Goal: Answer question/provide support

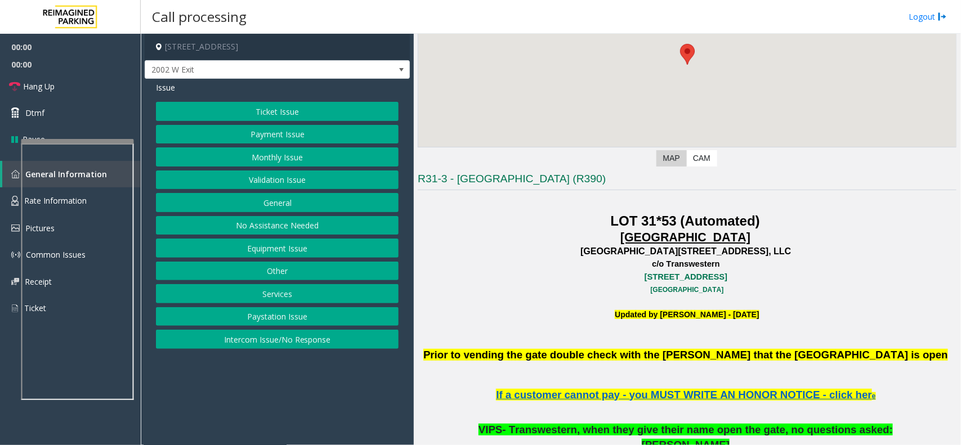
scroll to position [141, 0]
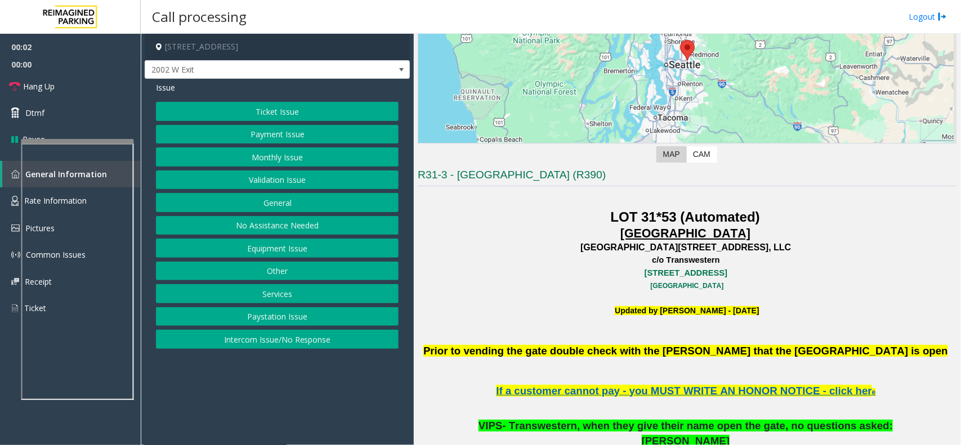
click at [290, 243] on button "Equipment Issue" at bounding box center [277, 248] width 243 height 19
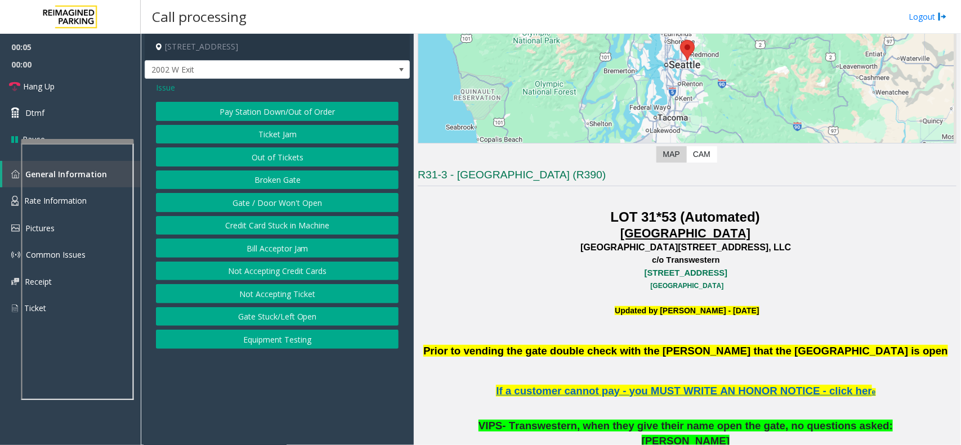
click at [259, 346] on button "Equipment Testing" at bounding box center [277, 339] width 243 height 19
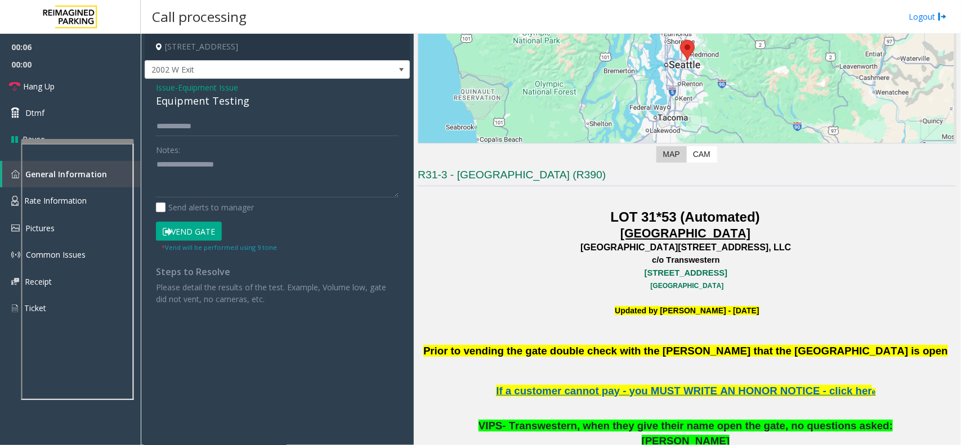
click at [211, 95] on div "Equipment Testing" at bounding box center [277, 100] width 243 height 15
click at [263, 164] on textarea at bounding box center [277, 177] width 243 height 42
click at [229, 105] on div "Equipment Testing" at bounding box center [277, 100] width 243 height 15
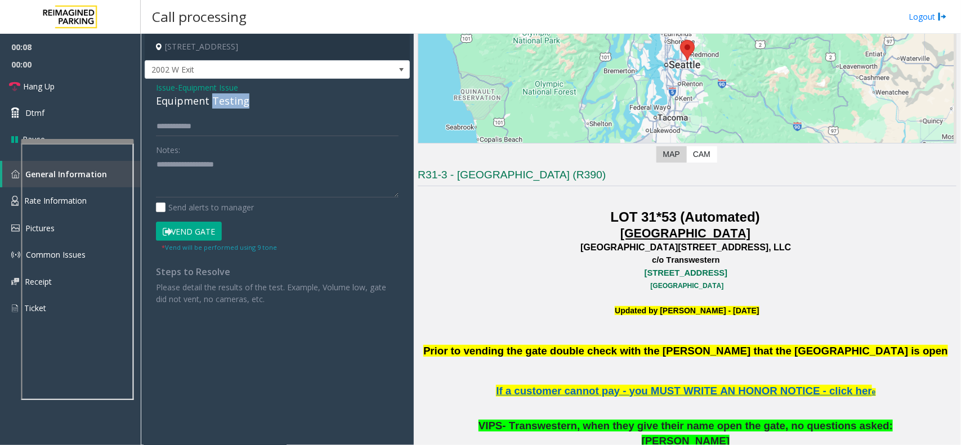
click at [229, 105] on div "Equipment Testing" at bounding box center [277, 100] width 243 height 15
type textarea "**********"
click at [123, 86] on link "Hang Up" at bounding box center [70, 86] width 141 height 26
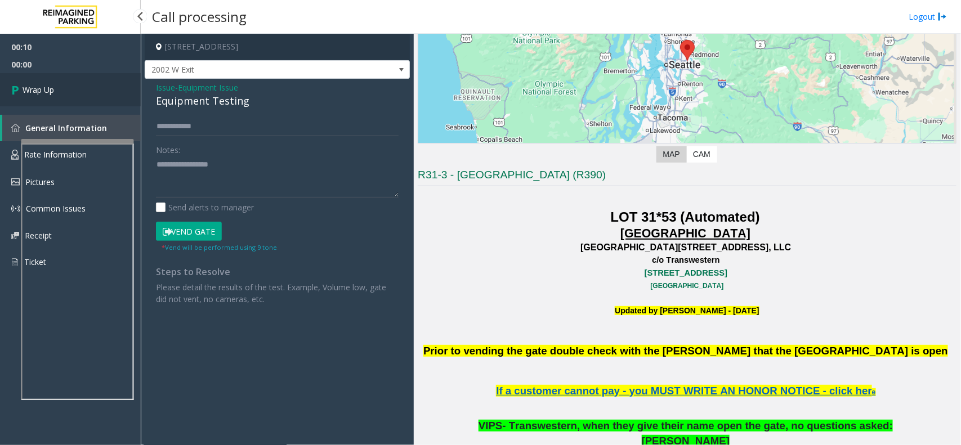
click at [123, 86] on link "Wrap Up" at bounding box center [70, 89] width 141 height 33
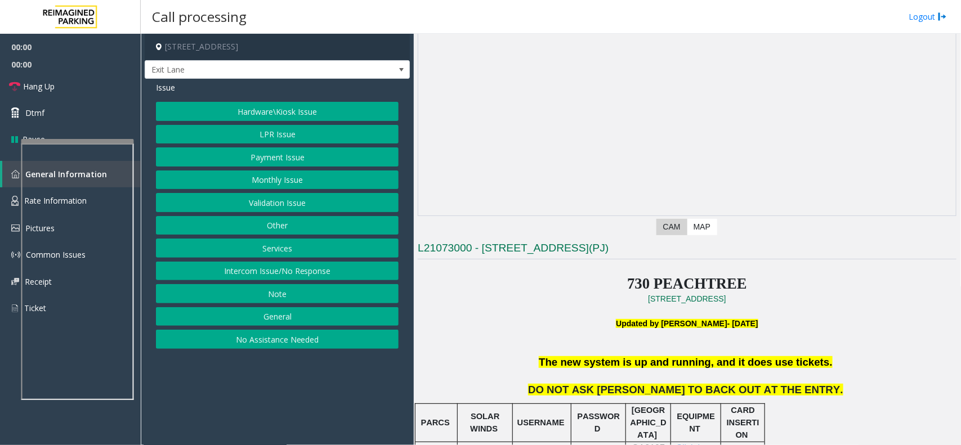
scroll to position [211, 0]
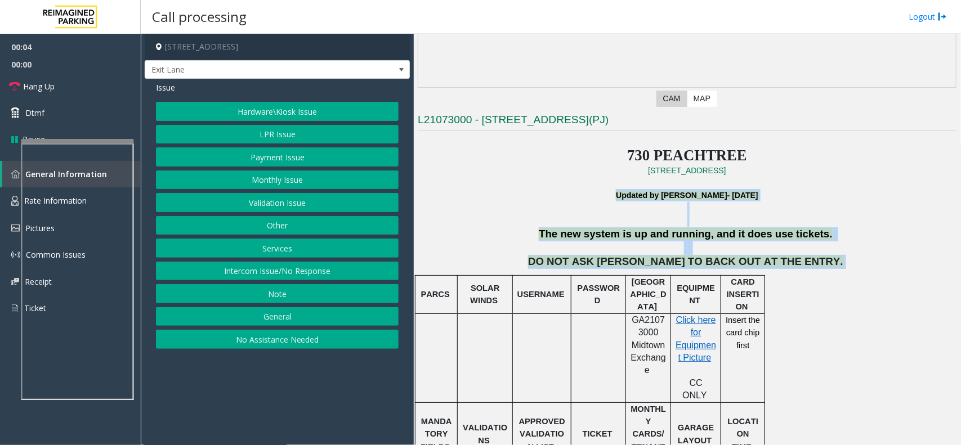
drag, startPoint x: 511, startPoint y: 200, endPoint x: 793, endPoint y: 338, distance: 313.9
drag, startPoint x: 766, startPoint y: 251, endPoint x: 567, endPoint y: 203, distance: 204.0
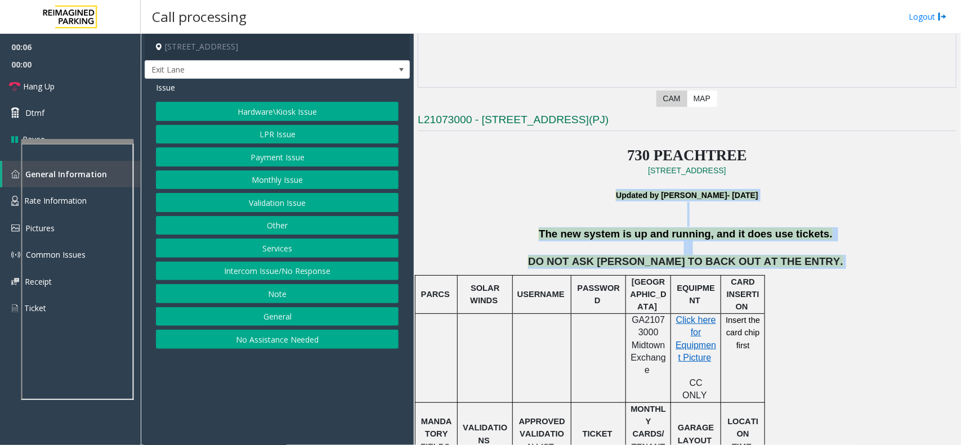
click at [559, 204] on p at bounding box center [687, 208] width 539 height 12
drag, startPoint x: 558, startPoint y: 198, endPoint x: 885, endPoint y: 310, distance: 345.5
click at [786, 246] on p at bounding box center [687, 248] width 541 height 14
drag, startPoint x: 820, startPoint y: 266, endPoint x: 552, endPoint y: 175, distance: 282.8
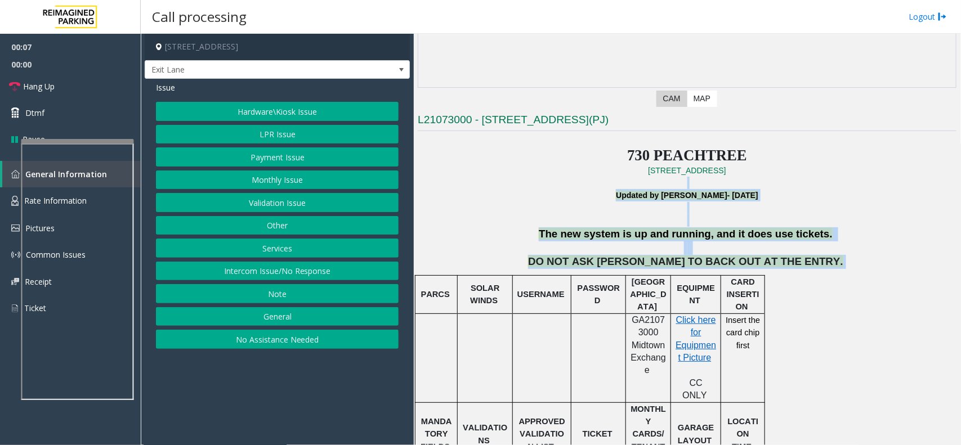
click at [535, 190] on p "Updated by [PERSON_NAME]- [DATE]" at bounding box center [687, 195] width 539 height 12
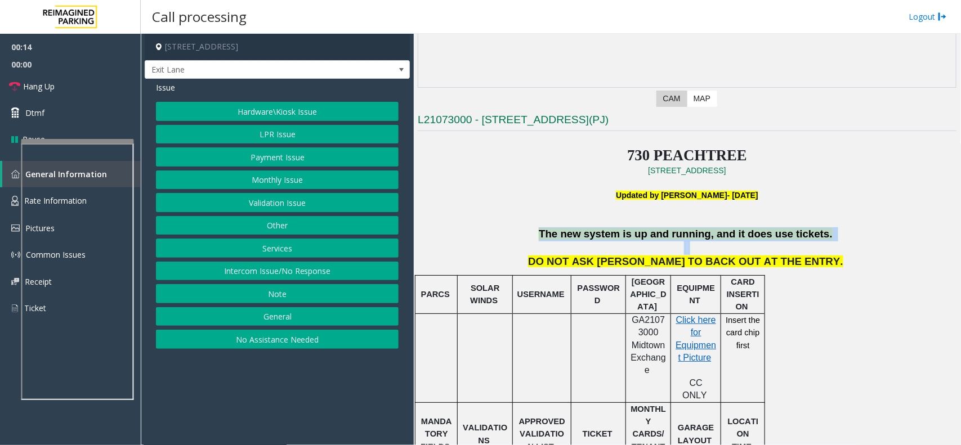
drag, startPoint x: 550, startPoint y: 235, endPoint x: 774, endPoint y: 248, distance: 224.4
click at [790, 249] on p at bounding box center [687, 248] width 541 height 14
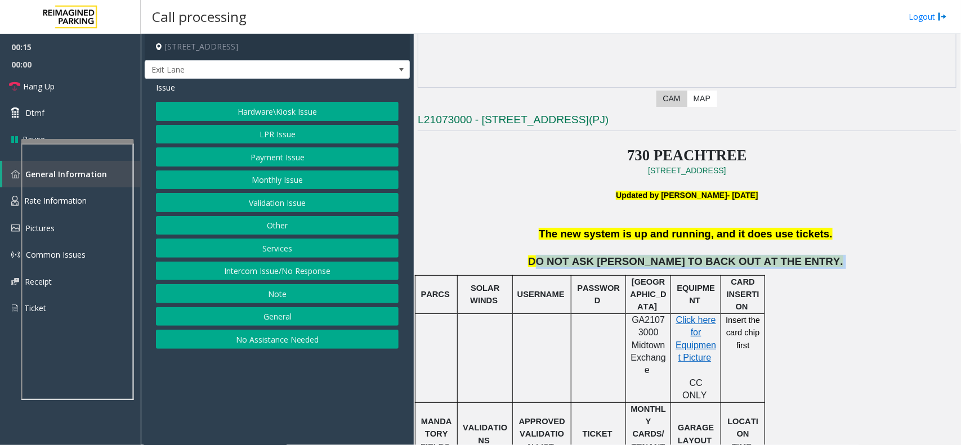
drag, startPoint x: 796, startPoint y: 270, endPoint x: 575, endPoint y: 268, distance: 221.2
click at [575, 268] on p "DO NOT ASK [PERSON_NAME] TO BACK OUT AT THE ENTRY." at bounding box center [687, 262] width 539 height 14
click at [575, 267] on span "DO NOT ASK [PERSON_NAME] TO BACK OUT AT THE ENTRY." at bounding box center [685, 262] width 315 height 12
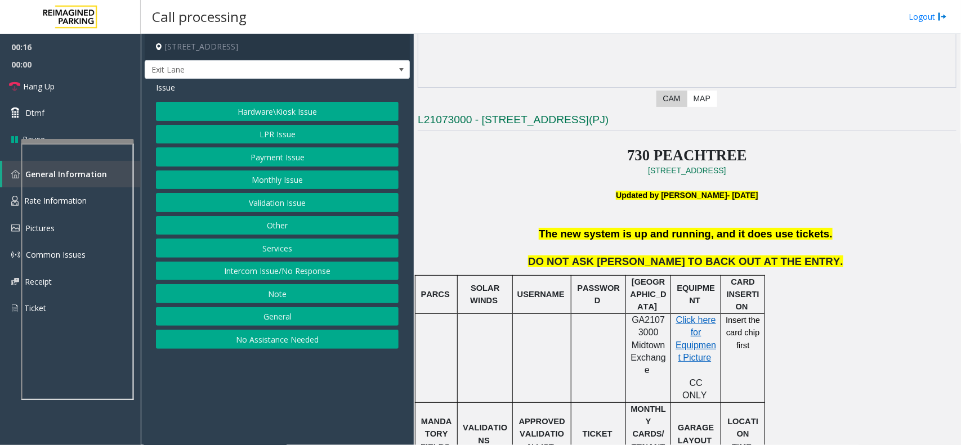
click at [562, 268] on p "DO NOT ASK [PERSON_NAME] TO BACK OUT AT THE ENTRY." at bounding box center [687, 262] width 539 height 14
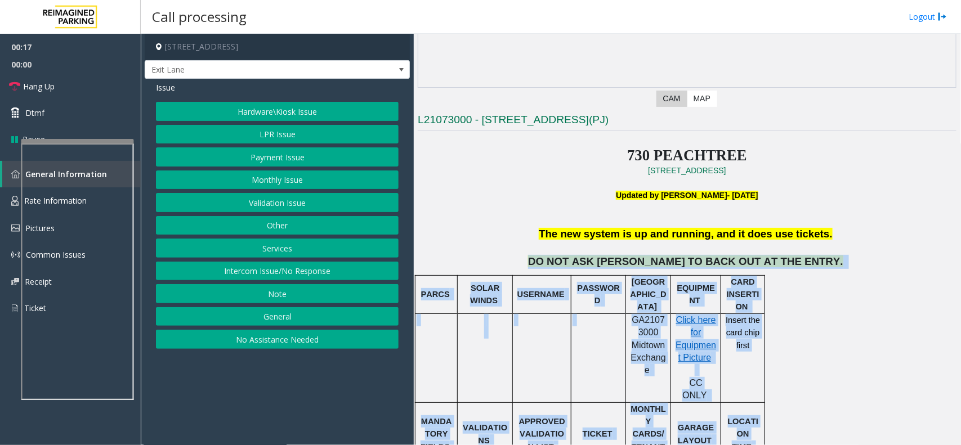
drag, startPoint x: 562, startPoint y: 268, endPoint x: 800, endPoint y: 282, distance: 238.5
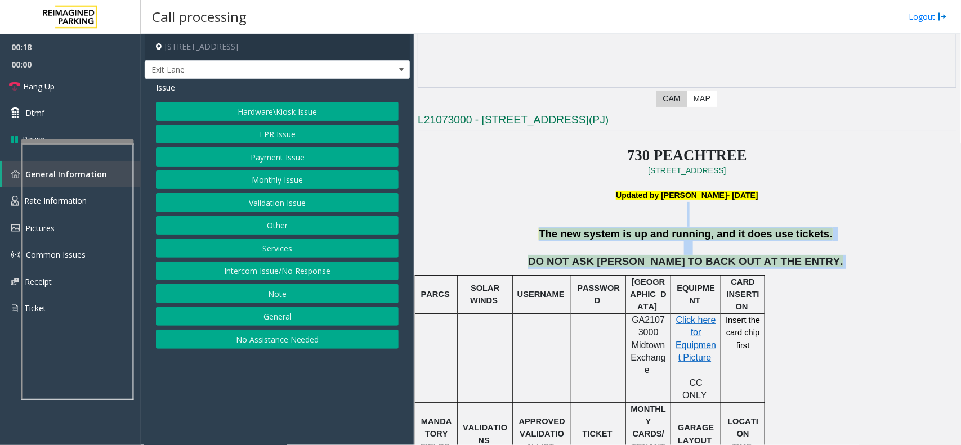
drag, startPoint x: 804, startPoint y: 268, endPoint x: 575, endPoint y: 207, distance: 236.6
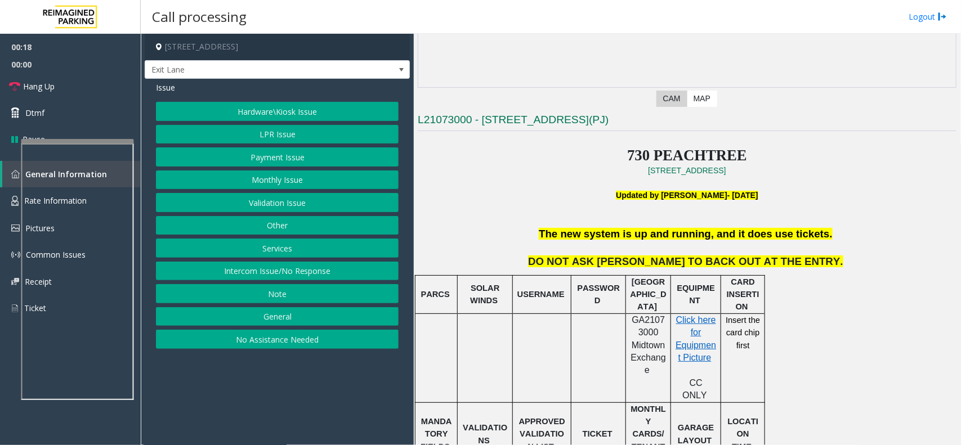
click at [573, 202] on p "Updated by [PERSON_NAME]- [DATE]" at bounding box center [687, 195] width 539 height 12
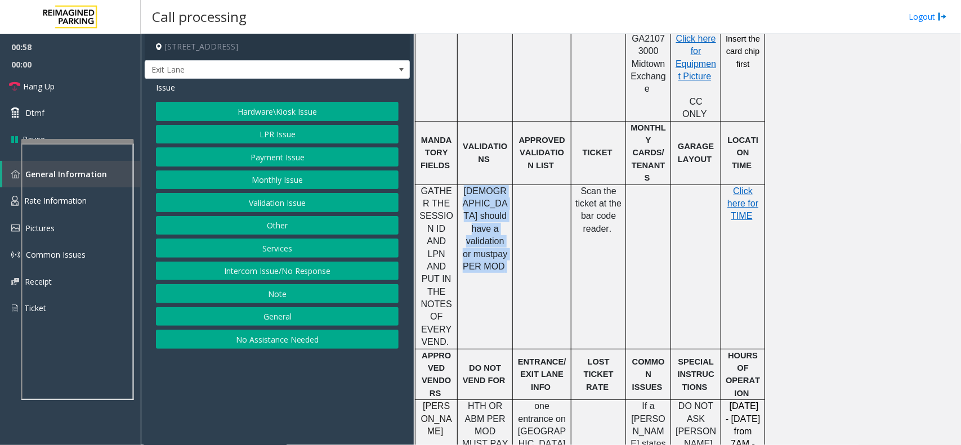
drag, startPoint x: 466, startPoint y: 153, endPoint x: 516, endPoint y: 207, distance: 74.1
click at [516, 207] on tr "GATHER THE SESSION ID AND LPN AND PUT IN THE NOTES OF EVERY VEND. Kabbage shoul…" at bounding box center [590, 267] width 350 height 164
click at [511, 210] on div at bounding box center [513, 267] width 4 height 164
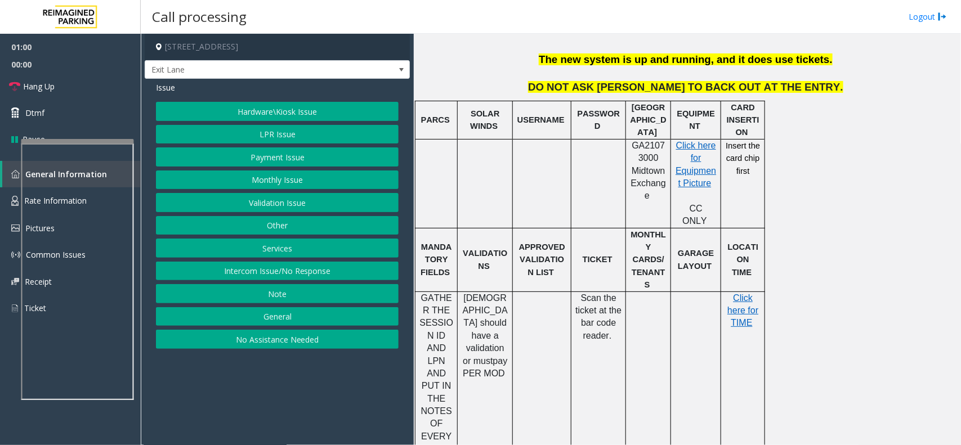
scroll to position [281, 0]
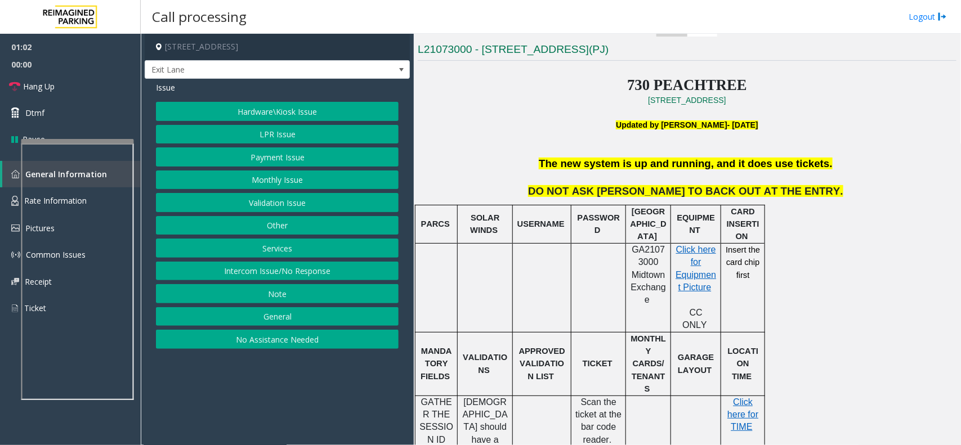
click at [284, 102] on button "Hardware\Kiosk Issue" at bounding box center [277, 111] width 243 height 19
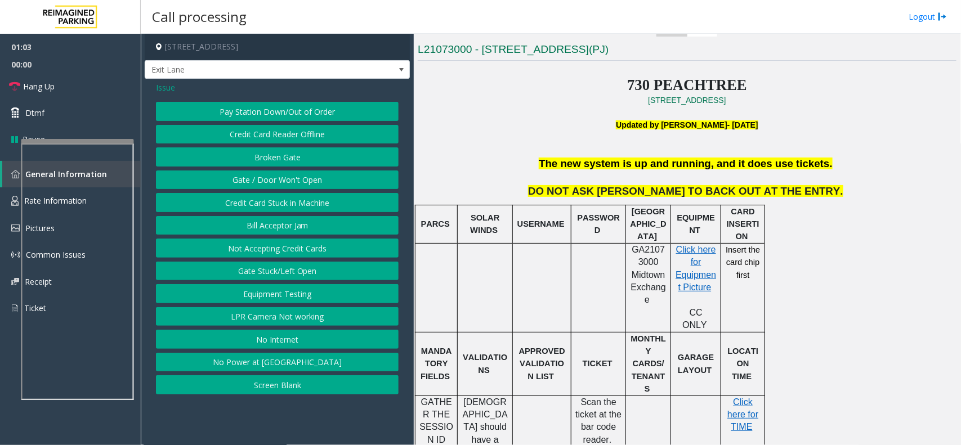
click at [287, 181] on button "Gate / Door Won't Open" at bounding box center [277, 180] width 243 height 19
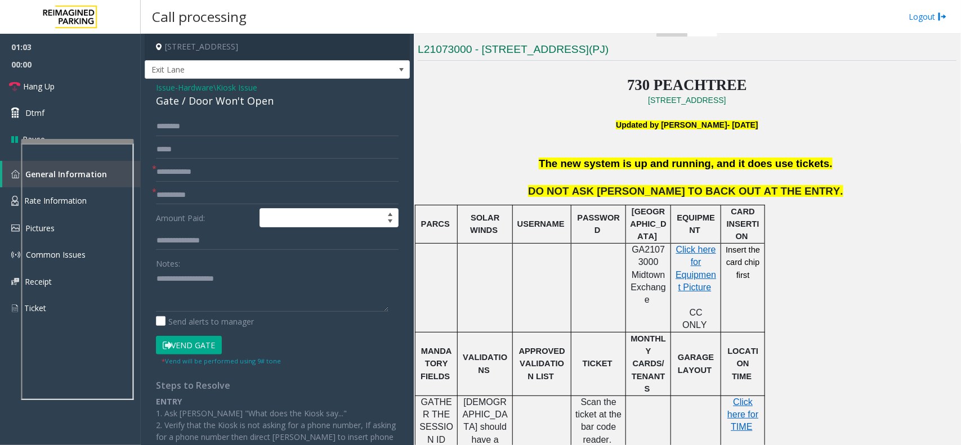
click at [191, 342] on button "Vend Gate" at bounding box center [189, 345] width 66 height 19
click at [200, 299] on textarea at bounding box center [272, 291] width 232 height 42
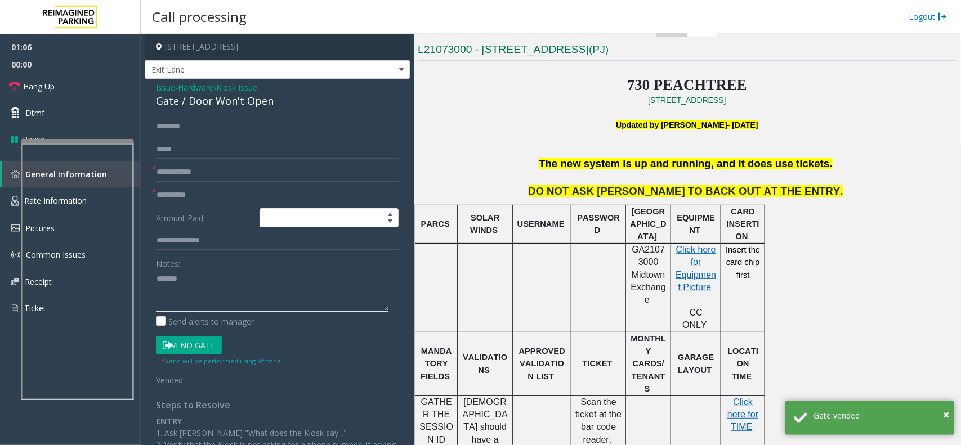
type textarea "******"
click at [204, 187] on input "text" at bounding box center [277, 195] width 243 height 19
type input "**"
click at [208, 173] on input "text" at bounding box center [277, 172] width 243 height 19
type input "**"
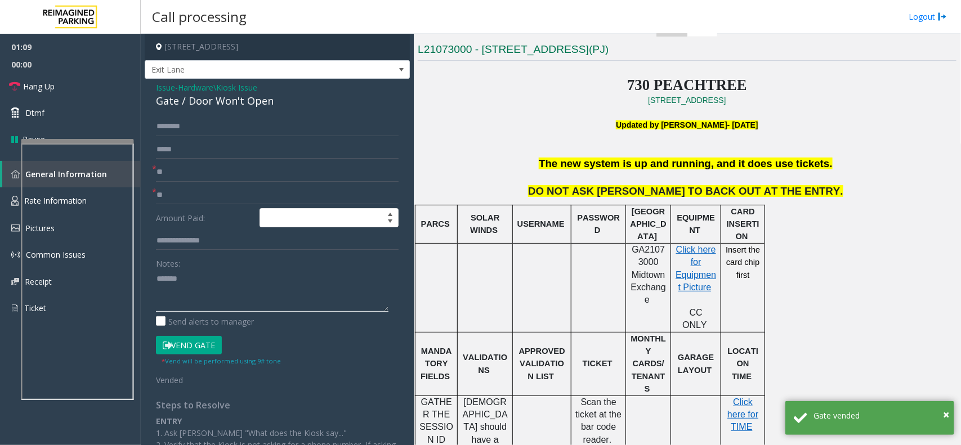
click at [226, 270] on textarea at bounding box center [272, 291] width 232 height 42
click at [243, 101] on div "Gate / Door Won't Open" at bounding box center [277, 100] width 243 height 15
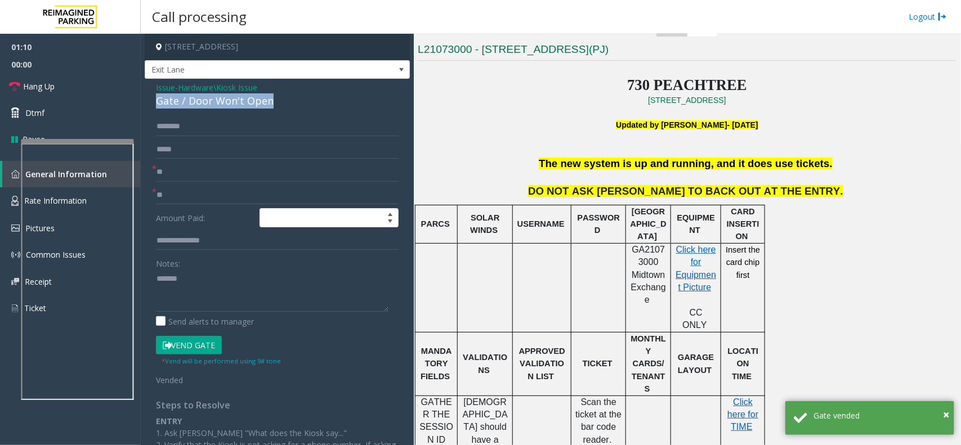
copy div "Gate / Door Won't Open"
click at [238, 283] on textarea at bounding box center [272, 291] width 232 height 42
paste textarea "**********"
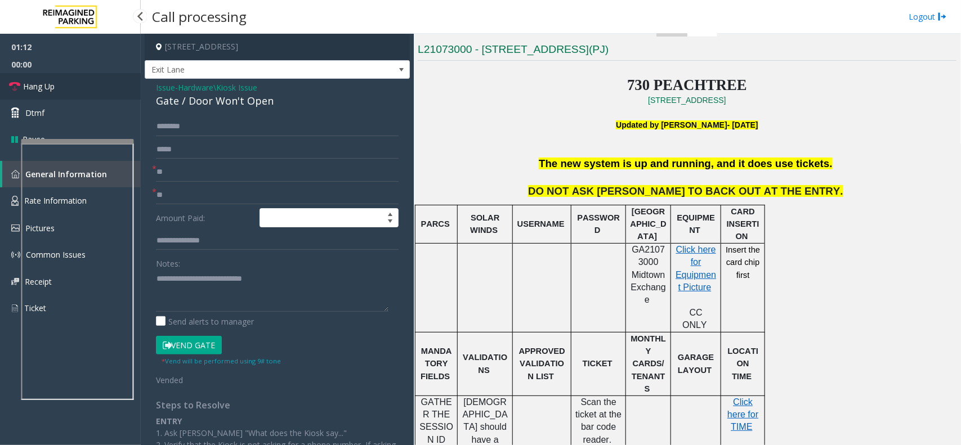
drag, startPoint x: 99, startPoint y: 85, endPoint x: 100, endPoint y: 95, distance: 9.6
click at [99, 85] on link "Hang Up" at bounding box center [70, 86] width 141 height 26
click at [193, 287] on textarea at bounding box center [272, 291] width 232 height 42
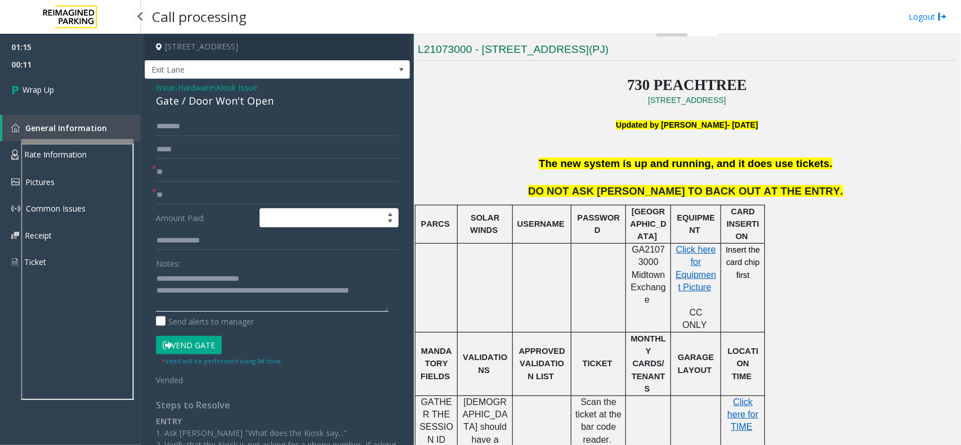
type textarea "**********"
click at [75, 119] on link "General Information" at bounding box center [71, 128] width 138 height 26
click at [100, 37] on li "01:15" at bounding box center [70, 45] width 141 height 22
click at [90, 68] on span "00:12" at bounding box center [70, 64] width 141 height 17
click at [86, 104] on link "Wrap Up" at bounding box center [70, 89] width 141 height 33
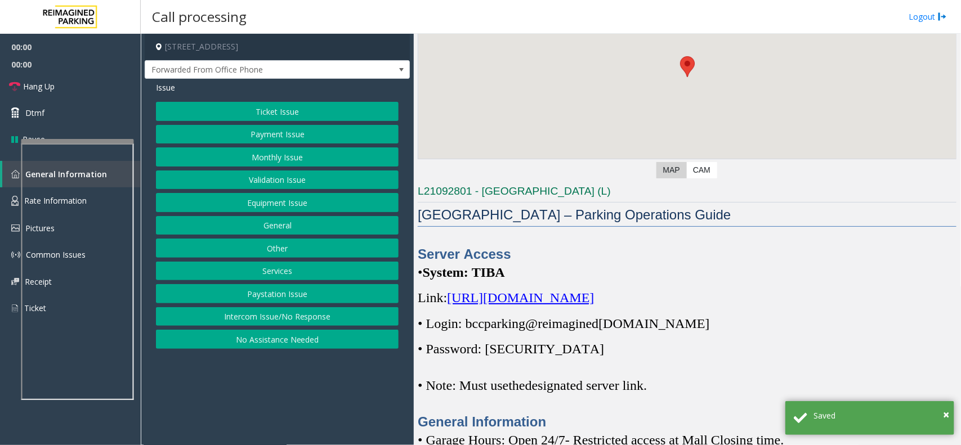
scroll to position [211, 0]
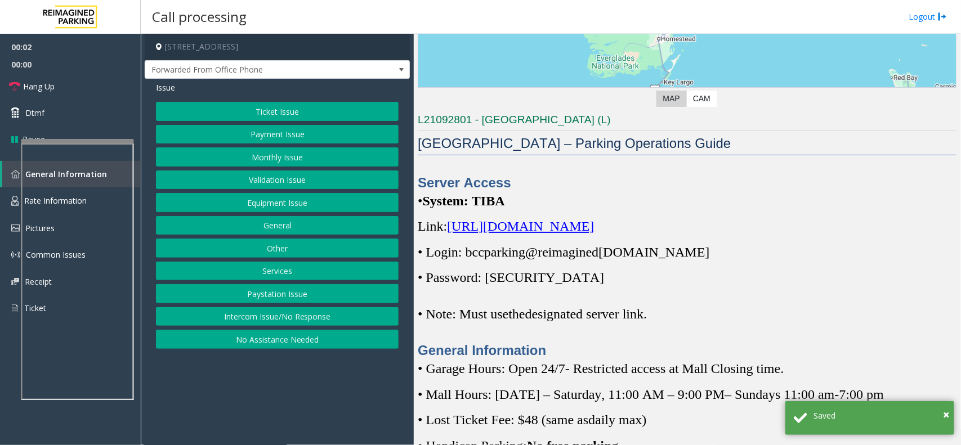
click at [789, 242] on div "Server Access • System: TIBA Link: [URL][DOMAIN_NAME] • Login: bccparking@re im…" at bounding box center [687, 266] width 539 height 187
click at [594, 230] on span "[URL][DOMAIN_NAME]" at bounding box center [520, 226] width 147 height 15
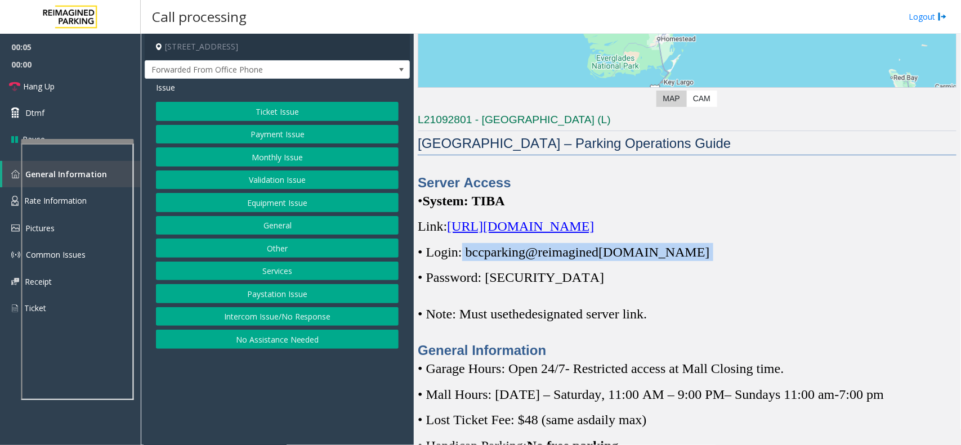
copy p "bccparking@re imagined [DOMAIN_NAME]"
drag, startPoint x: 684, startPoint y: 256, endPoint x: 463, endPoint y: 261, distance: 221.3
click at [463, 261] on p "• Login: bccparking@re imagined [DOMAIN_NAME]" at bounding box center [687, 252] width 539 height 18
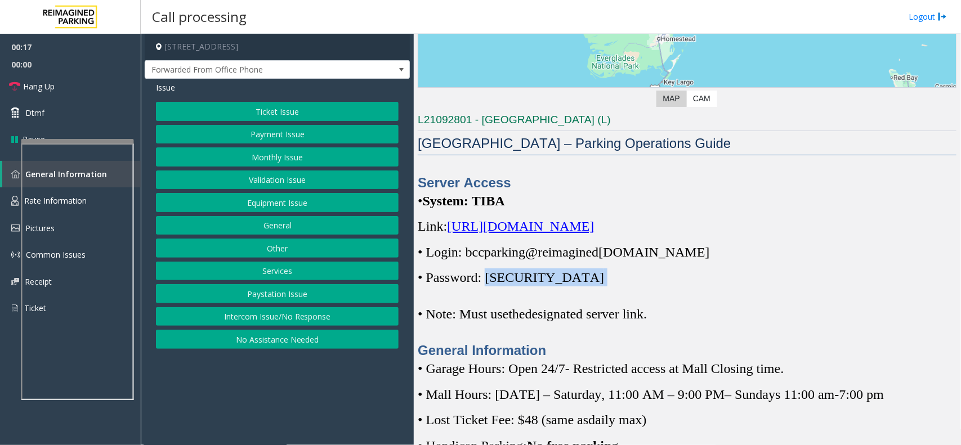
copy p "Parking1!"
drag, startPoint x: 529, startPoint y: 285, endPoint x: 491, endPoint y: 285, distance: 38.3
click at [491, 285] on p "• Password: [SECURITY_DATA]" at bounding box center [687, 277] width 539 height 18
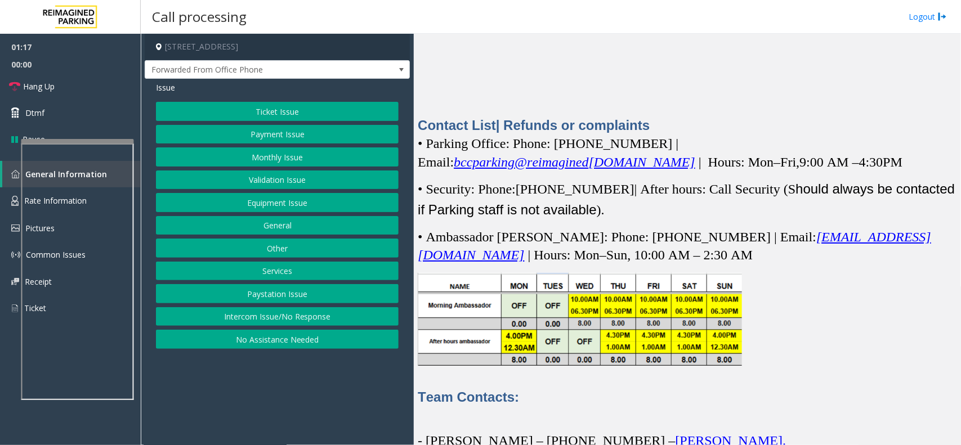
scroll to position [3336, 0]
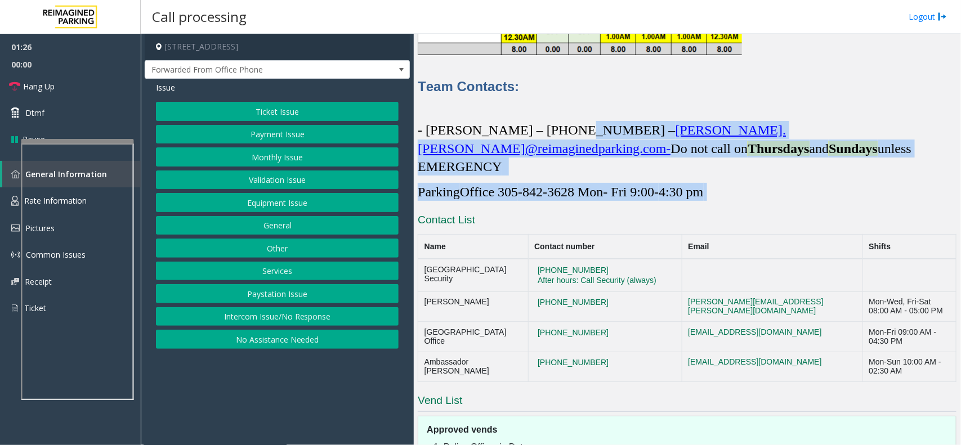
drag, startPoint x: 740, startPoint y: 162, endPoint x: 536, endPoint y: 104, distance: 212.2
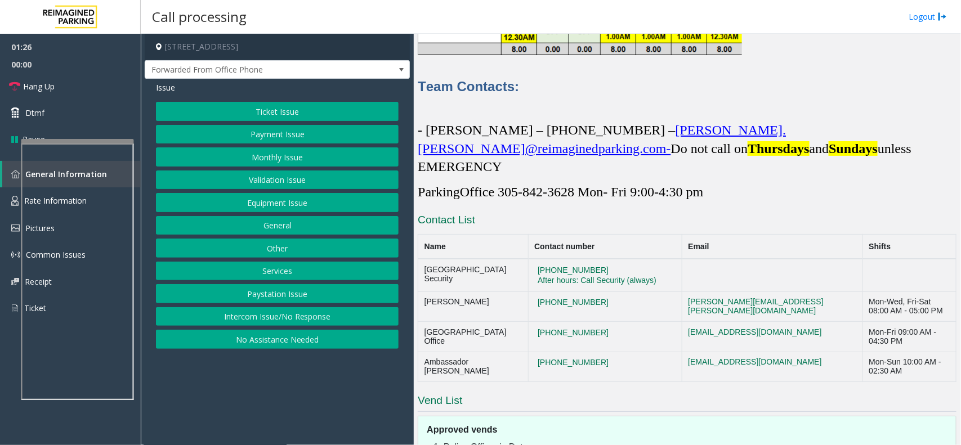
click at [549, 96] on p at bounding box center [687, 105] width 539 height 18
click at [271, 202] on button "Equipment Issue" at bounding box center [277, 202] width 243 height 19
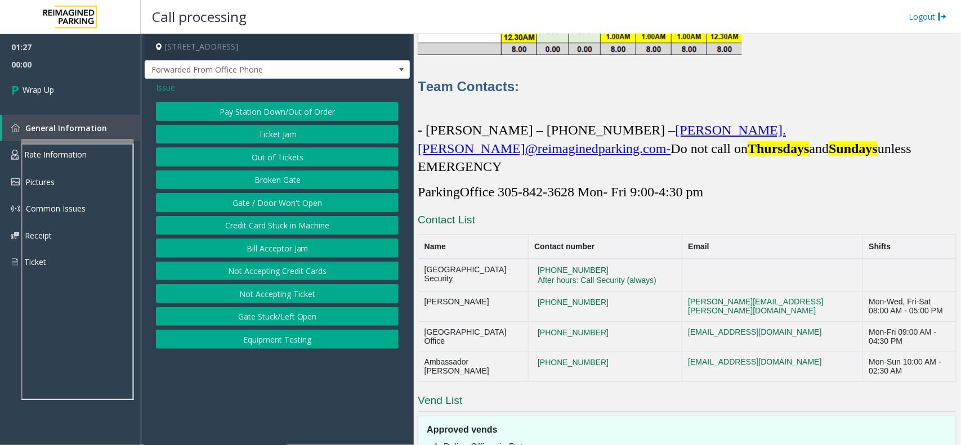
click at [271, 202] on button "Gate / Door Won't Open" at bounding box center [277, 202] width 243 height 19
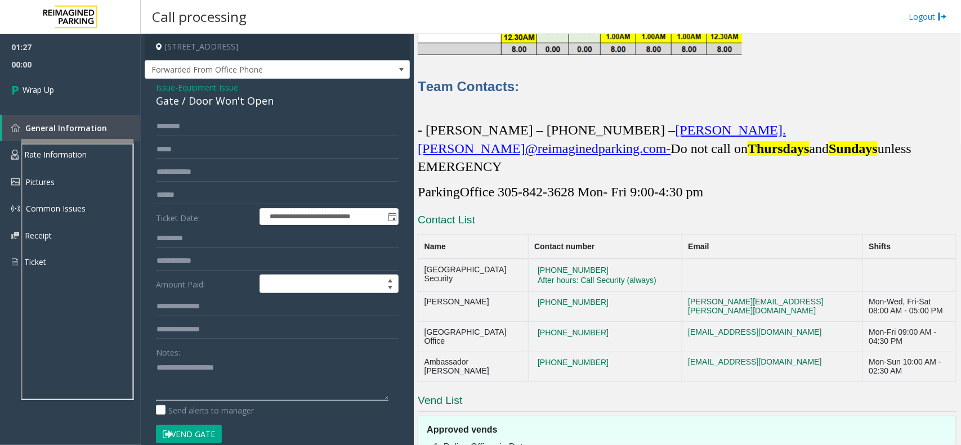
click at [221, 394] on textarea at bounding box center [272, 380] width 232 height 42
click at [241, 109] on div "Gate / Door Won't Open" at bounding box center [277, 100] width 243 height 15
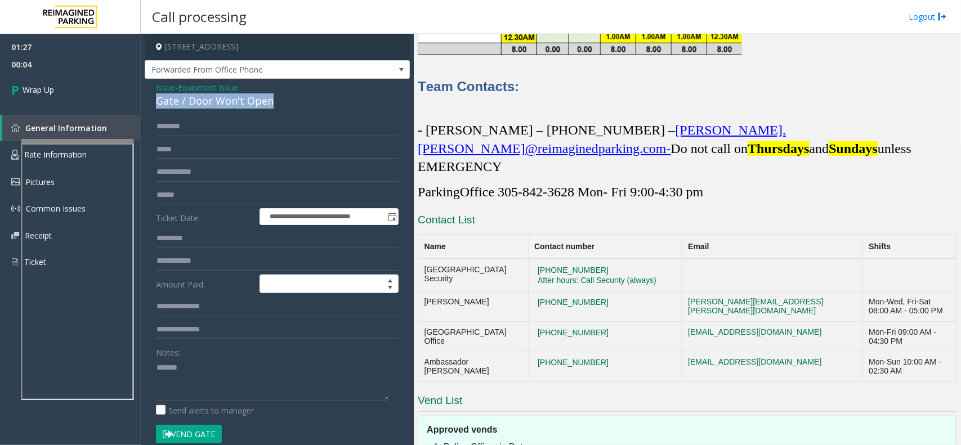
copy div "Gate / Door Won't Open"
paste textarea "**********"
click at [232, 370] on textarea at bounding box center [272, 380] width 232 height 42
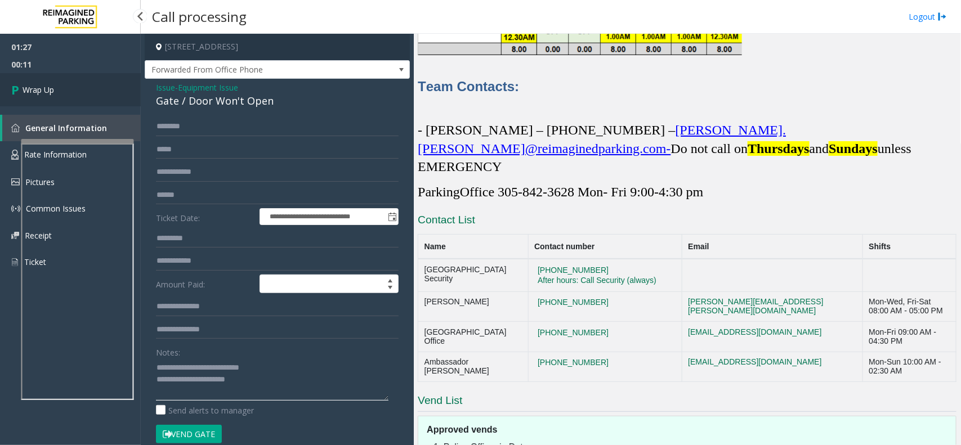
type textarea "**********"
click at [74, 90] on link "Wrap Up" at bounding box center [70, 89] width 141 height 33
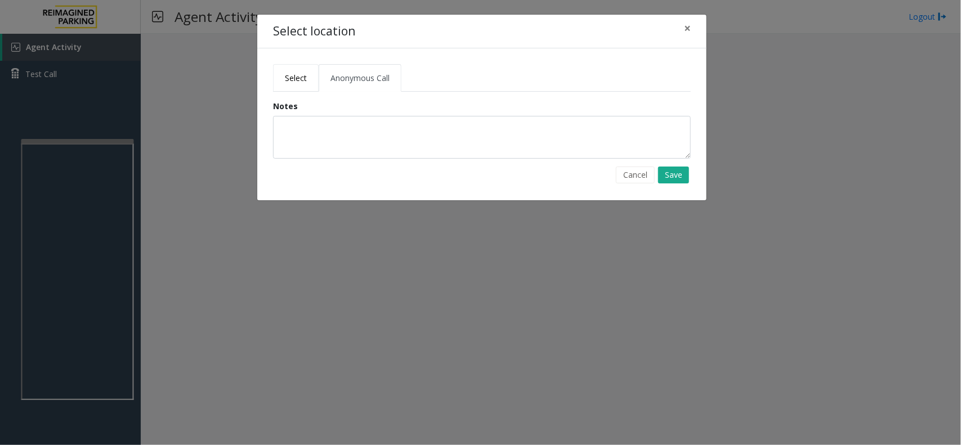
click at [300, 73] on span "Select" at bounding box center [296, 78] width 22 height 11
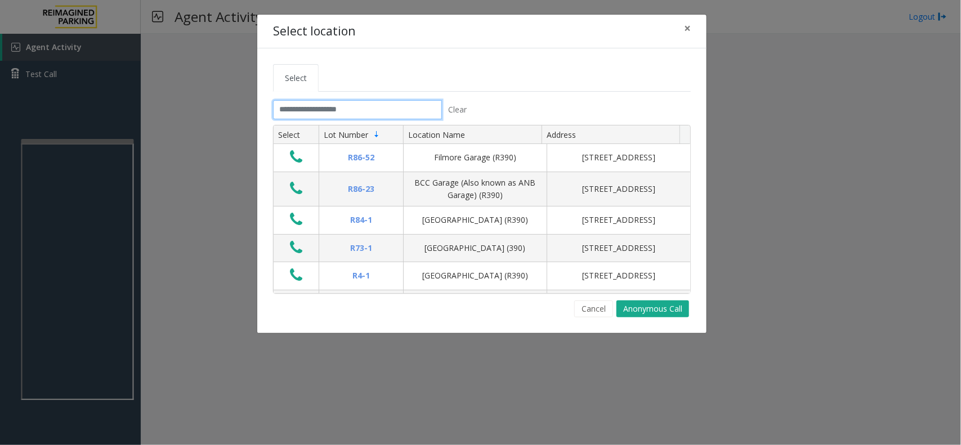
click at [330, 109] on input "text" at bounding box center [357, 109] width 169 height 19
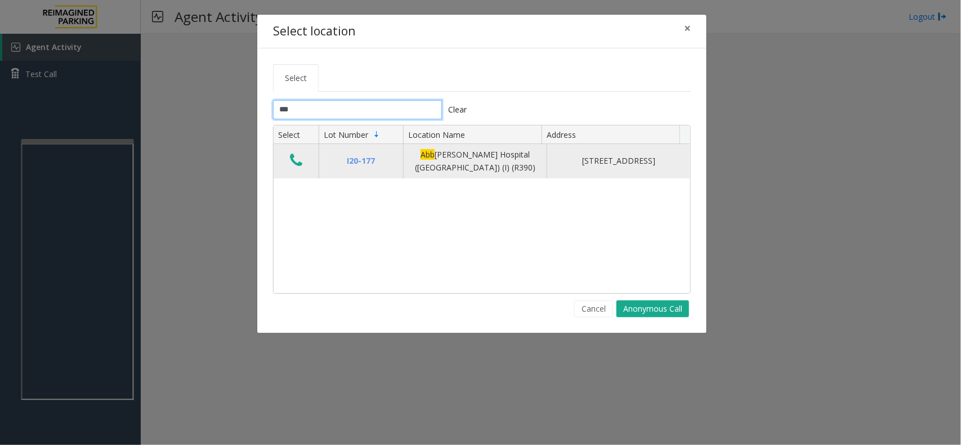
type input "***"
click at [288, 155] on button "Data table" at bounding box center [296, 161] width 19 height 18
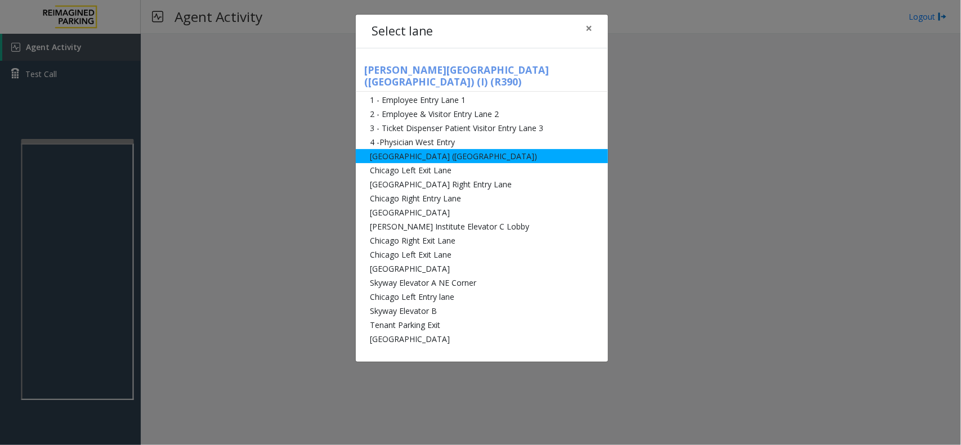
click at [466, 149] on li "[GEOGRAPHIC_DATA] ([GEOGRAPHIC_DATA])" at bounding box center [482, 156] width 252 height 14
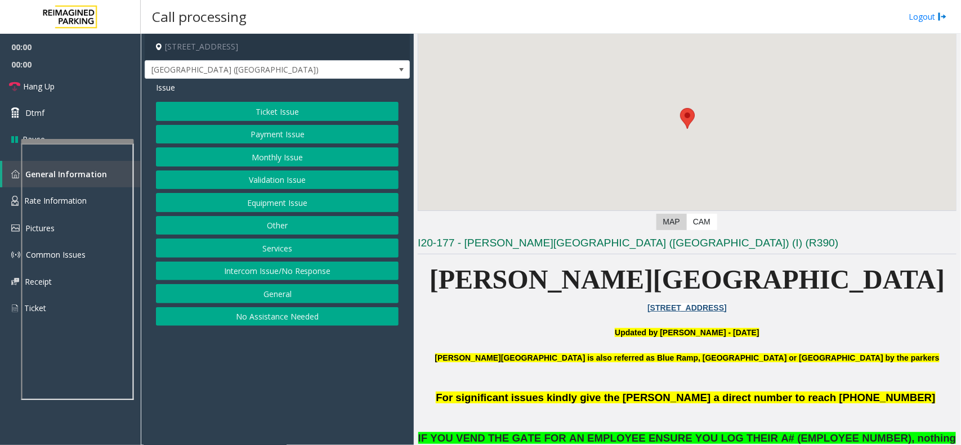
scroll to position [141, 0]
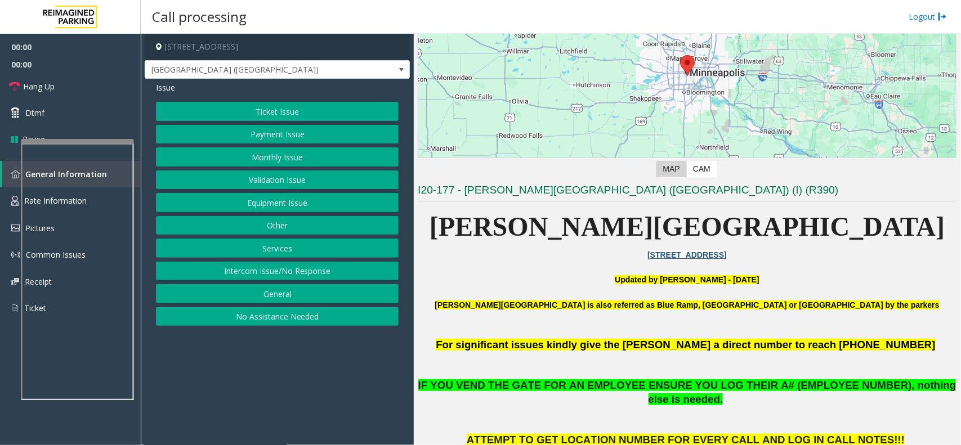
click at [302, 113] on button "Ticket Issue" at bounding box center [277, 111] width 243 height 19
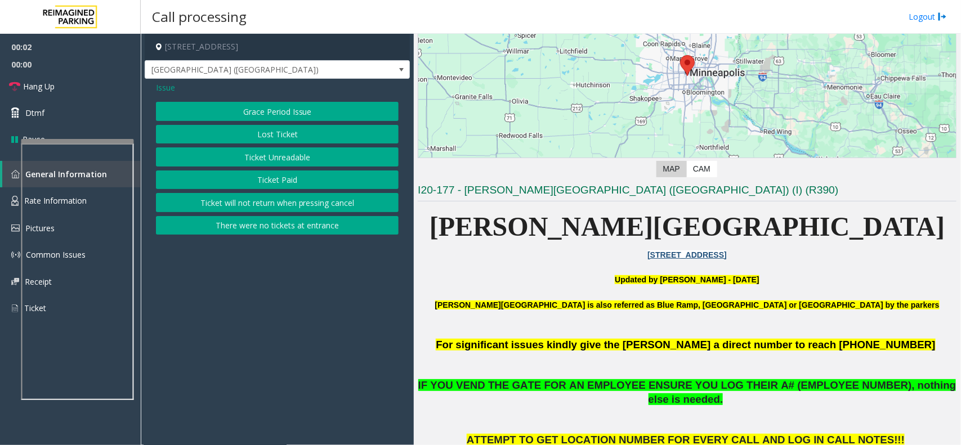
click at [306, 139] on button "Lost Ticket" at bounding box center [277, 134] width 243 height 19
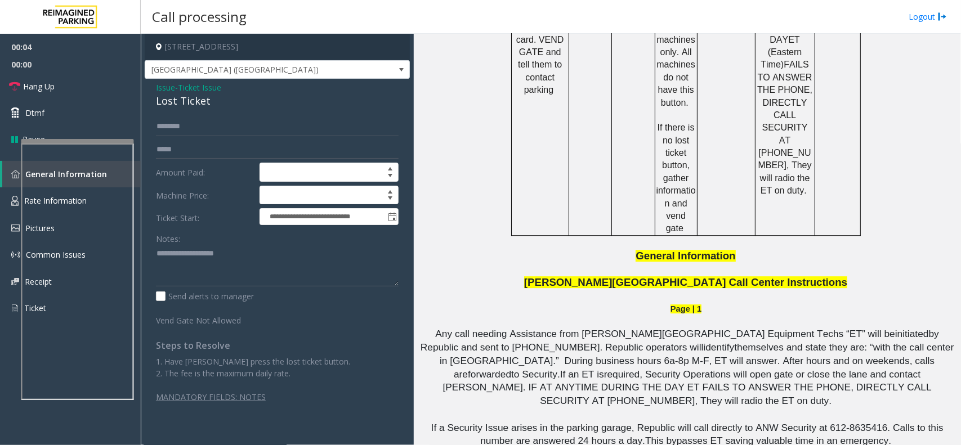
scroll to position [1196, 0]
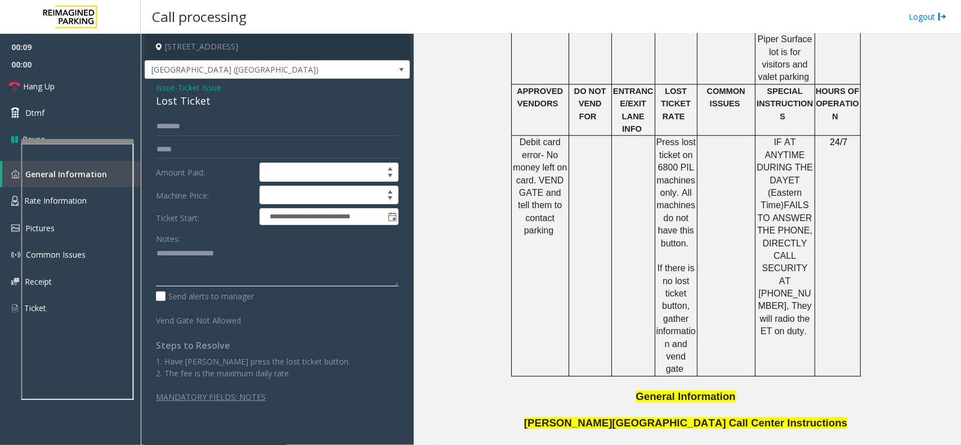
click at [223, 265] on textarea at bounding box center [277, 266] width 243 height 42
click at [189, 100] on div "Lost Ticket" at bounding box center [277, 100] width 243 height 15
copy div "Lost Ticket"
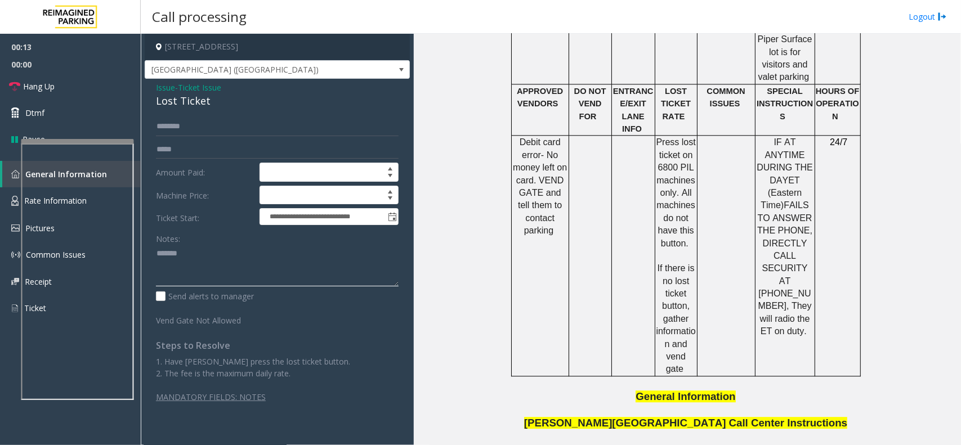
click at [216, 266] on textarea at bounding box center [277, 266] width 243 height 42
paste textarea "**********"
type textarea "**********"
click at [181, 89] on span "Ticket Issue" at bounding box center [199, 88] width 43 height 12
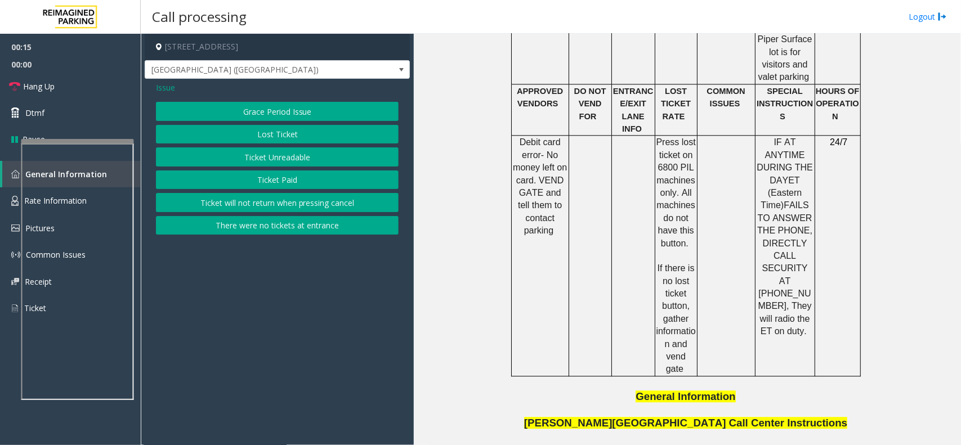
click at [236, 113] on button "Grace Period Issue" at bounding box center [277, 111] width 243 height 19
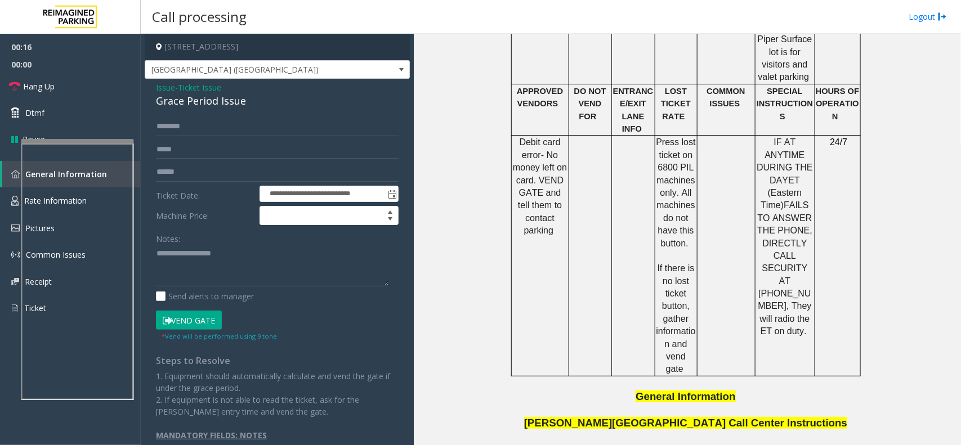
click at [193, 330] on button "Vend Gate" at bounding box center [189, 320] width 66 height 19
click at [194, 325] on button "Vend Gate" at bounding box center [189, 320] width 66 height 19
click at [197, 319] on button "Vend Gate" at bounding box center [189, 320] width 66 height 19
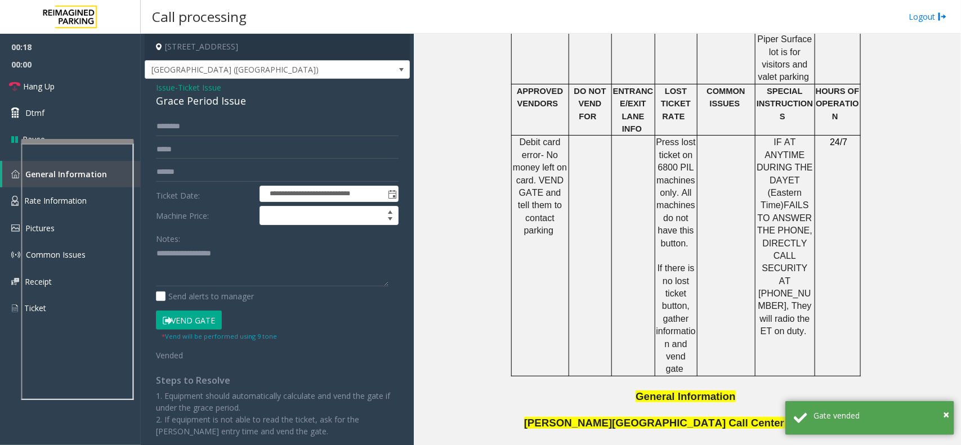
click at [164, 86] on span "Issue" at bounding box center [165, 88] width 19 height 12
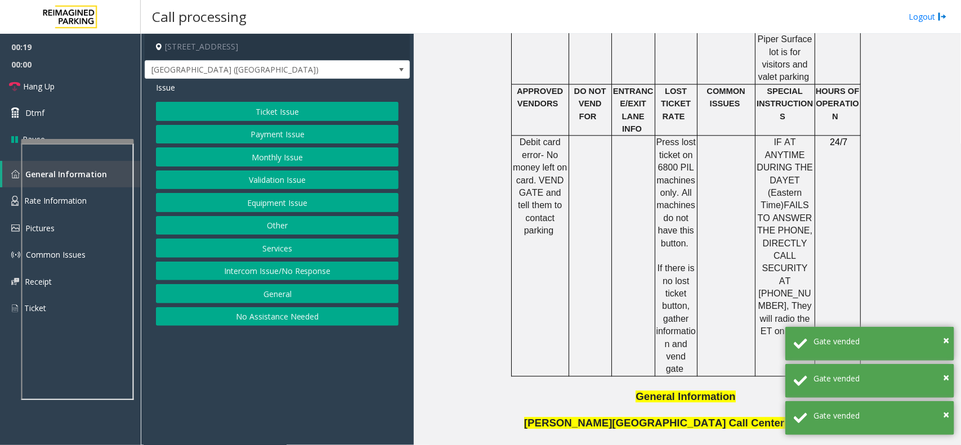
click at [287, 111] on button "Ticket Issue" at bounding box center [277, 111] width 243 height 19
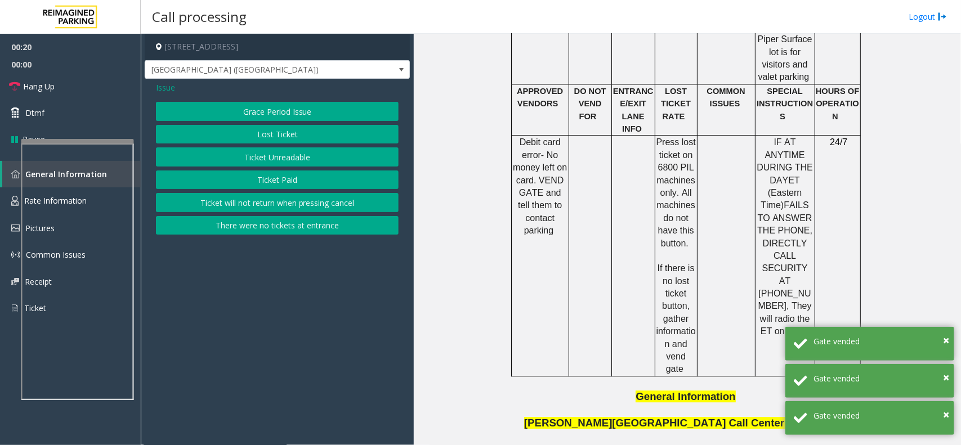
click at [279, 142] on button "Lost Ticket" at bounding box center [277, 134] width 243 height 19
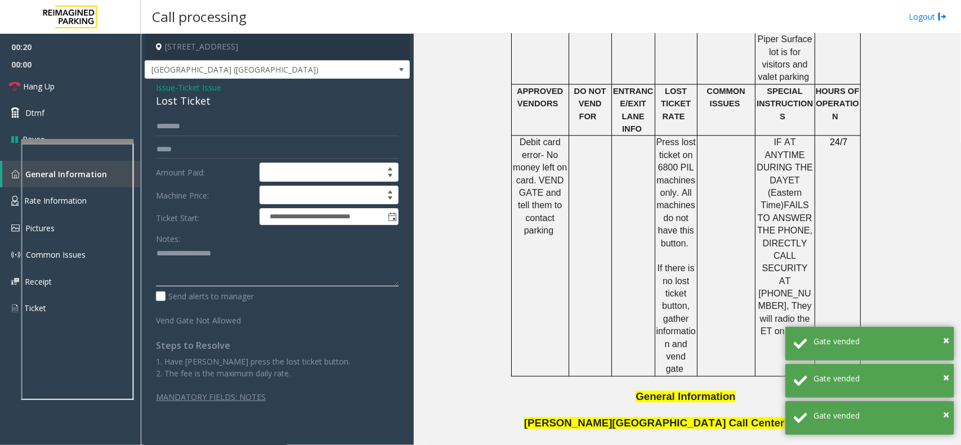
click at [218, 276] on textarea at bounding box center [277, 266] width 243 height 42
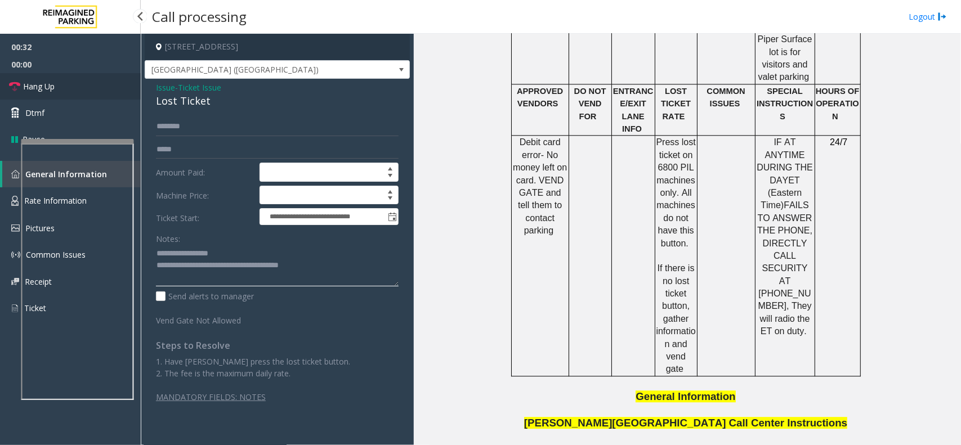
type textarea "**********"
click at [103, 80] on link "Hang Up" at bounding box center [70, 86] width 141 height 26
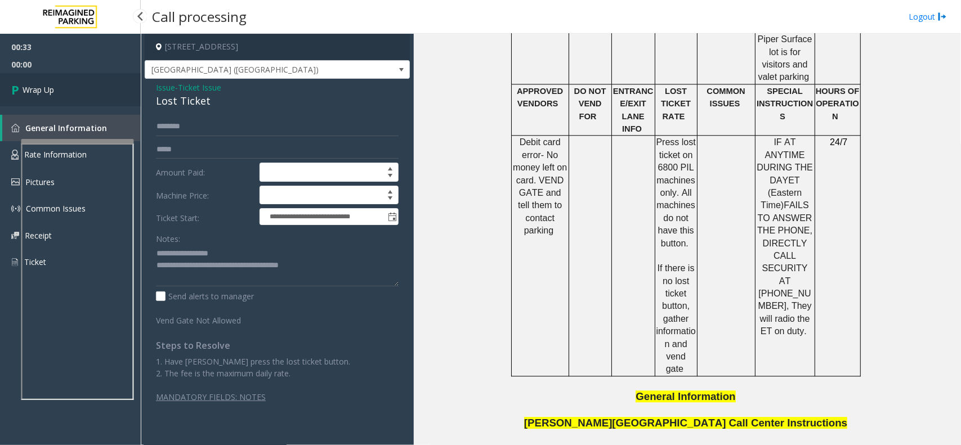
click at [103, 80] on link "Wrap Up" at bounding box center [70, 89] width 141 height 33
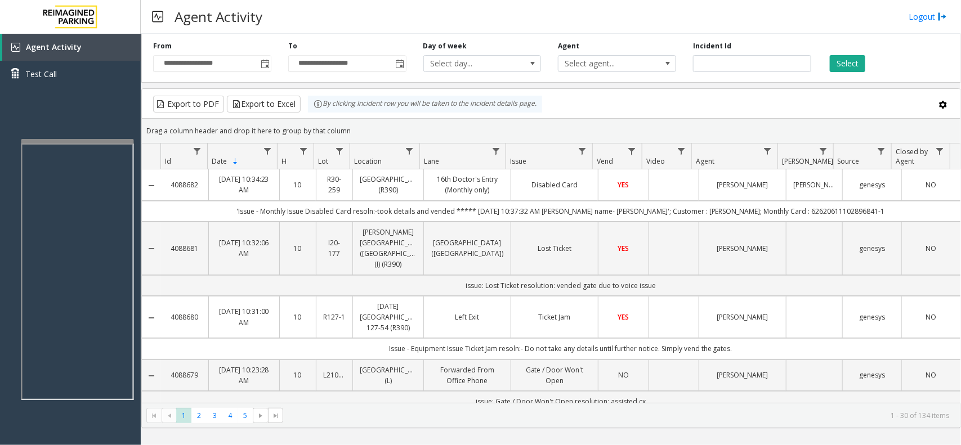
drag, startPoint x: 359, startPoint y: 134, endPoint x: 312, endPoint y: 117, distance: 49.7
click at [312, 117] on kendo-grid "Export to PDF Export to Excel By clicking Incident row you will be taken to the…" at bounding box center [551, 258] width 820 height 340
click at [359, 124] on div "Drag a column header and drop it here to group by that column" at bounding box center [551, 131] width 818 height 20
drag, startPoint x: 356, startPoint y: 127, endPoint x: 288, endPoint y: 99, distance: 73.2
click at [288, 99] on kendo-grid "Export to PDF Export to Excel By clicking Incident row you will be taken to the…" at bounding box center [551, 258] width 820 height 340
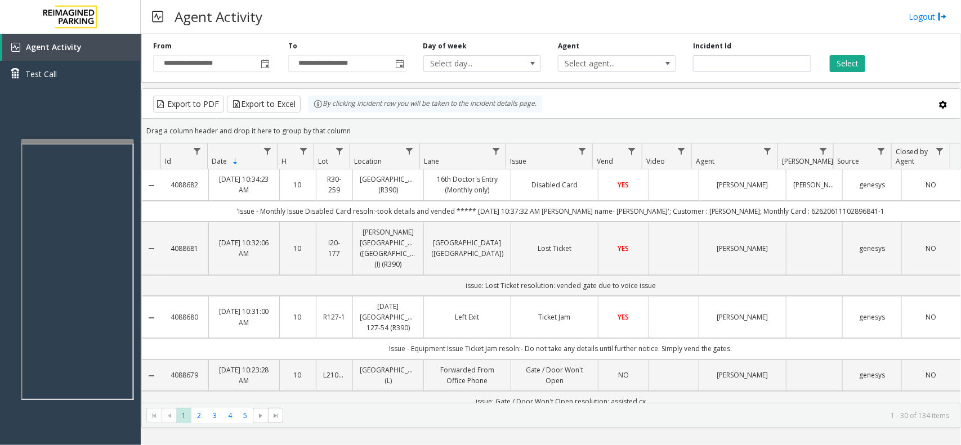
click at [367, 133] on div "Drag a column header and drop it here to group by that column" at bounding box center [551, 131] width 818 height 20
drag, startPoint x: 360, startPoint y: 130, endPoint x: 280, endPoint y: 94, distance: 87.7
click at [280, 94] on kendo-grid "Export to PDF Export to Excel By clicking Incident row you will be taken to the…" at bounding box center [551, 258] width 820 height 340
click at [353, 129] on div "Drag a column header and drop it here to group by that column" at bounding box center [551, 131] width 818 height 20
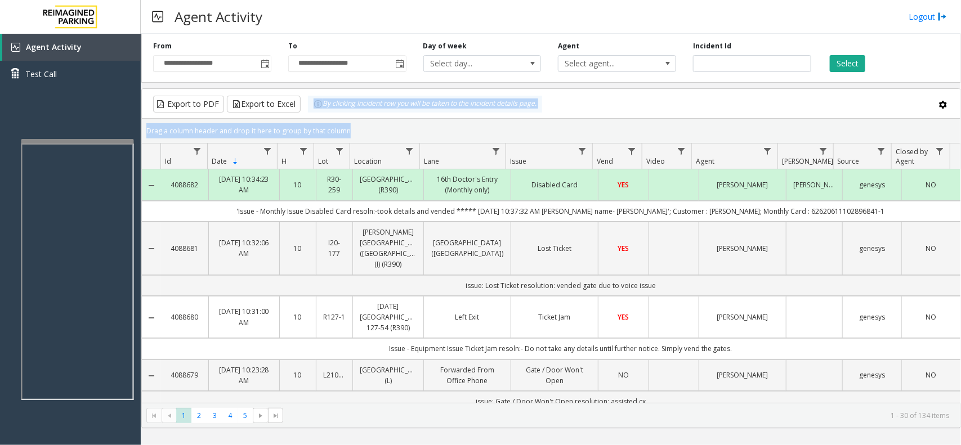
drag, startPoint x: 353, startPoint y: 129, endPoint x: 303, endPoint y: 115, distance: 52.6
click at [303, 115] on kendo-grid "Export to PDF Export to Excel By clicking Incident row you will be taken to the…" at bounding box center [551, 258] width 820 height 340
click at [359, 133] on div "Drag a column header and drop it here to group by that column" at bounding box center [551, 131] width 818 height 20
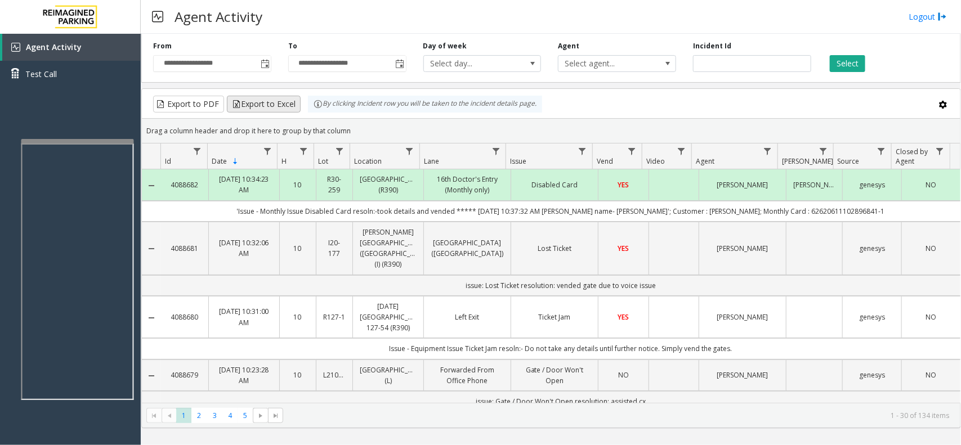
drag, startPoint x: 356, startPoint y: 128, endPoint x: 287, endPoint y: 99, distance: 74.7
click at [287, 99] on kendo-grid "Export to PDF Export to Excel By clicking Incident row you will be taken to the…" at bounding box center [551, 258] width 820 height 340
click at [372, 130] on div "Drag a column header and drop it here to group by that column" at bounding box center [551, 131] width 818 height 20
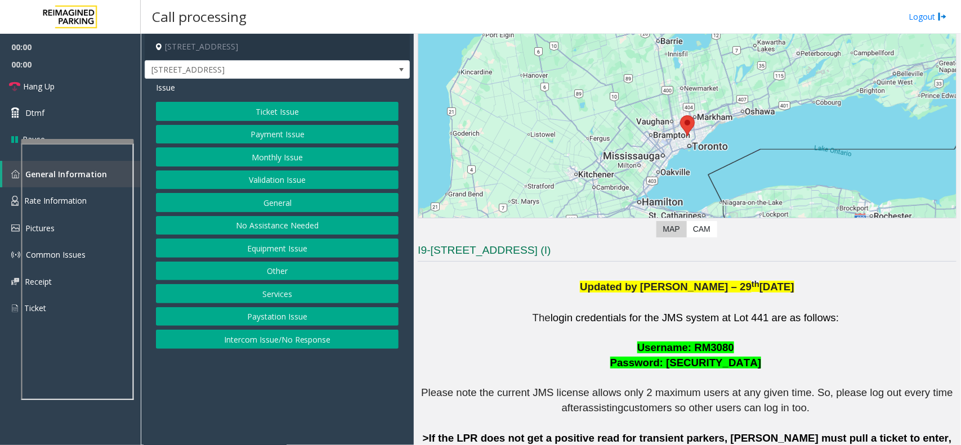
scroll to position [211, 0]
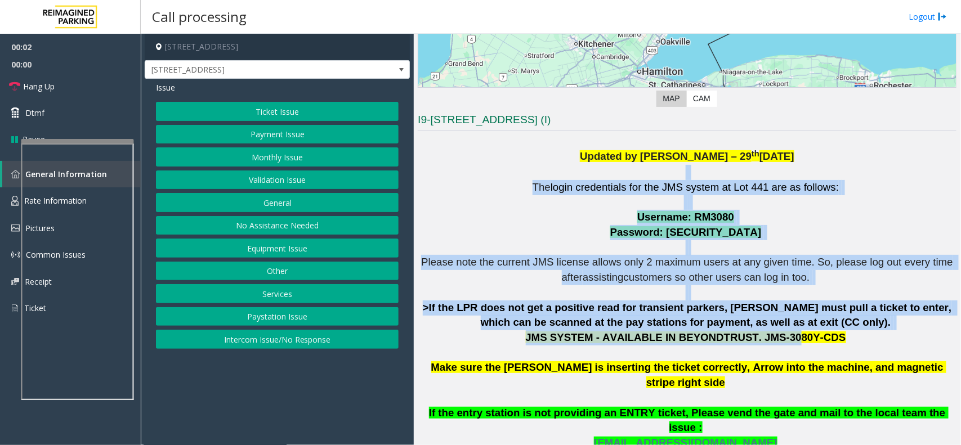
drag, startPoint x: 539, startPoint y: 175, endPoint x: 774, endPoint y: 331, distance: 282.3
drag, startPoint x: 774, startPoint y: 331, endPoint x: 816, endPoint y: 349, distance: 45.9
click at [775, 332] on span "JMS SYSTEM - AVAILABLE IN BEYONDTRUST. JMS-3080Y-CDS" at bounding box center [686, 338] width 320 height 12
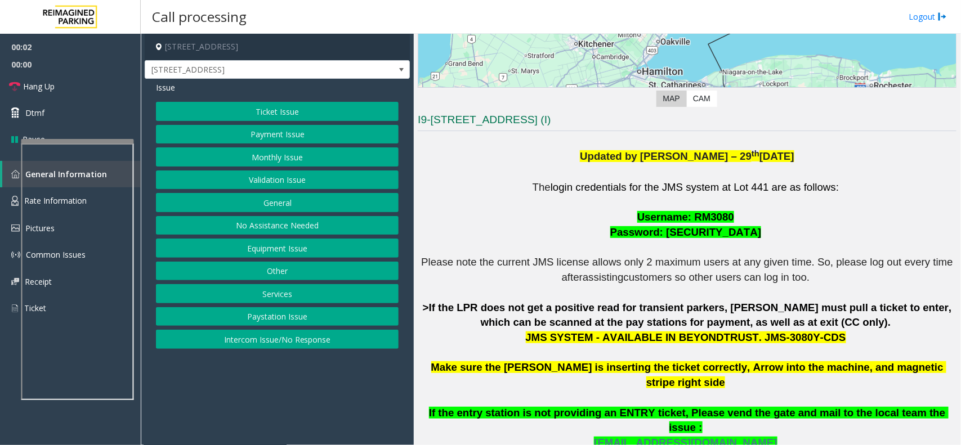
click at [854, 344] on p "The login credentials for the JMS system at Lot 441 are as follows: Username: R…" at bounding box center [687, 360] width 539 height 361
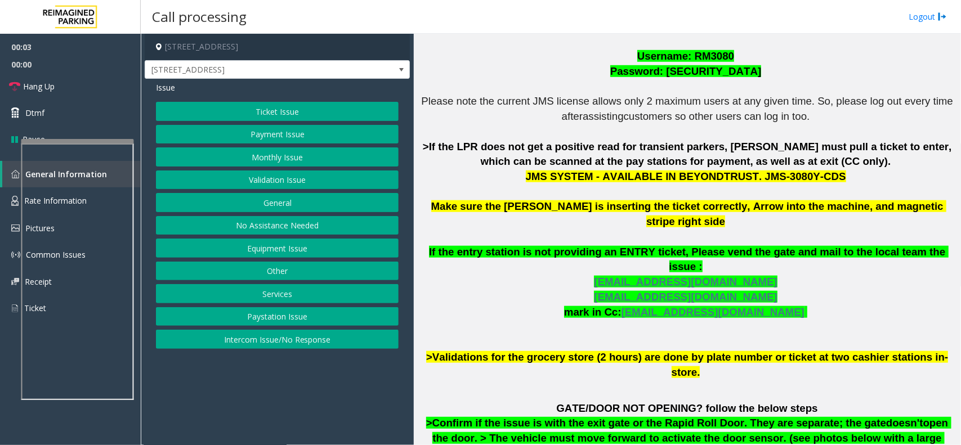
scroll to position [493, 0]
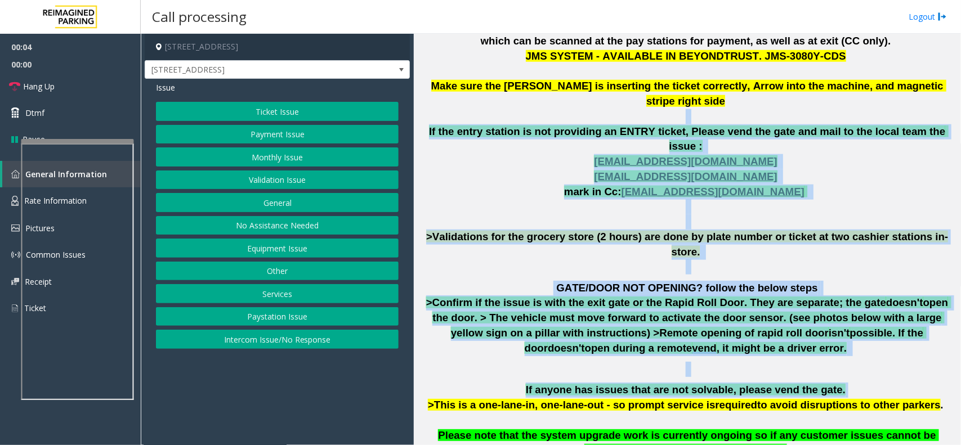
drag, startPoint x: 551, startPoint y: 105, endPoint x: 833, endPoint y: 338, distance: 366.3
click at [833, 338] on div "The login credentials for the JMS system at Lot 441 are as follows: Username: R…" at bounding box center [687, 192] width 539 height 619
click at [844, 335] on div "The login credentials for the JMS system at Lot 441 are as follows: Username: R…" at bounding box center [687, 192] width 539 height 619
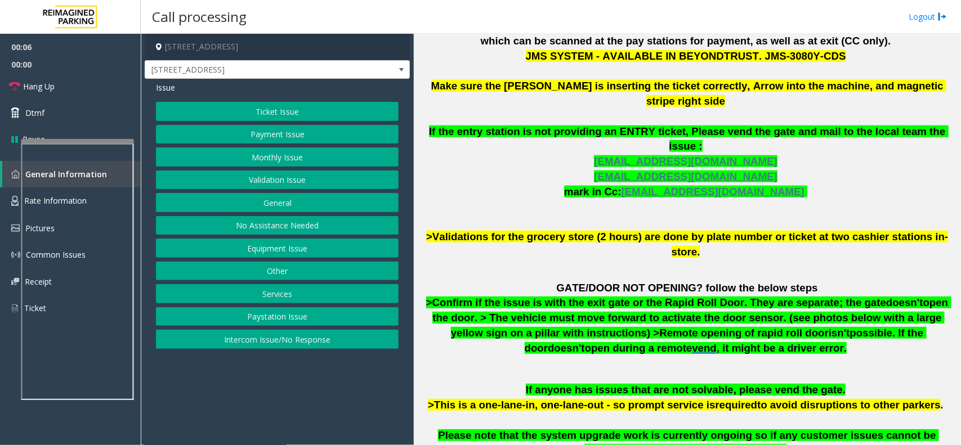
click at [311, 132] on button "Payment Issue" at bounding box center [277, 134] width 243 height 19
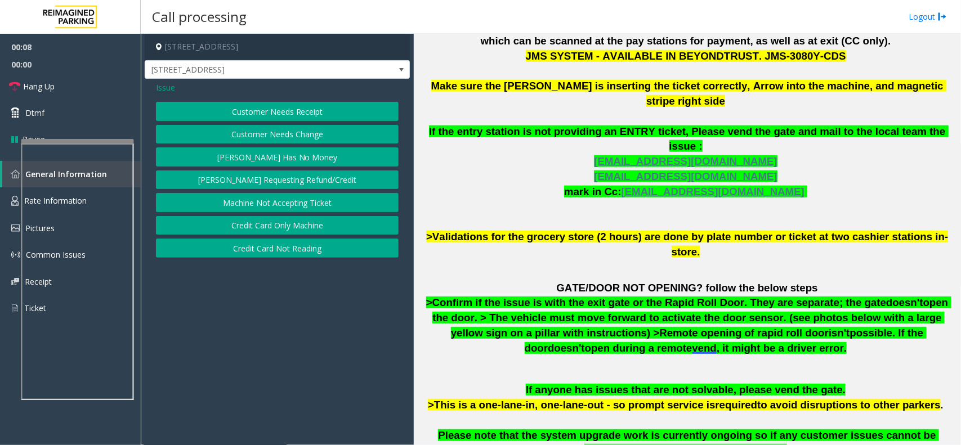
click at [294, 248] on button "Credit Card Not Reading" at bounding box center [277, 248] width 243 height 19
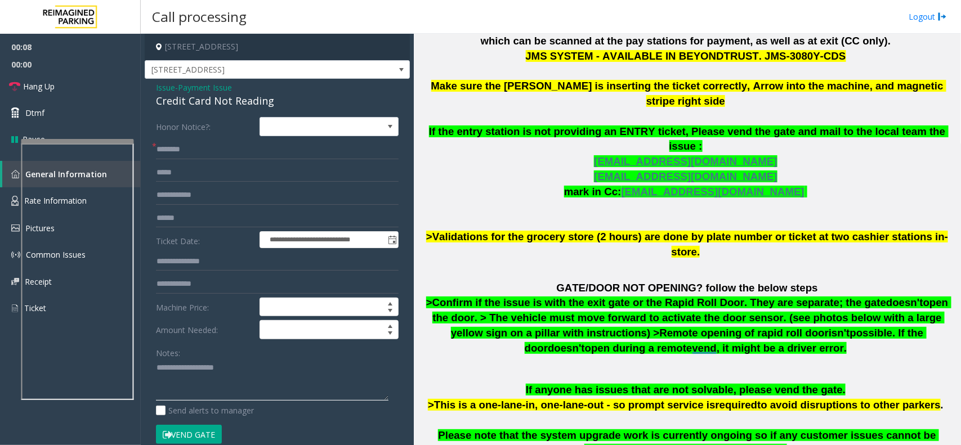
click at [226, 369] on textarea at bounding box center [272, 380] width 232 height 42
type textarea "******"
click at [167, 82] on span "Issue" at bounding box center [165, 88] width 19 height 12
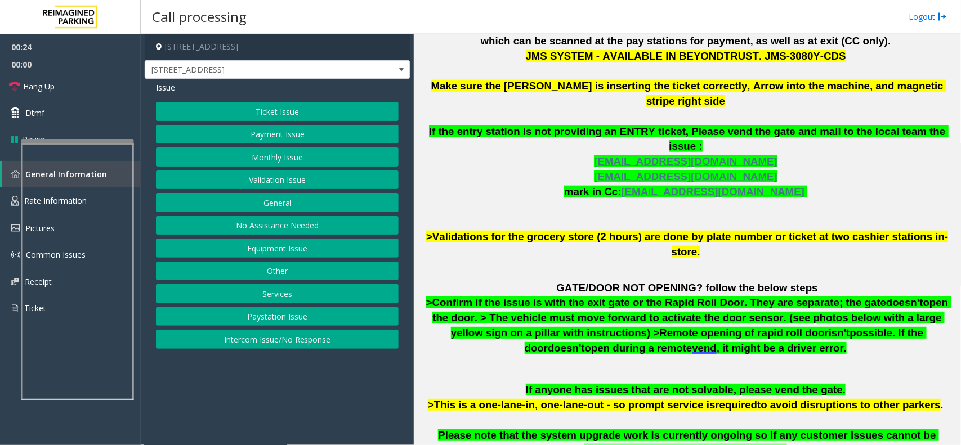
click at [280, 176] on button "Validation Issue" at bounding box center [277, 180] width 243 height 19
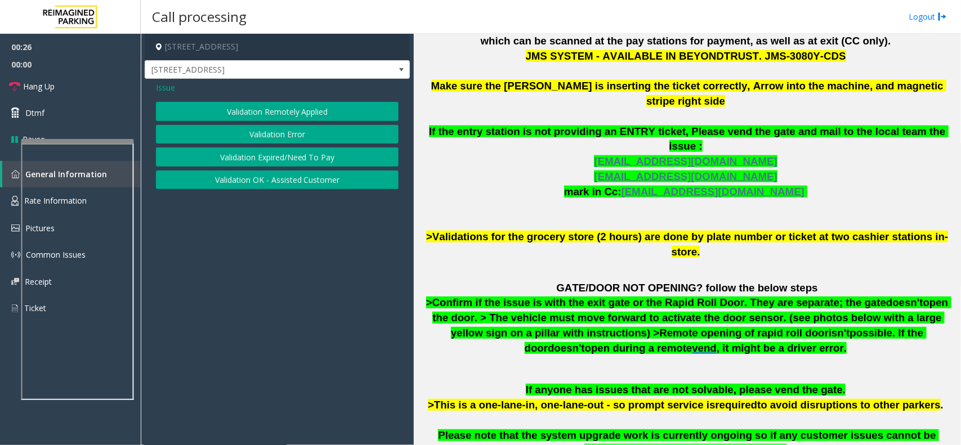
click at [286, 139] on button "Validation Error" at bounding box center [277, 134] width 243 height 19
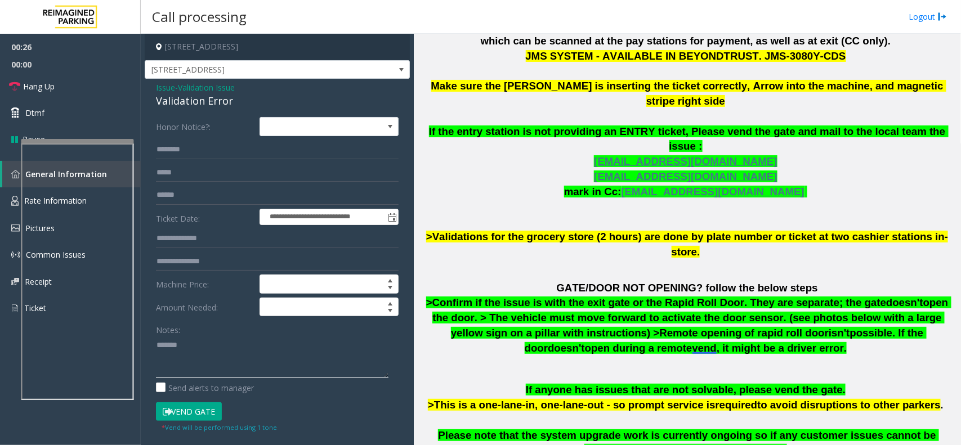
click at [218, 356] on textarea at bounding box center [272, 357] width 232 height 42
click at [211, 99] on div "Validation Error" at bounding box center [277, 100] width 243 height 15
copy div "Validation Error"
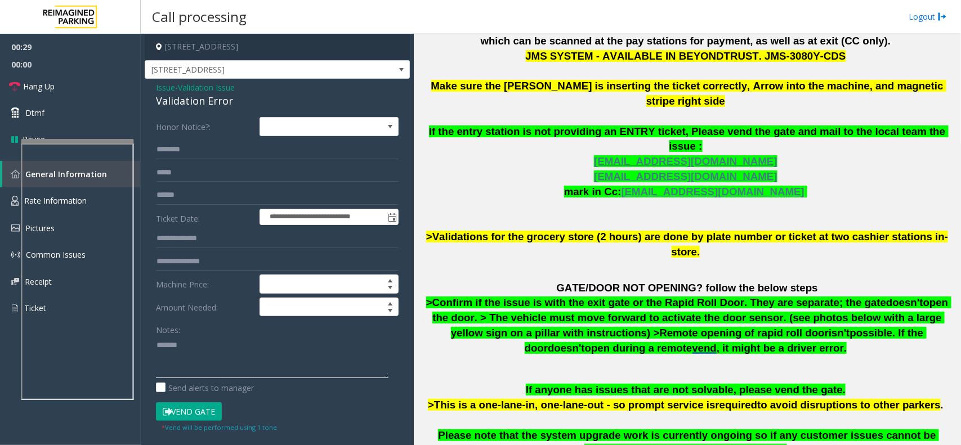
click at [221, 368] on textarea at bounding box center [272, 357] width 232 height 42
paste textarea "**********"
click at [250, 352] on textarea at bounding box center [272, 357] width 232 height 42
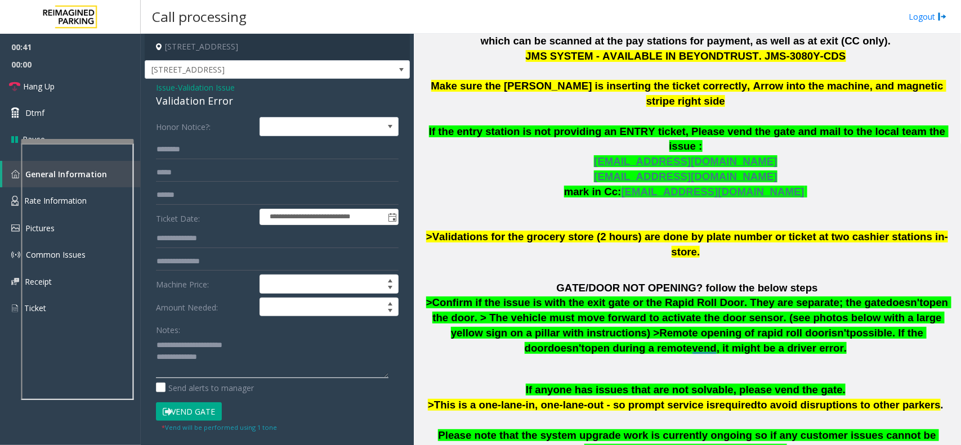
click at [259, 350] on textarea at bounding box center [272, 357] width 232 height 42
type textarea "**********"
click at [194, 209] on label "Ticket Date:" at bounding box center [205, 217] width 104 height 17
click at [193, 189] on input "text" at bounding box center [277, 195] width 243 height 19
click at [241, 359] on textarea at bounding box center [272, 357] width 232 height 42
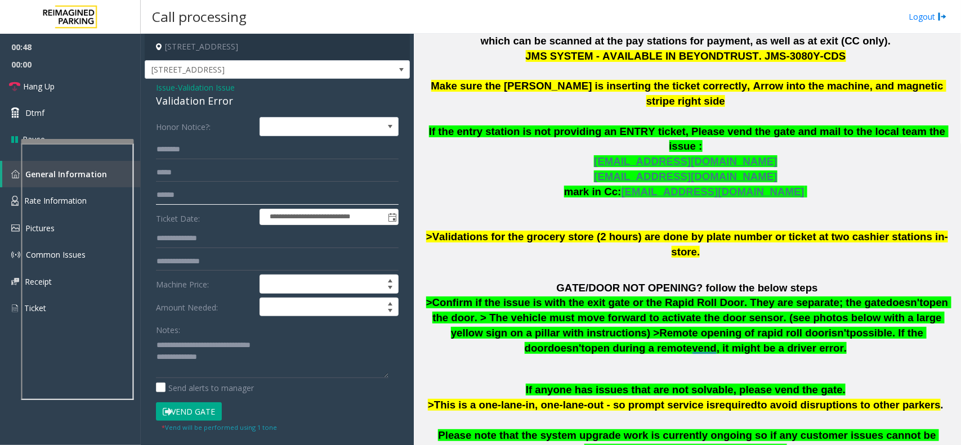
click at [178, 204] on input "text" at bounding box center [277, 195] width 243 height 19
click at [197, 201] on input "text" at bounding box center [277, 195] width 243 height 19
type input "******"
click at [240, 369] on textarea at bounding box center [272, 357] width 232 height 42
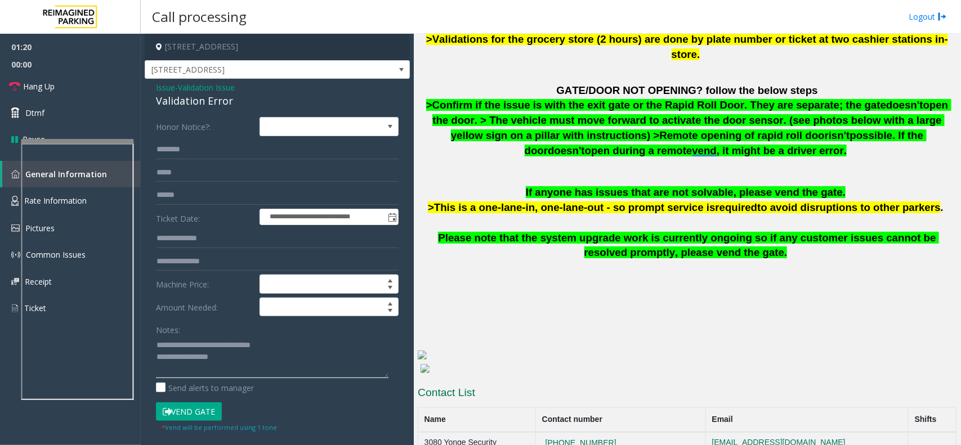
type textarea "**********"
drag, startPoint x: 265, startPoint y: 46, endPoint x: 238, endPoint y: 48, distance: 27.1
click at [238, 48] on h4 "[STREET_ADDRESS]" at bounding box center [277, 47] width 265 height 26
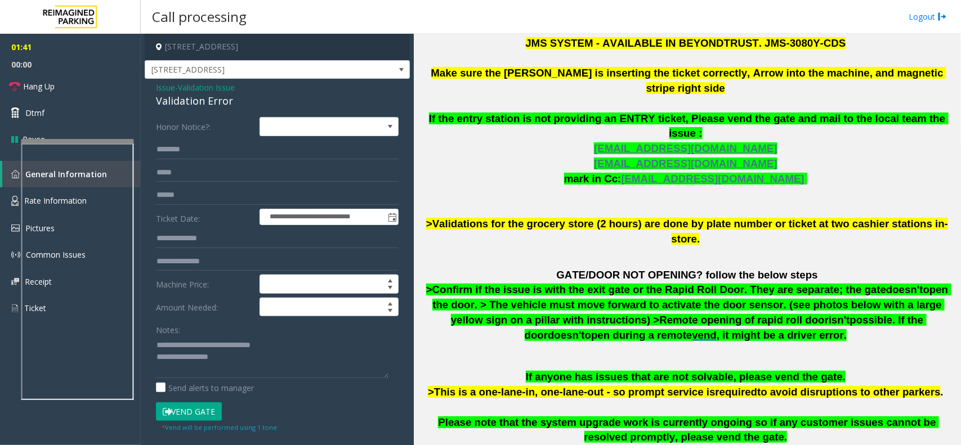
scroll to position [479, 0]
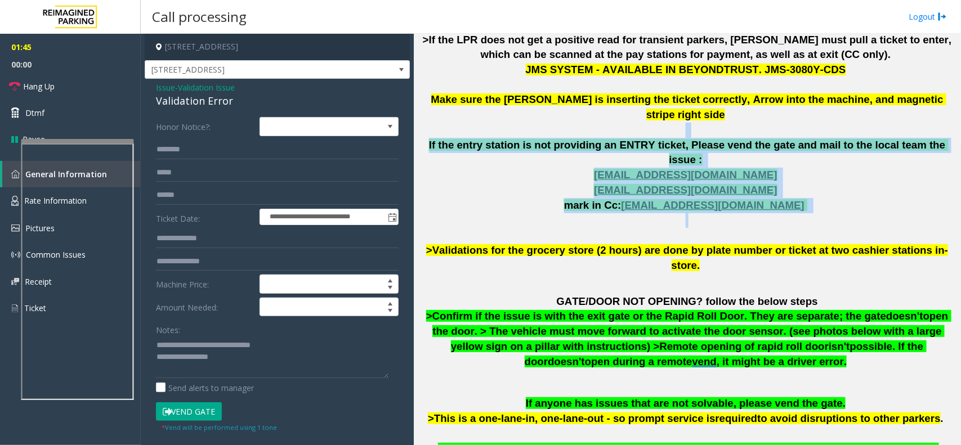
drag, startPoint x: 780, startPoint y: 191, endPoint x: 427, endPoint y: 110, distance: 362.2
click at [437, 111] on p "The login credentials for the JMS system at Lot 441 are as follows: Username: R…" at bounding box center [687, 92] width 539 height 361
click at [427, 110] on p "The login credentials for the JMS system at Lot 441 are as follows: Username: R…" at bounding box center [687, 92] width 539 height 361
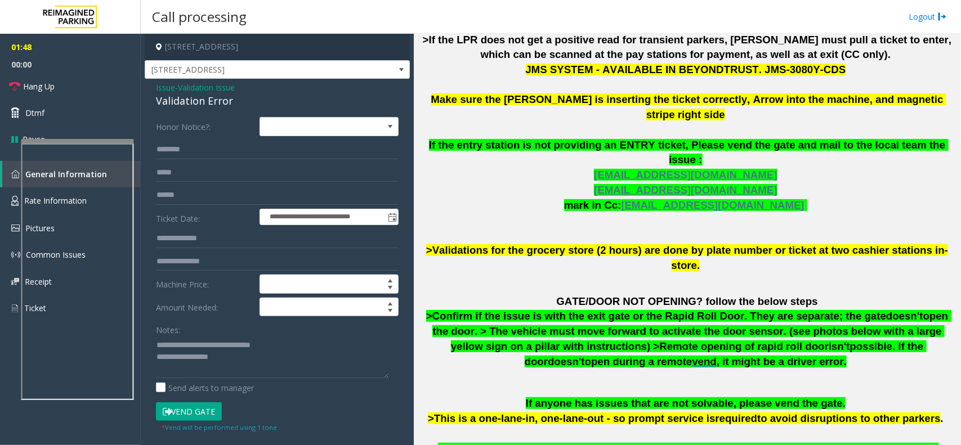
click at [163, 90] on span "Issue" at bounding box center [165, 88] width 19 height 12
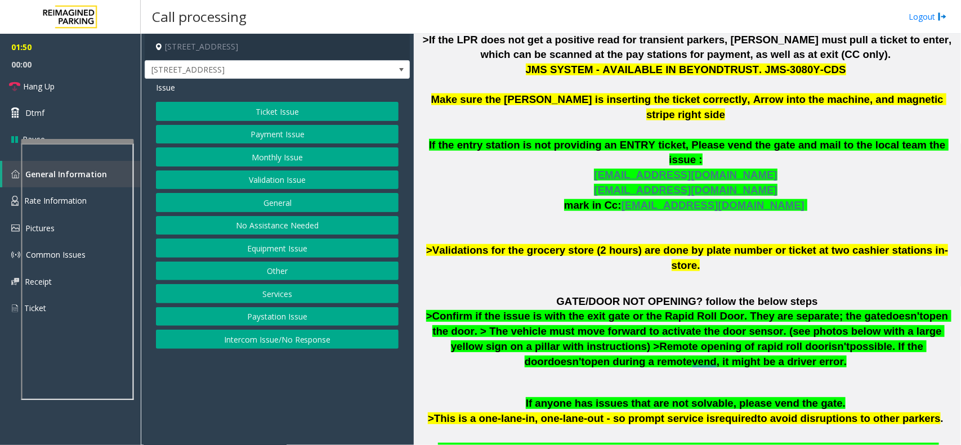
click at [278, 184] on button "Validation Issue" at bounding box center [277, 180] width 243 height 19
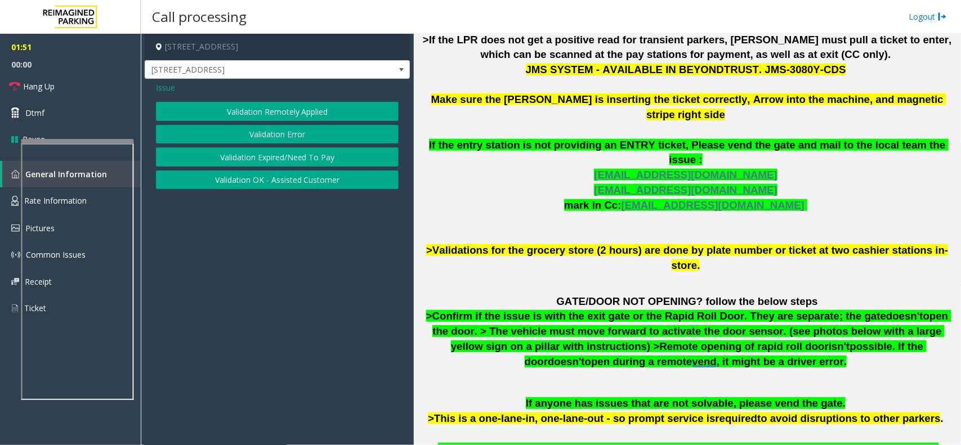
click at [297, 156] on button "Validation Expired/Need To Pay" at bounding box center [277, 156] width 243 height 19
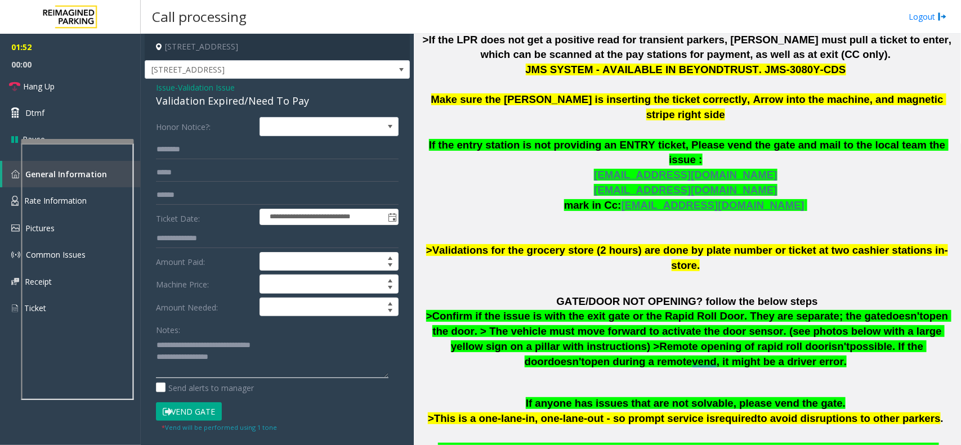
click at [245, 378] on textarea at bounding box center [272, 357] width 232 height 42
click at [254, 367] on textarea at bounding box center [272, 357] width 232 height 42
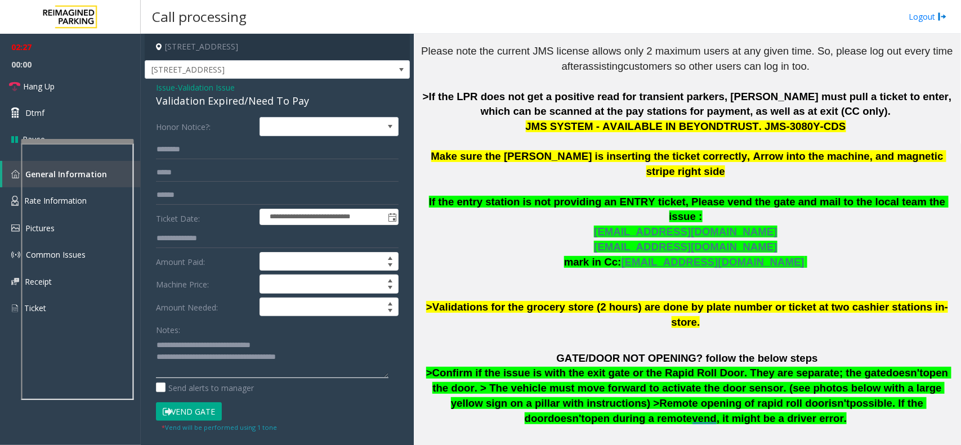
scroll to position [409, 0]
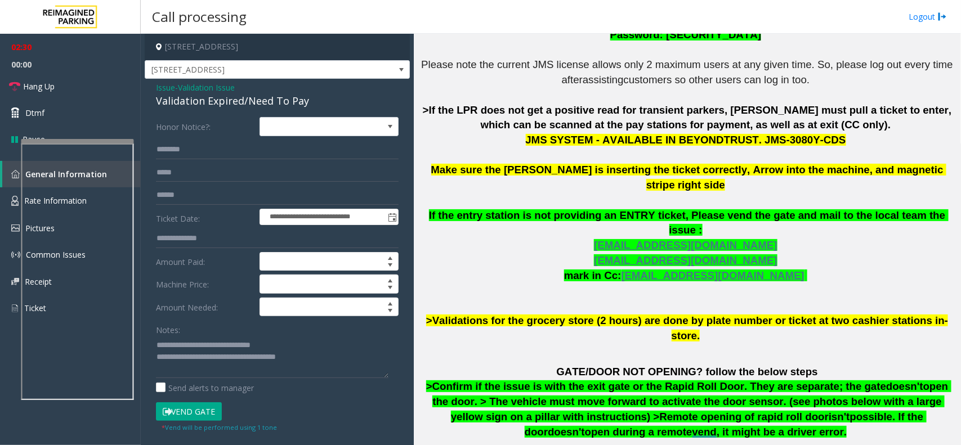
click at [203, 417] on button "Vend Gate" at bounding box center [189, 411] width 66 height 19
click at [318, 369] on textarea at bounding box center [272, 357] width 232 height 42
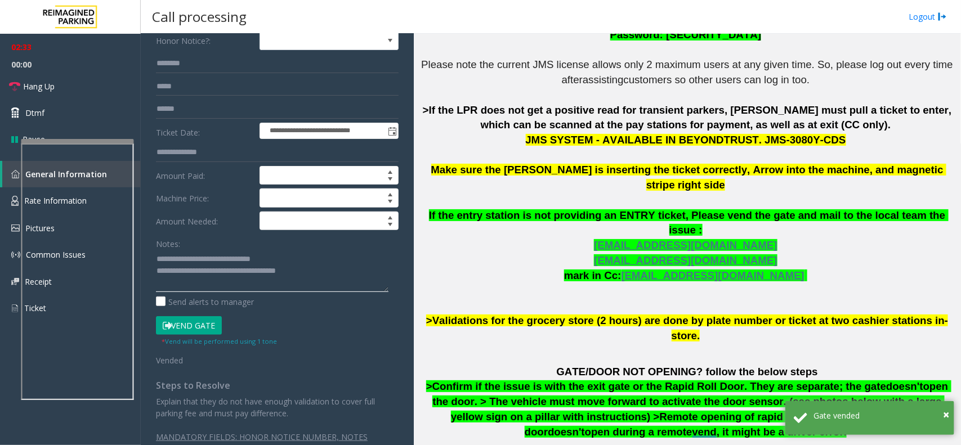
scroll to position [0, 0]
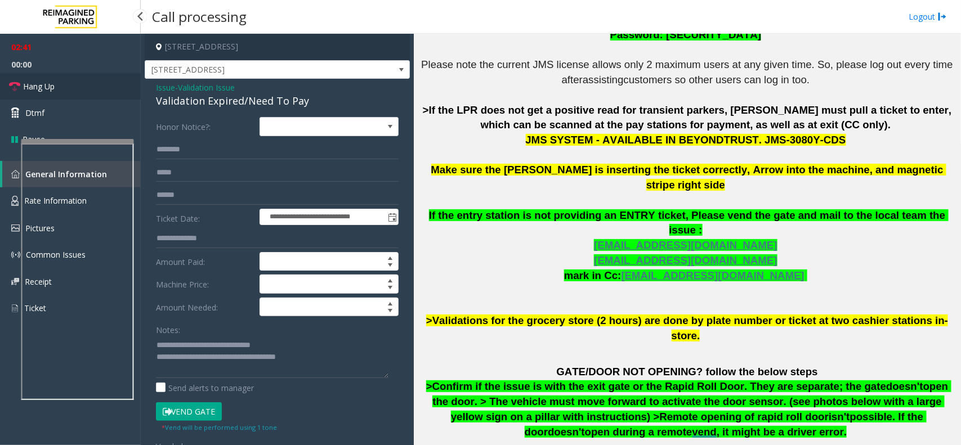
click at [93, 88] on link "Hang Up" at bounding box center [70, 86] width 141 height 26
click at [319, 357] on textarea at bounding box center [272, 357] width 232 height 42
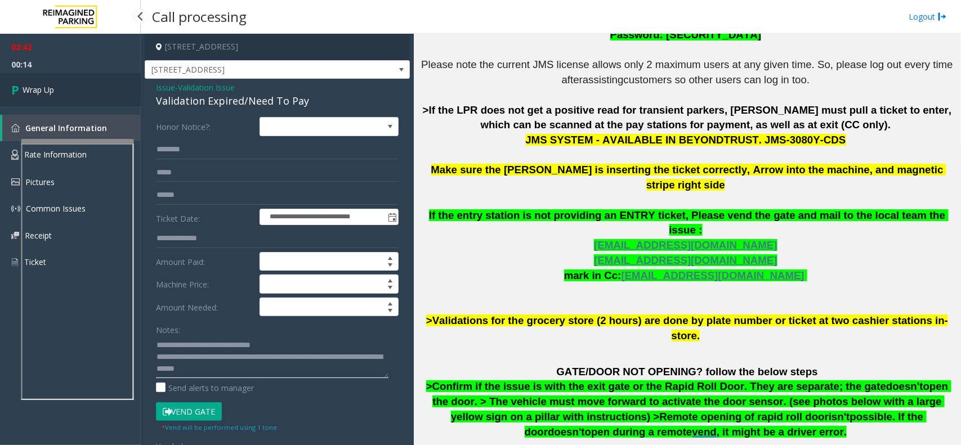
type textarea "**********"
click at [51, 90] on span "Wrap Up" at bounding box center [39, 90] width 32 height 12
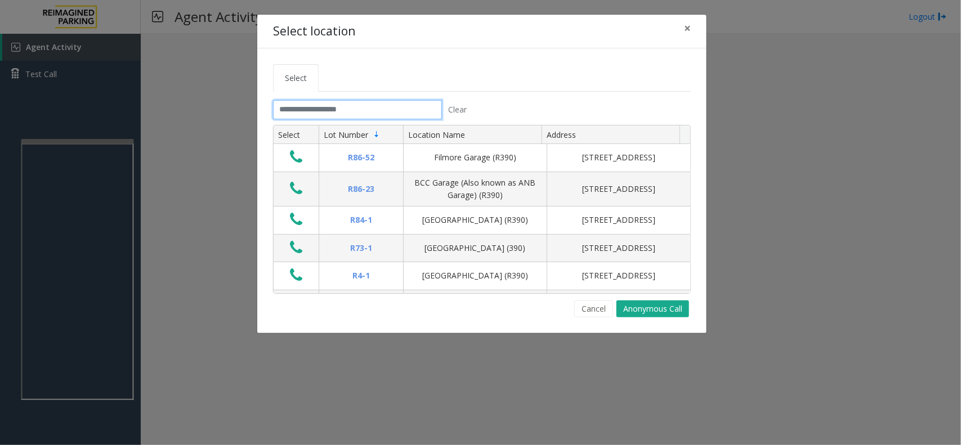
click at [324, 113] on input "text" at bounding box center [357, 109] width 169 height 19
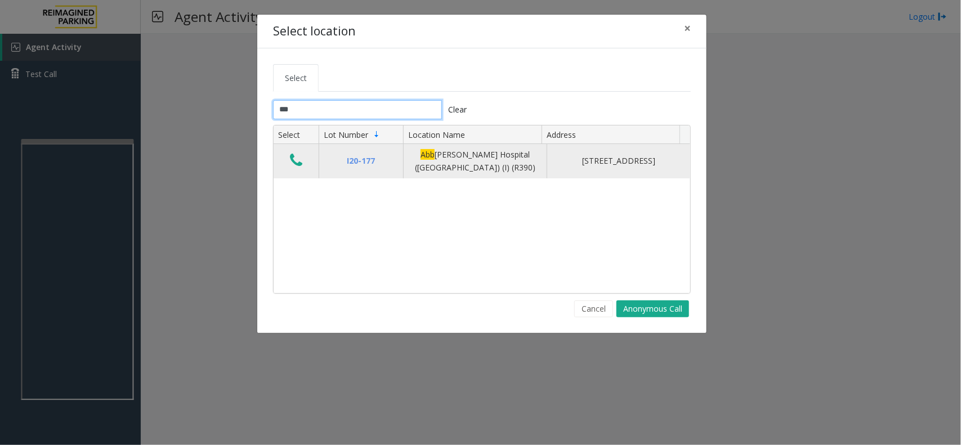
type input "***"
click at [299, 164] on icon "Data table" at bounding box center [296, 161] width 12 height 16
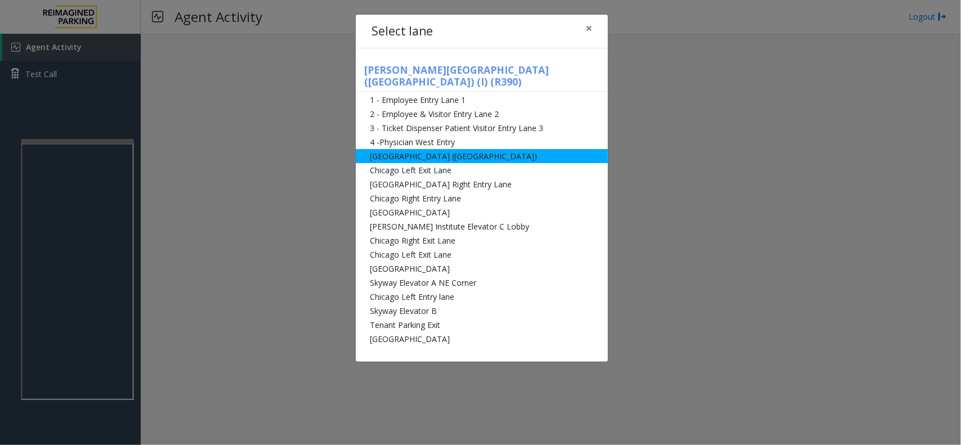
click at [427, 149] on li "[GEOGRAPHIC_DATA] ([GEOGRAPHIC_DATA])" at bounding box center [482, 156] width 252 height 14
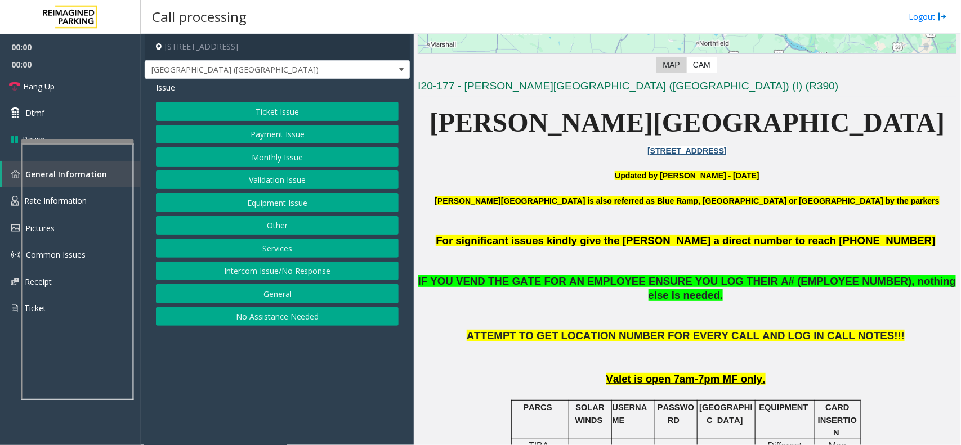
scroll to position [281, 0]
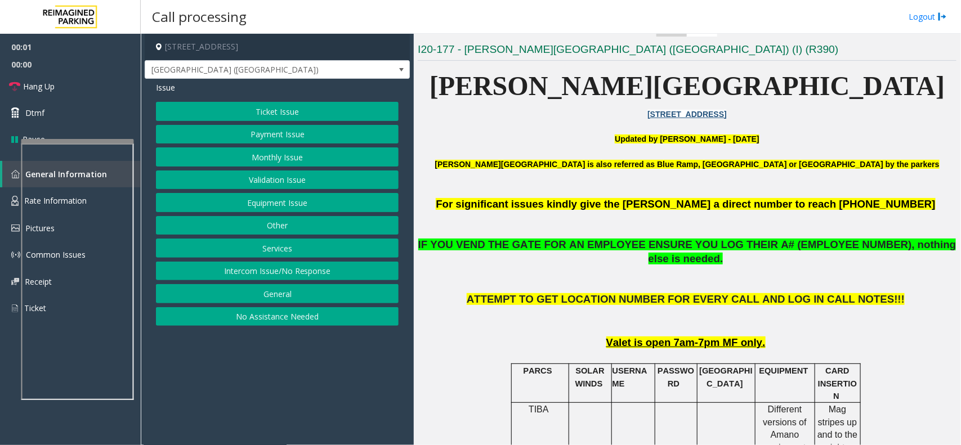
click at [259, 203] on button "Equipment Issue" at bounding box center [277, 202] width 243 height 19
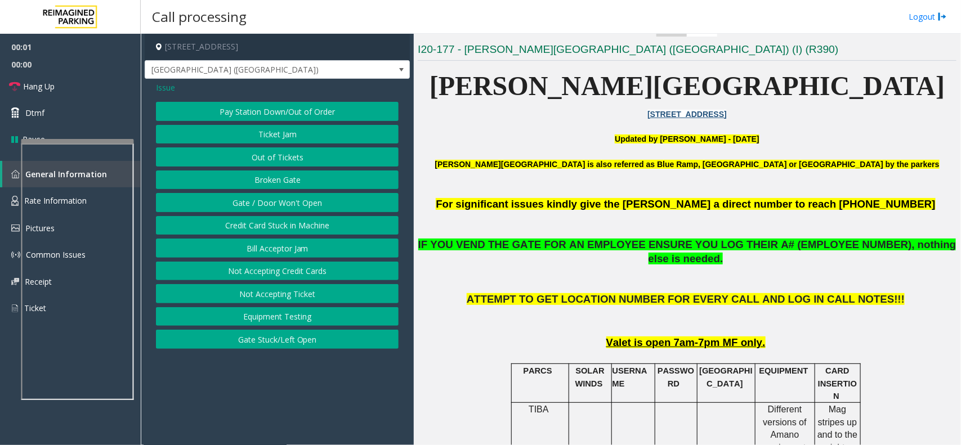
click at [259, 203] on button "Gate / Door Won't Open" at bounding box center [277, 202] width 243 height 19
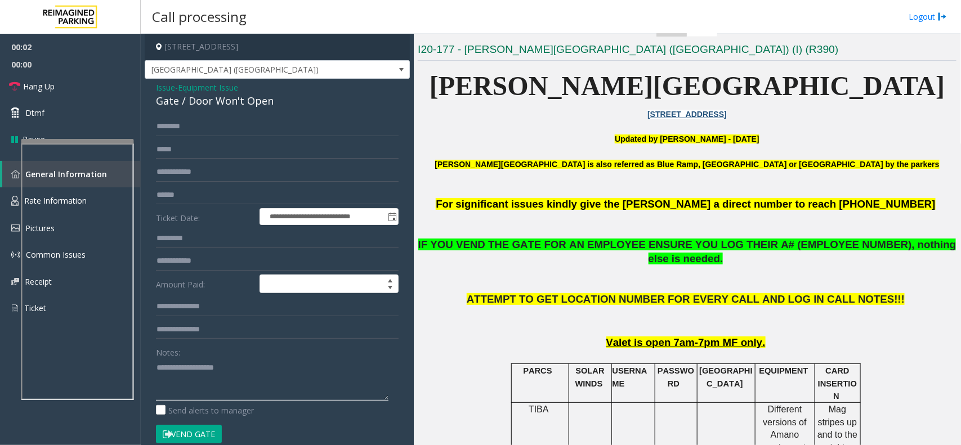
click at [199, 400] on textarea at bounding box center [272, 380] width 232 height 42
click at [202, 429] on button "Vend Gate" at bounding box center [189, 434] width 66 height 19
click at [214, 378] on textarea at bounding box center [272, 380] width 232 height 42
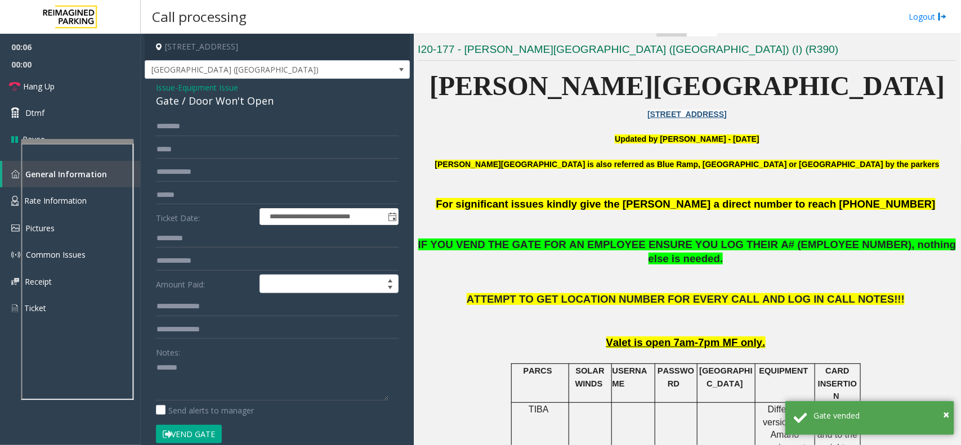
click at [257, 111] on div "**********" at bounding box center [277, 374] width 265 height 590
click at [258, 108] on div "Gate / Door Won't Open" at bounding box center [277, 100] width 243 height 15
copy div "Gate / Door Won't Open"
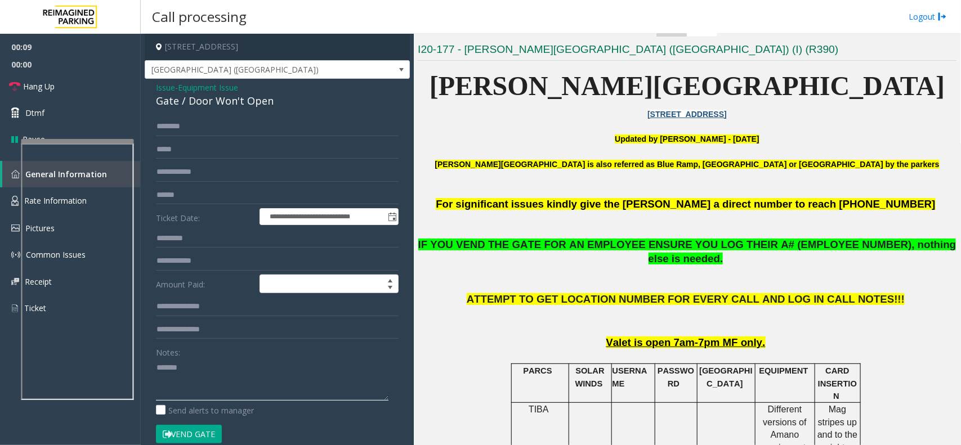
click at [220, 378] on textarea at bounding box center [272, 380] width 232 height 42
paste textarea "**********"
click at [94, 88] on link "Hang Up" at bounding box center [70, 86] width 141 height 26
click at [234, 391] on textarea at bounding box center [272, 380] width 232 height 42
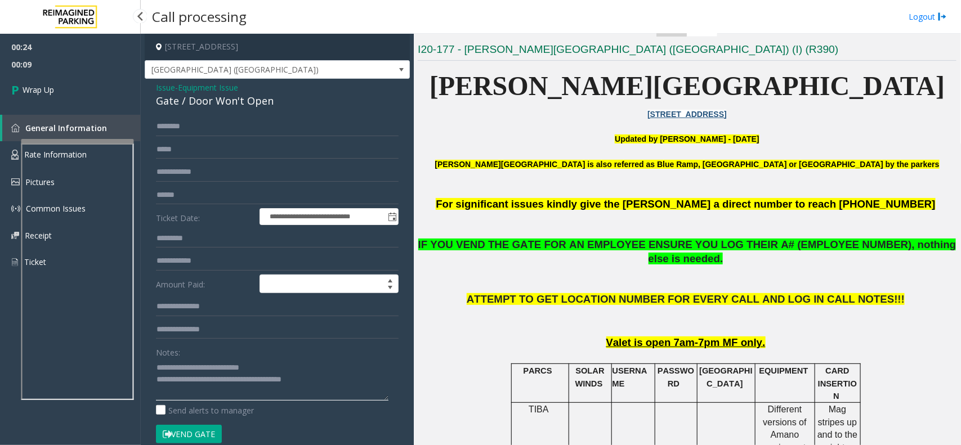
type textarea "**********"
click at [45, 109] on div "00:24 00:09 Wrap Up General Information Rate Information Pictures Common Issues…" at bounding box center [70, 159] width 141 height 251
click at [57, 87] on link "Wrap Up" at bounding box center [70, 89] width 141 height 33
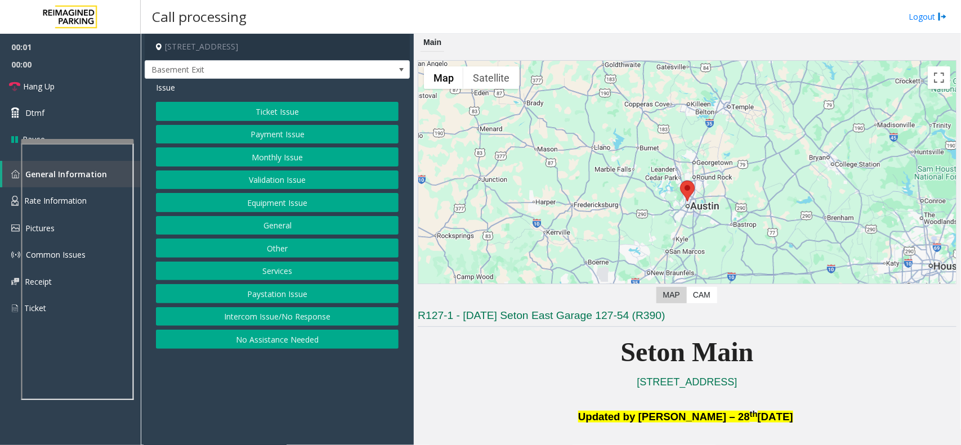
scroll to position [352, 0]
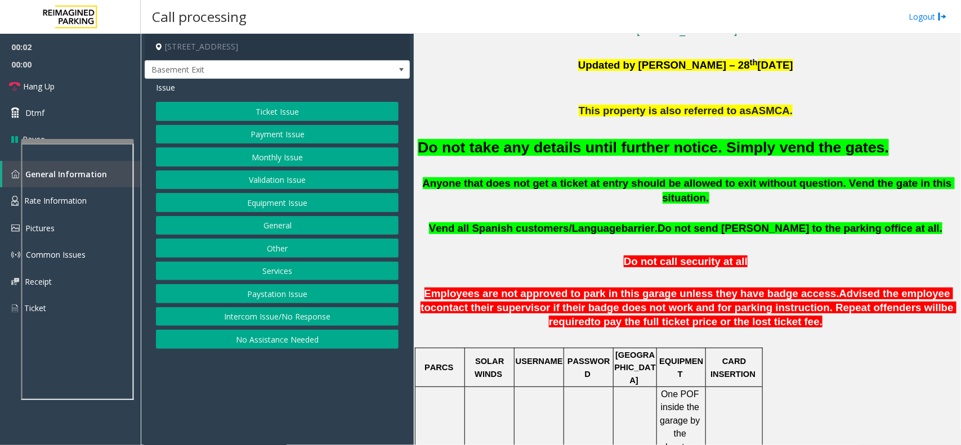
click at [587, 140] on font "Do not take any details until further notice. Simply vend the gates." at bounding box center [653, 147] width 471 height 17
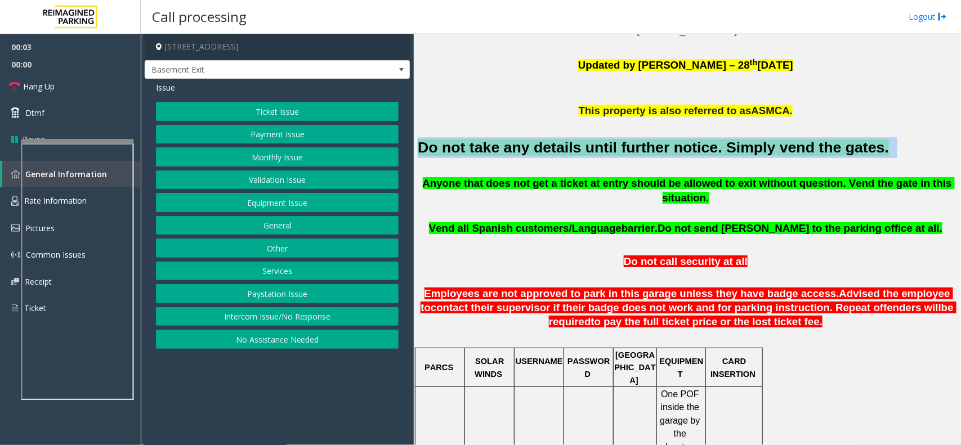
click at [587, 140] on font "Do not take any details until further notice. Simply vend the gates." at bounding box center [653, 147] width 471 height 17
copy h2 "Do not take any details until further notice. Simply vend the gates."
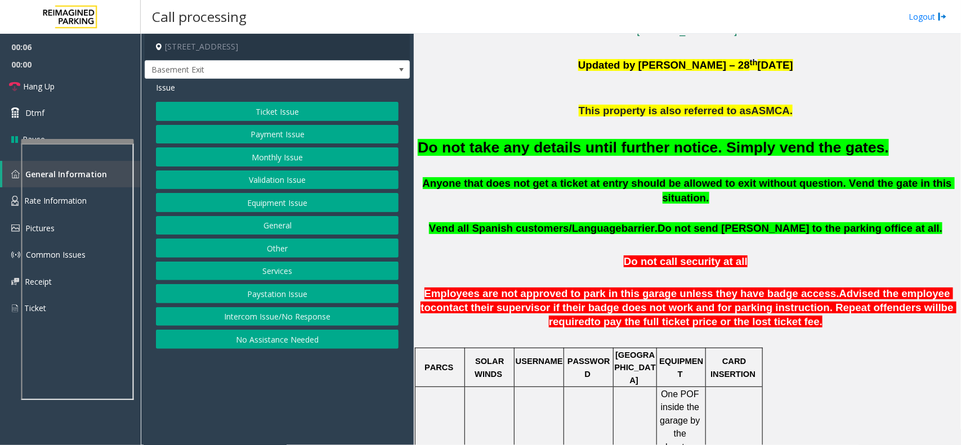
click at [283, 169] on div "Ticket Issue Payment Issue Monthly Issue Validation Issue Equipment Issue Gener…" at bounding box center [277, 225] width 243 height 247
click at [280, 177] on button "Validation Issue" at bounding box center [277, 180] width 243 height 19
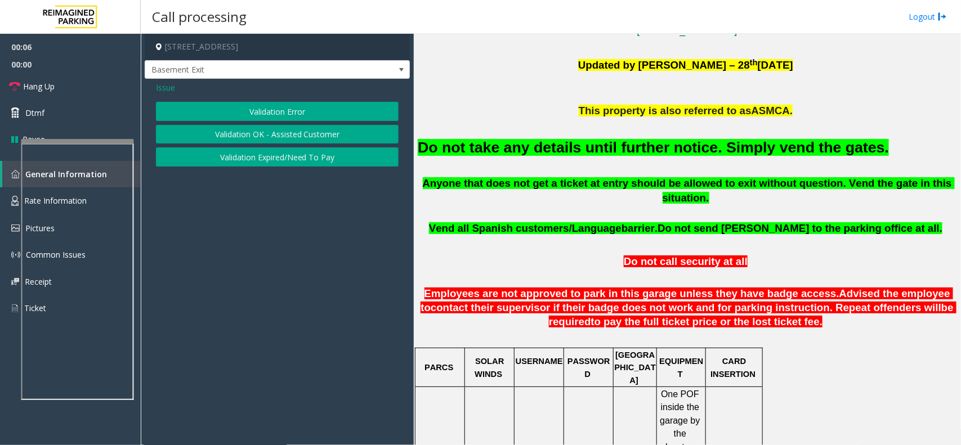
click at [272, 110] on button "Validation Error" at bounding box center [277, 111] width 243 height 19
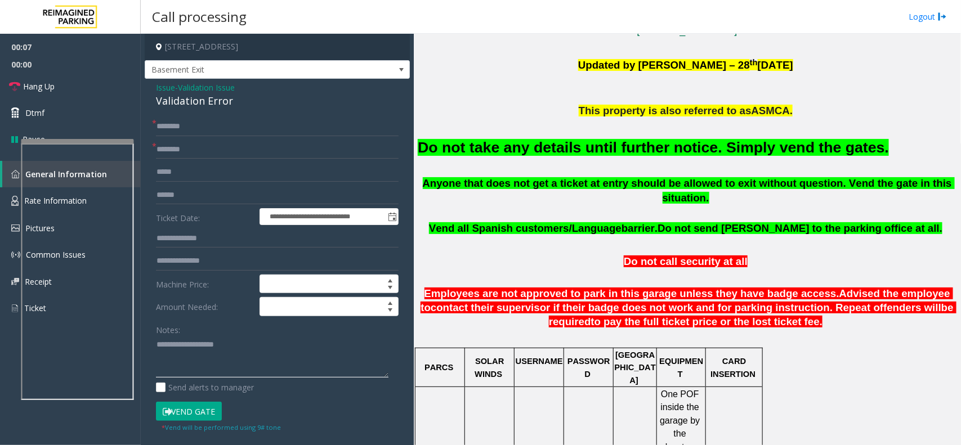
click at [231, 352] on textarea at bounding box center [272, 357] width 232 height 42
click at [191, 150] on input "text" at bounding box center [277, 149] width 243 height 19
type input "**"
click at [198, 132] on input "*" at bounding box center [277, 126] width 243 height 19
type input "**"
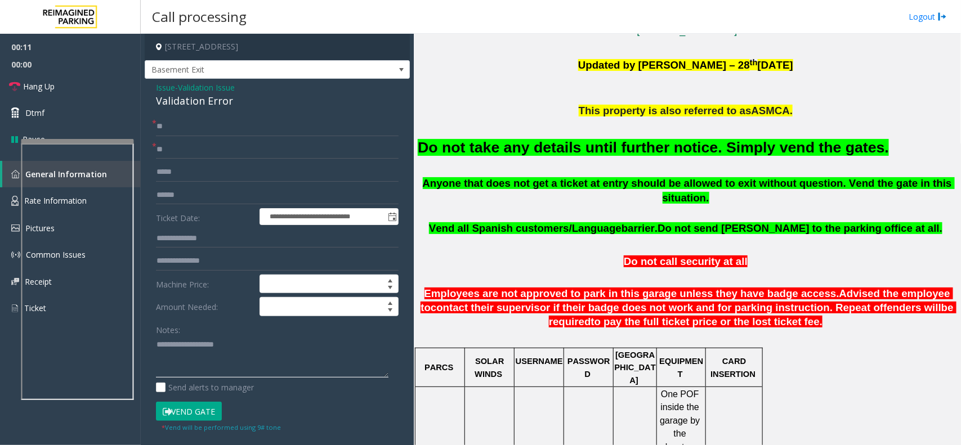
click at [194, 361] on textarea at bounding box center [272, 357] width 232 height 42
click at [195, 400] on form "**********" at bounding box center [277, 275] width 243 height 316
click at [187, 411] on button "Vend Gate" at bounding box center [189, 411] width 66 height 19
click at [220, 366] on textarea at bounding box center [272, 357] width 232 height 42
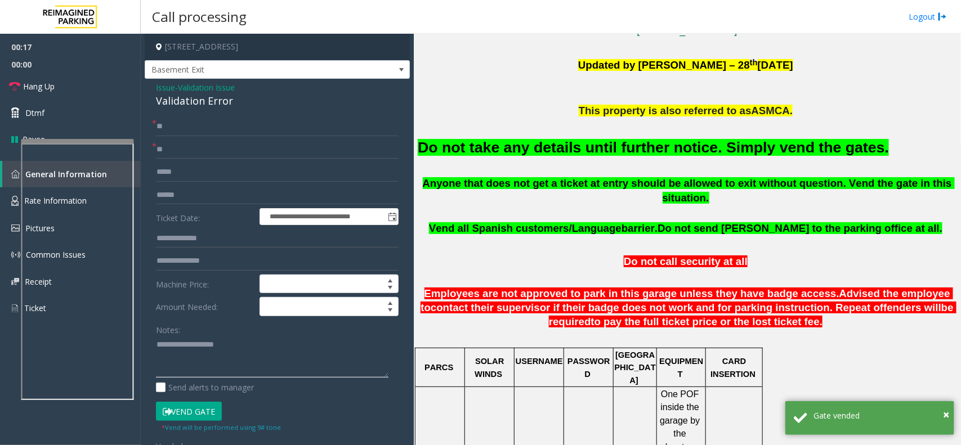
paste textarea "**********"
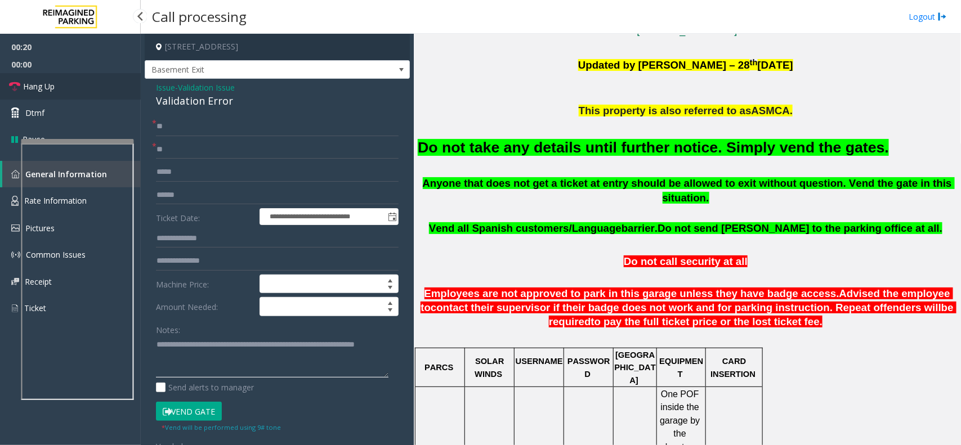
type textarea "**********"
click at [78, 88] on link "Hang Up" at bounding box center [70, 86] width 141 height 26
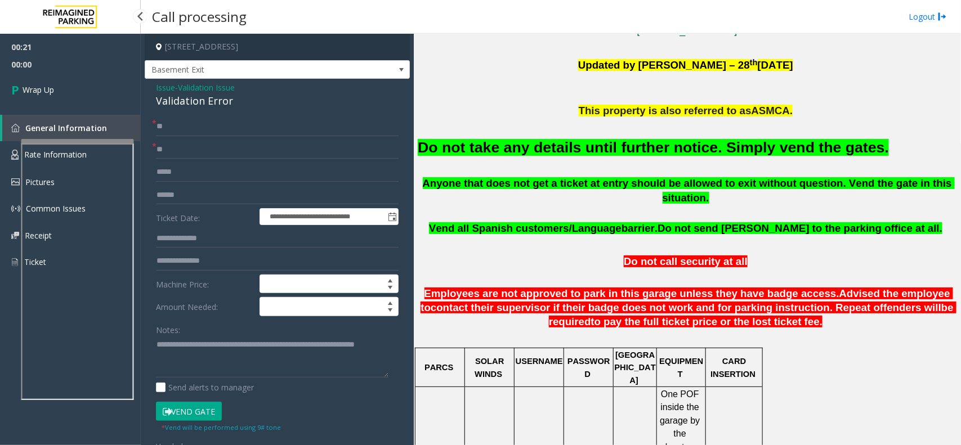
click at [78, 88] on link "Wrap Up" at bounding box center [70, 89] width 141 height 33
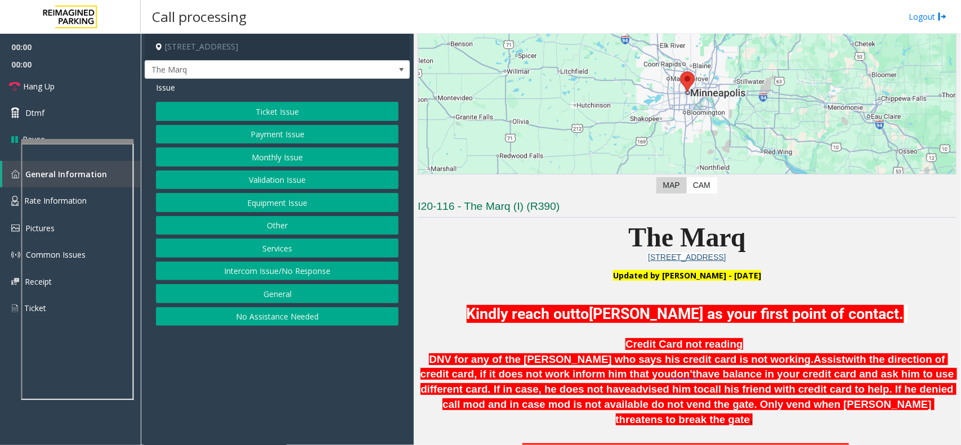
scroll to position [352, 0]
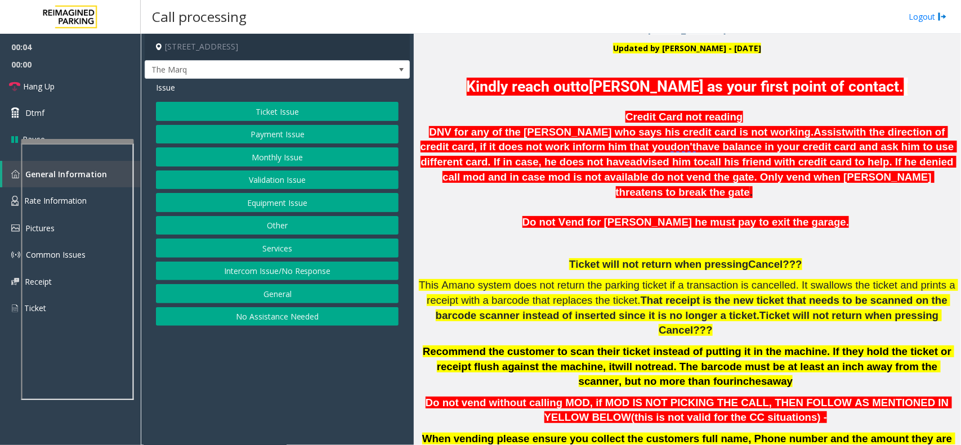
click at [292, 318] on button "No Assistance Needed" at bounding box center [277, 316] width 243 height 19
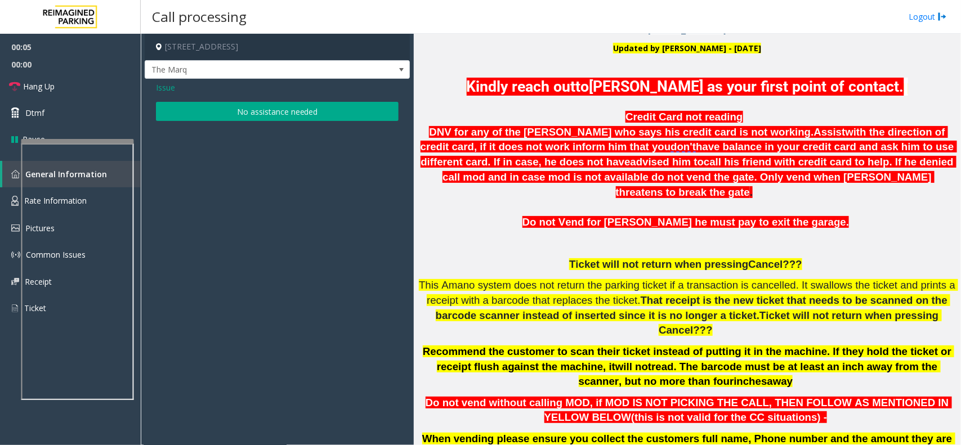
click at [250, 108] on button "No assistance needed" at bounding box center [277, 111] width 243 height 19
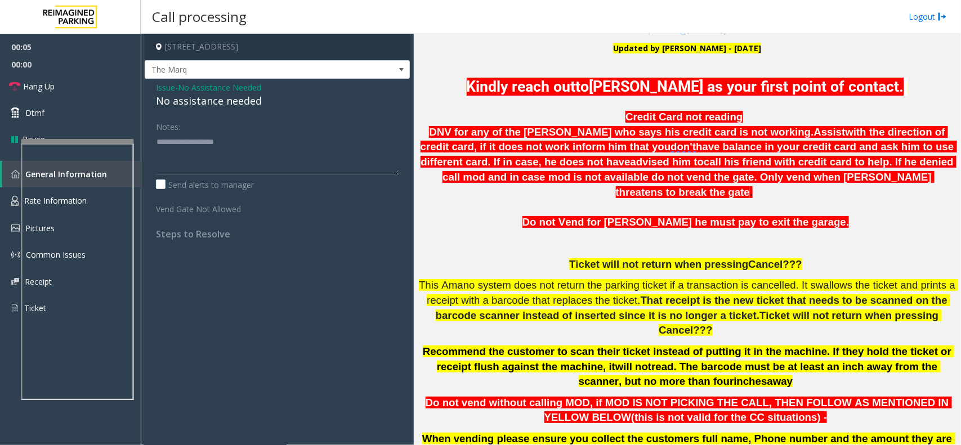
click at [226, 103] on div "No assistance needed" at bounding box center [277, 100] width 243 height 15
click at [299, 145] on textarea at bounding box center [277, 154] width 243 height 42
type textarea "**********"
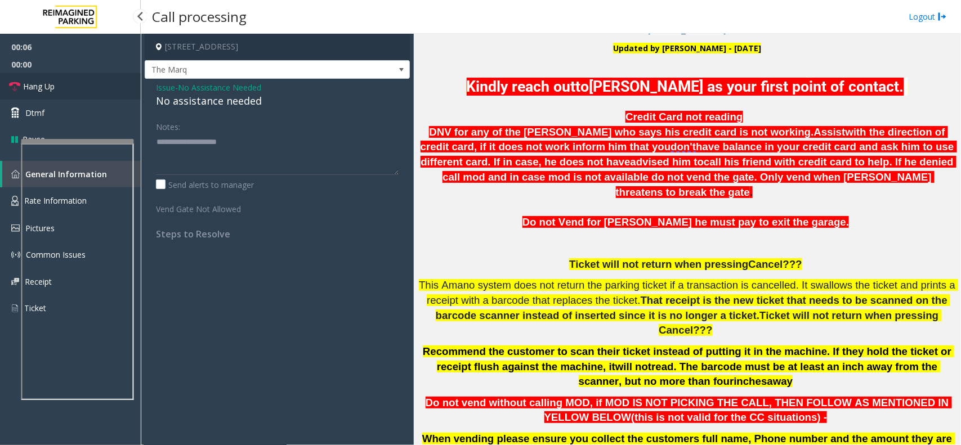
click at [99, 89] on link "Hang Up" at bounding box center [70, 86] width 141 height 26
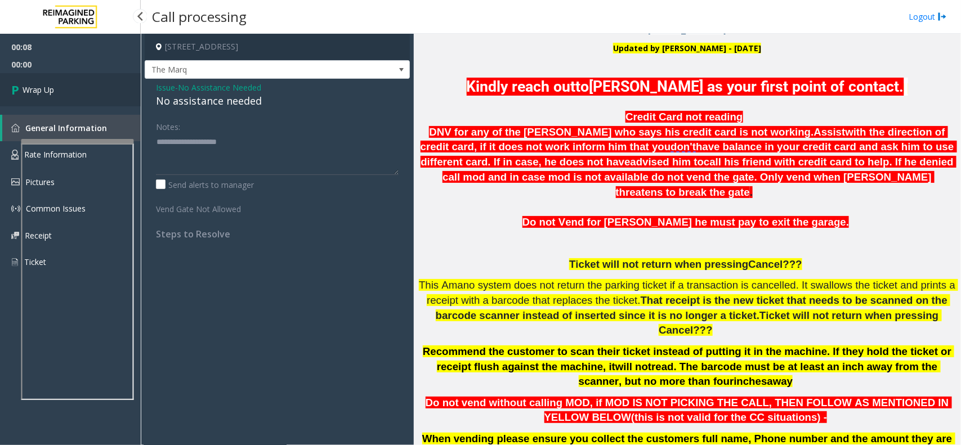
click at [99, 89] on link "Wrap Up" at bounding box center [70, 89] width 141 height 33
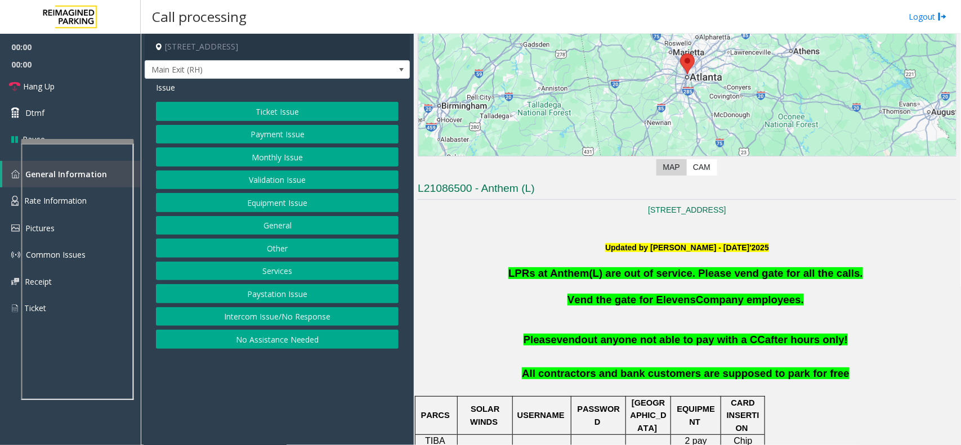
scroll to position [211, 0]
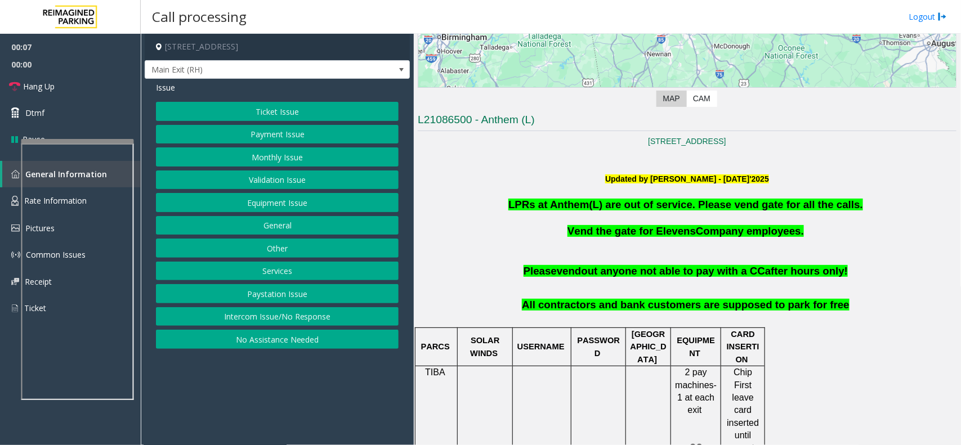
click at [282, 162] on button "Monthly Issue" at bounding box center [277, 156] width 243 height 19
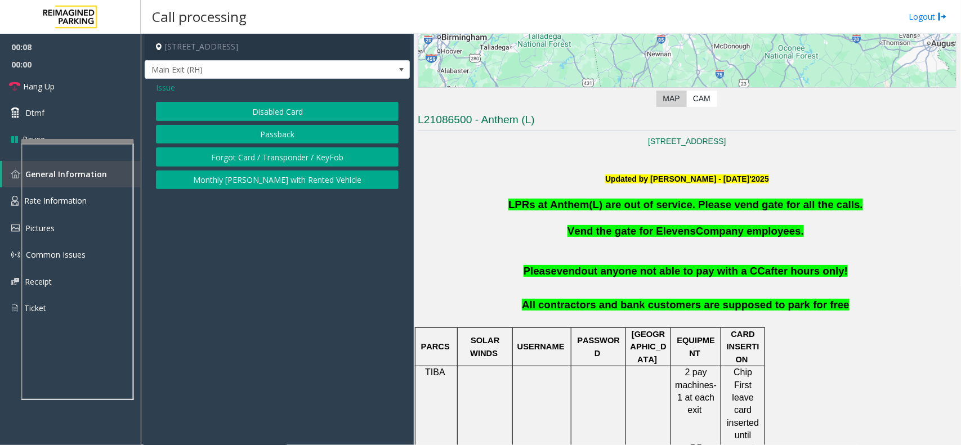
click at [284, 110] on button "Disabled Card" at bounding box center [277, 111] width 243 height 19
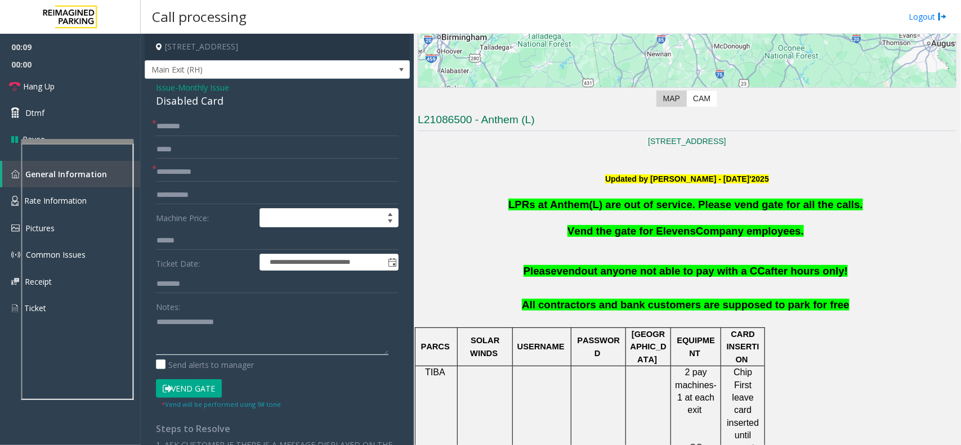
click at [259, 324] on textarea at bounding box center [272, 334] width 232 height 42
click at [203, 100] on div "Disabled Card" at bounding box center [277, 100] width 243 height 15
copy div "Disabled Card"
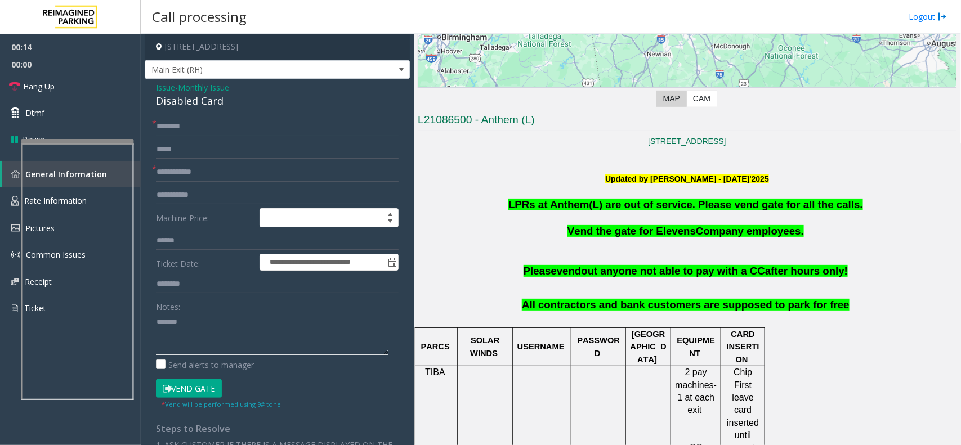
click at [238, 332] on textarea at bounding box center [272, 334] width 232 height 42
paste textarea "**********"
type textarea "**********"
click at [197, 158] on input "text" at bounding box center [277, 149] width 243 height 19
click at [197, 173] on input "text" at bounding box center [277, 172] width 243 height 19
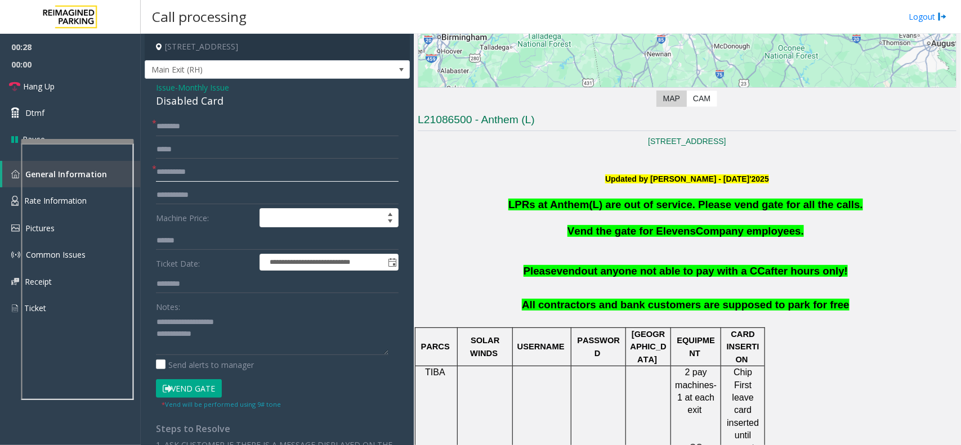
type input "**********"
click at [189, 134] on input "text" at bounding box center [277, 126] width 243 height 19
type input "*****"
click at [215, 339] on textarea at bounding box center [272, 334] width 232 height 42
click at [210, 369] on label "Send alerts to manager" at bounding box center [205, 365] width 98 height 12
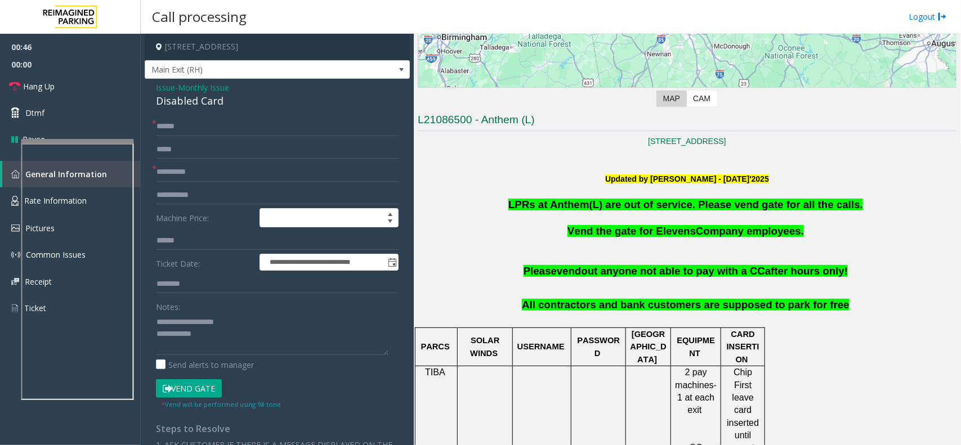
click at [203, 383] on button "Vend Gate" at bounding box center [189, 388] width 66 height 19
click at [195, 363] on label "Send alerts to manager" at bounding box center [205, 365] width 98 height 12
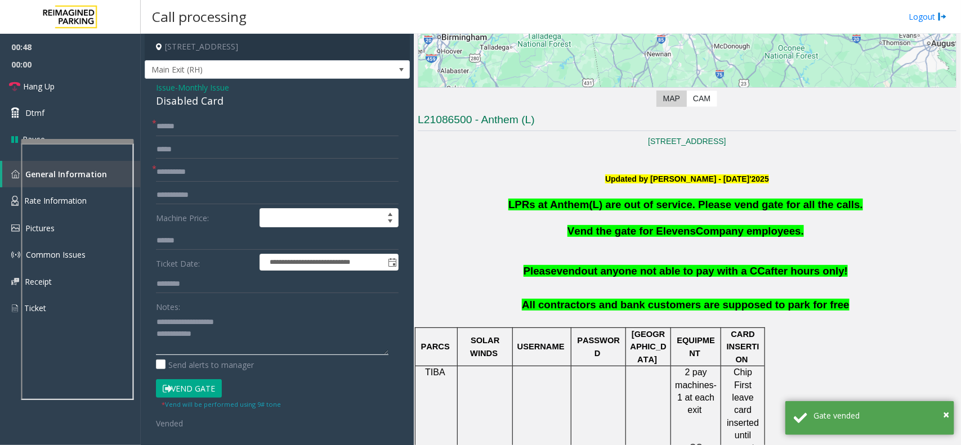
click at [226, 330] on textarea at bounding box center [272, 334] width 232 height 42
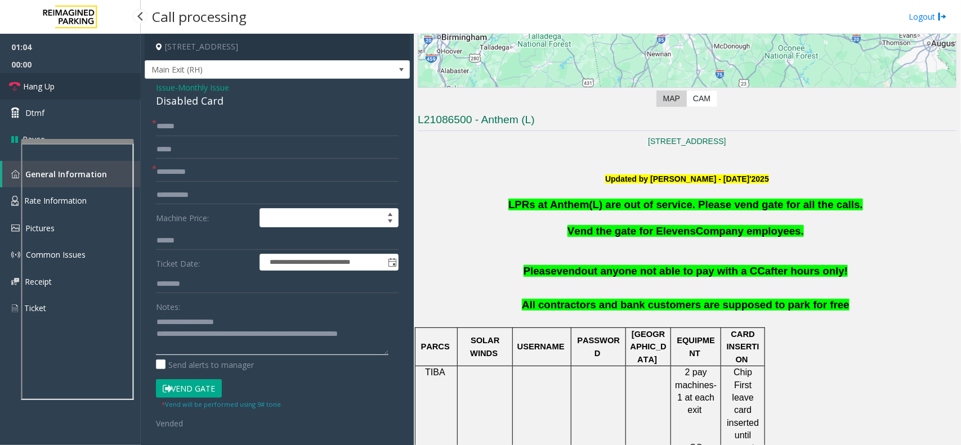
type textarea "**********"
click at [62, 80] on link "Hang Up" at bounding box center [70, 86] width 141 height 26
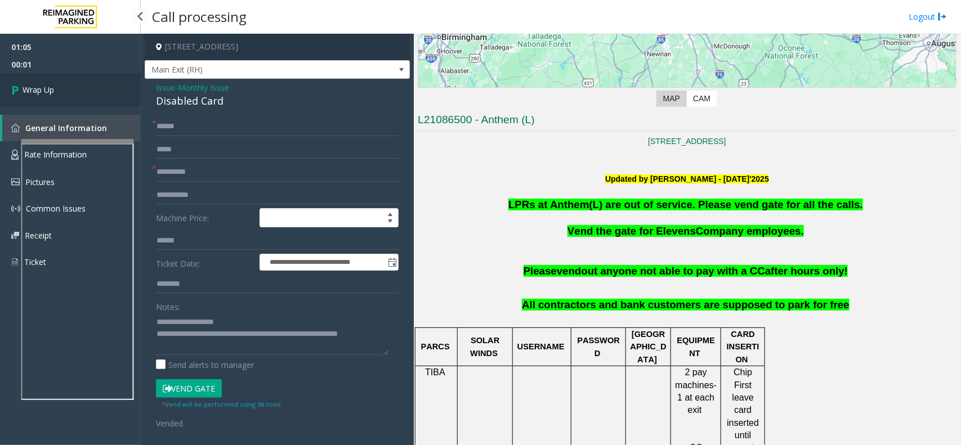
click at [62, 80] on link "Wrap Up" at bounding box center [70, 89] width 141 height 33
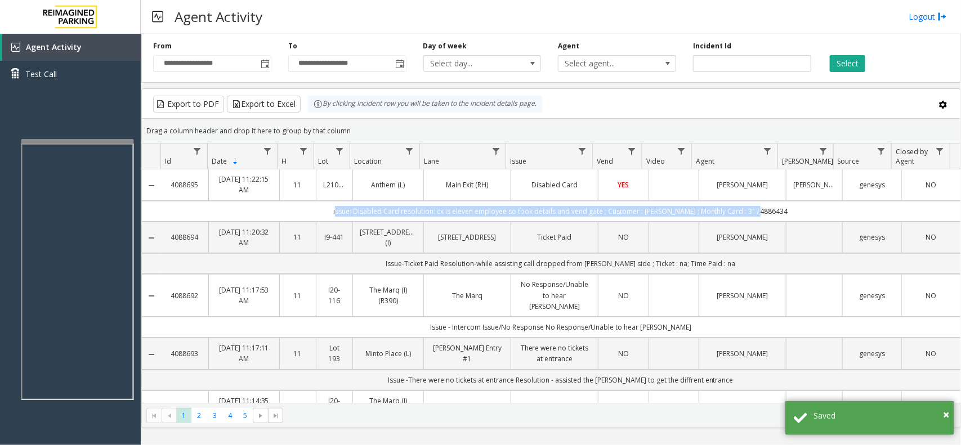
drag, startPoint x: 335, startPoint y: 211, endPoint x: 786, endPoint y: 215, distance: 450.9
click at [786, 215] on td "issue: Disabled Card resolution: cx is eleven employee so took details and vend…" at bounding box center [560, 211] width 799 height 21
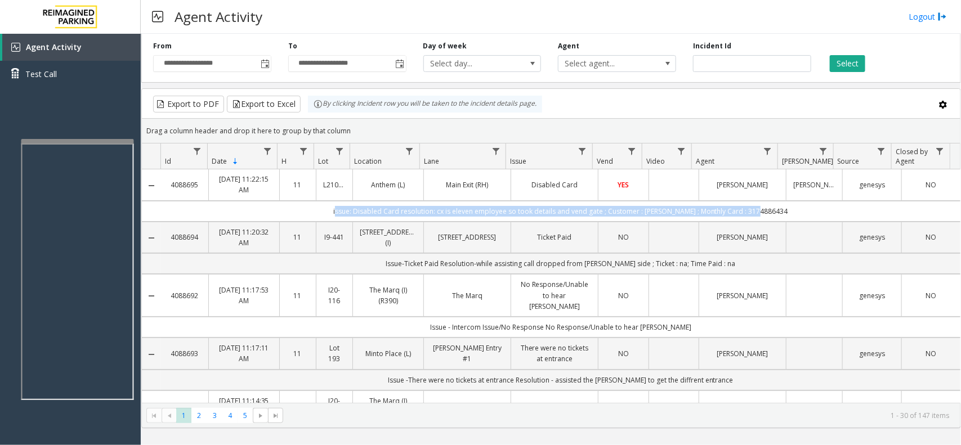
click at [786, 215] on td "issue: Disabled Card resolution: cx is eleven employee so took details and vend…" at bounding box center [560, 211] width 799 height 21
drag, startPoint x: 573, startPoint y: 203, endPoint x: 323, endPoint y: 203, distance: 250.5
click at [323, 203] on td "issue: Disabled Card resolution: cx is eleven employee so took details and vend…" at bounding box center [560, 211] width 799 height 21
click at [322, 212] on td "issue: Disabled Card resolution: cx is eleven employee so took details and vend…" at bounding box center [560, 211] width 799 height 21
drag, startPoint x: 330, startPoint y: 212, endPoint x: 763, endPoint y: 204, distance: 432.9
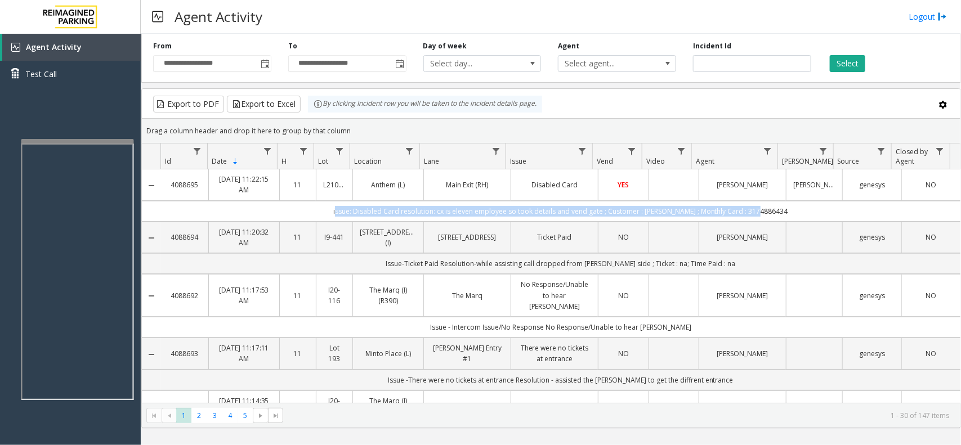
click at [763, 204] on td "issue: Disabled Card resolution: cx is eleven employee so took details and vend…" at bounding box center [560, 211] width 799 height 21
click at [284, 212] on td "issue: Disabled Card resolution: cx is eleven employee so took details and vend…" at bounding box center [560, 211] width 799 height 21
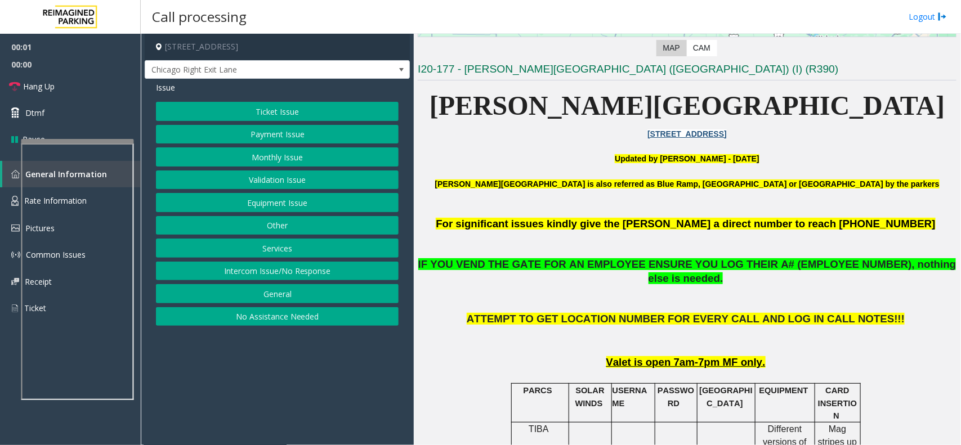
scroll to position [281, 0]
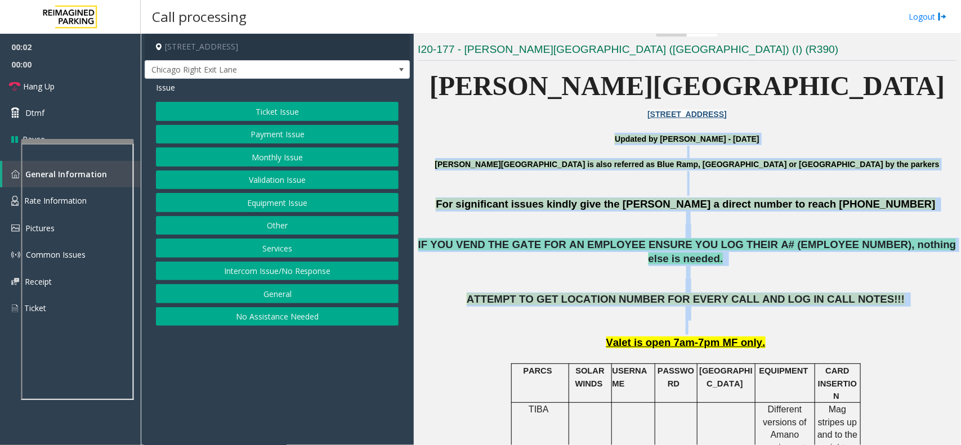
drag, startPoint x: 487, startPoint y: 141, endPoint x: 762, endPoint y: 308, distance: 321.6
click at [781, 321] on p "ATTEMPT TO GET LOCATION NUMBER FOR EVERY CALL AND LOG IN CALL NOTES!!!" at bounding box center [687, 314] width 539 height 42
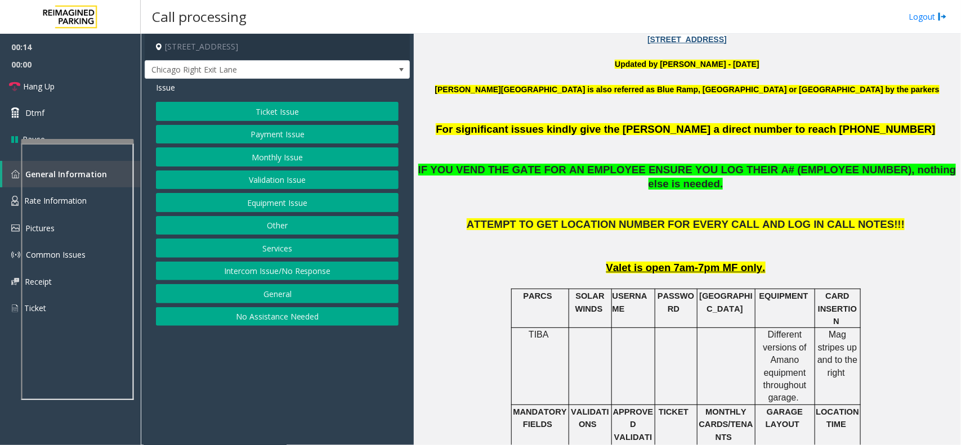
scroll to position [141, 0]
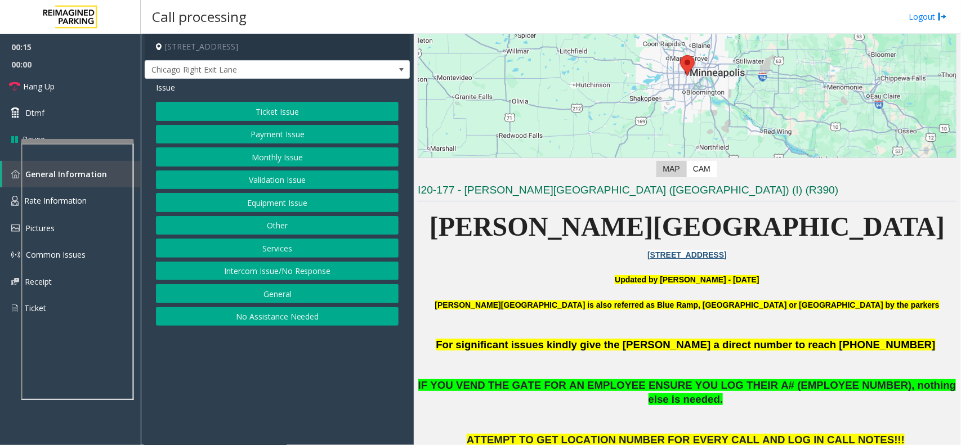
click at [330, 276] on button "Intercom Issue/No Response" at bounding box center [277, 271] width 243 height 19
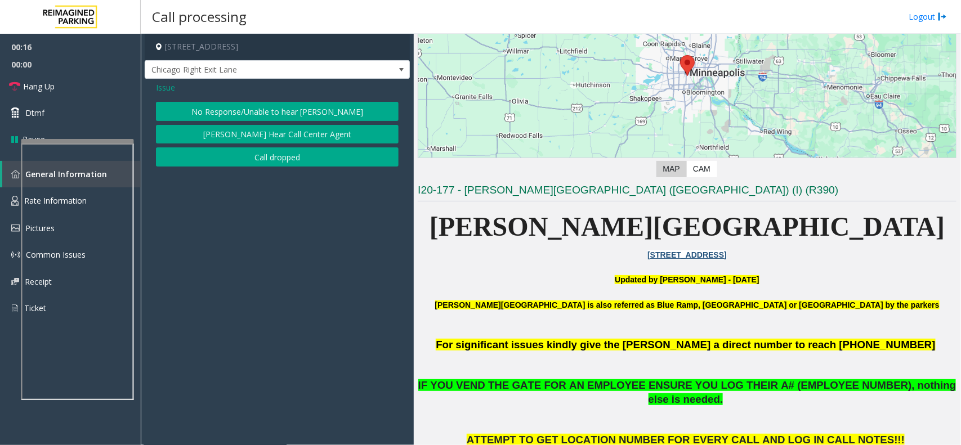
click at [275, 113] on button "No Response/Unable to hear [PERSON_NAME]" at bounding box center [277, 111] width 243 height 19
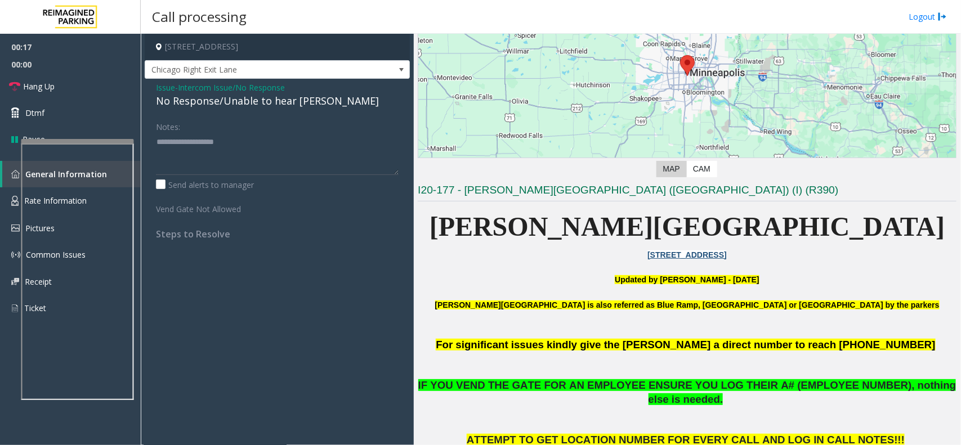
click at [278, 106] on div "No Response/Unable to hear [PERSON_NAME]" at bounding box center [277, 100] width 243 height 15
click at [321, 142] on textarea at bounding box center [277, 154] width 243 height 42
type textarea "**********"
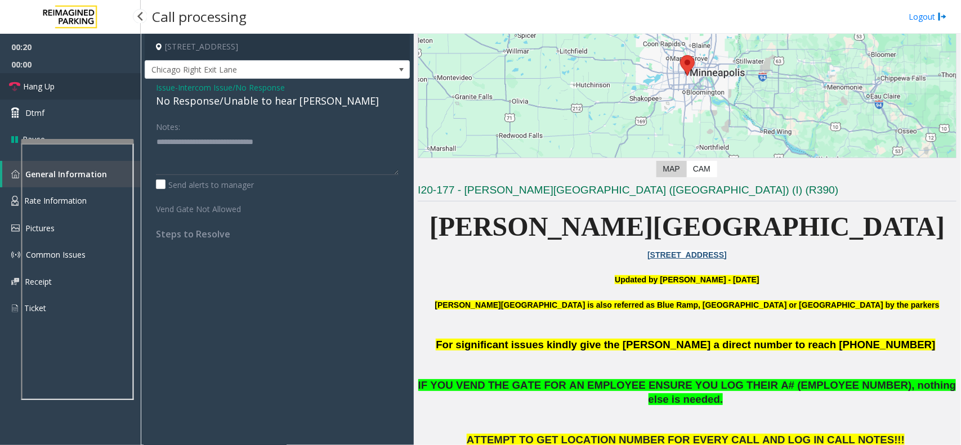
click at [59, 77] on link "Hang Up" at bounding box center [70, 86] width 141 height 26
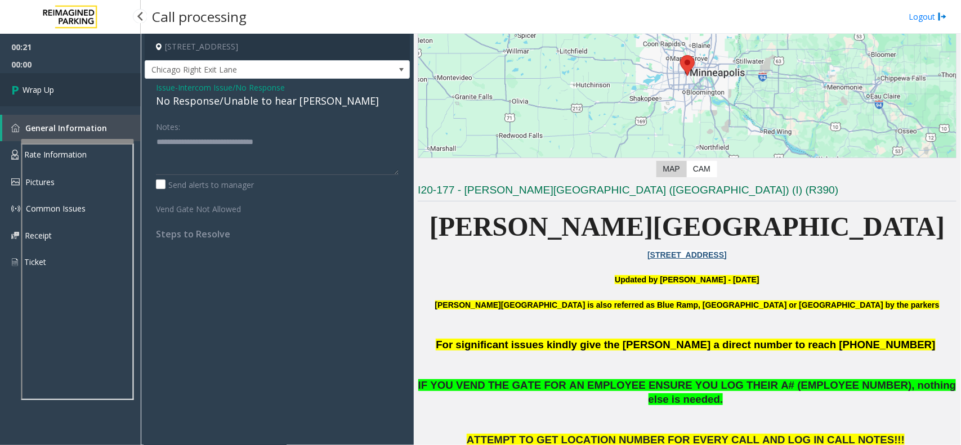
click at [59, 77] on link "Wrap Up" at bounding box center [70, 89] width 141 height 33
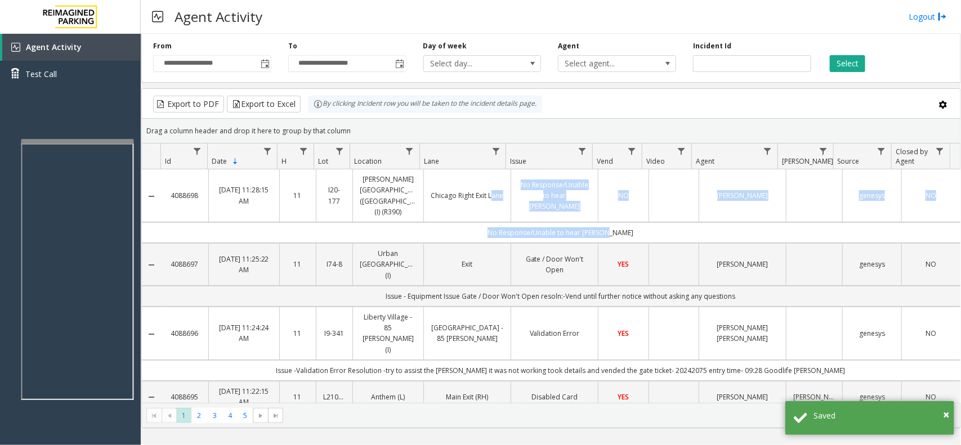
drag, startPoint x: 628, startPoint y: 223, endPoint x: 432, endPoint y: 207, distance: 197.2
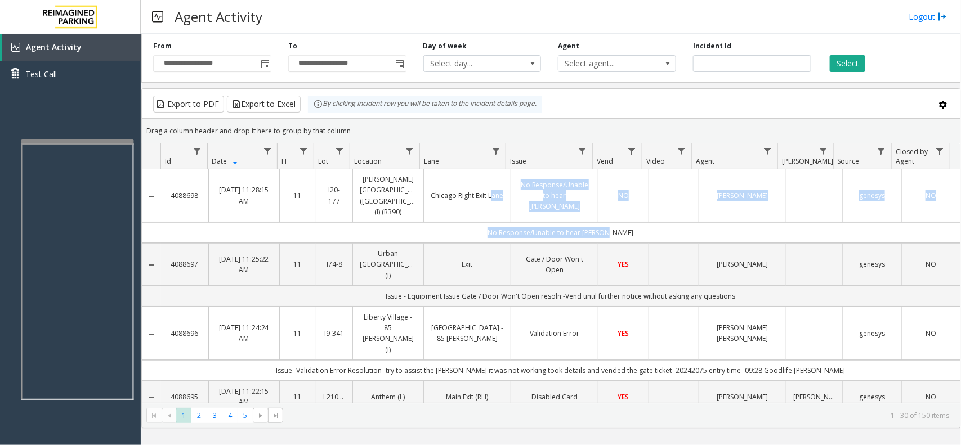
click at [474, 222] on td "No Response/Unable to hear [PERSON_NAME]" at bounding box center [560, 232] width 799 height 21
drag, startPoint x: 474, startPoint y: 221, endPoint x: 650, endPoint y: 224, distance: 176.2
click at [648, 228] on td "No Response/Unable to hear [PERSON_NAME]" at bounding box center [560, 232] width 799 height 21
click at [650, 222] on td "No Response/Unable to hear [PERSON_NAME]" at bounding box center [560, 232] width 799 height 21
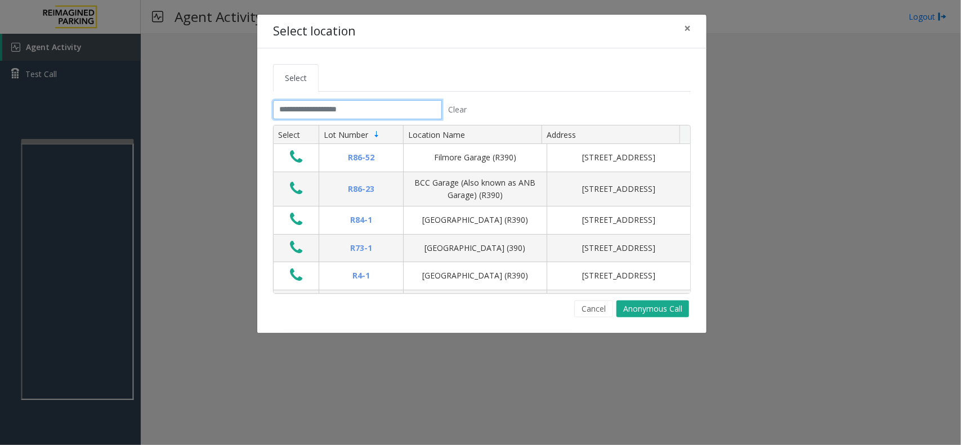
click at [344, 113] on input "text" at bounding box center [357, 109] width 169 height 19
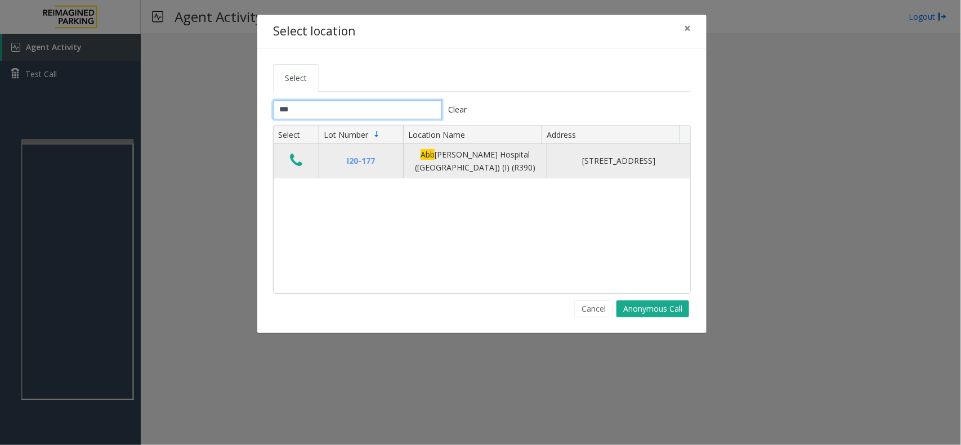
type input "***"
click at [300, 162] on icon "Data table" at bounding box center [296, 161] width 12 height 16
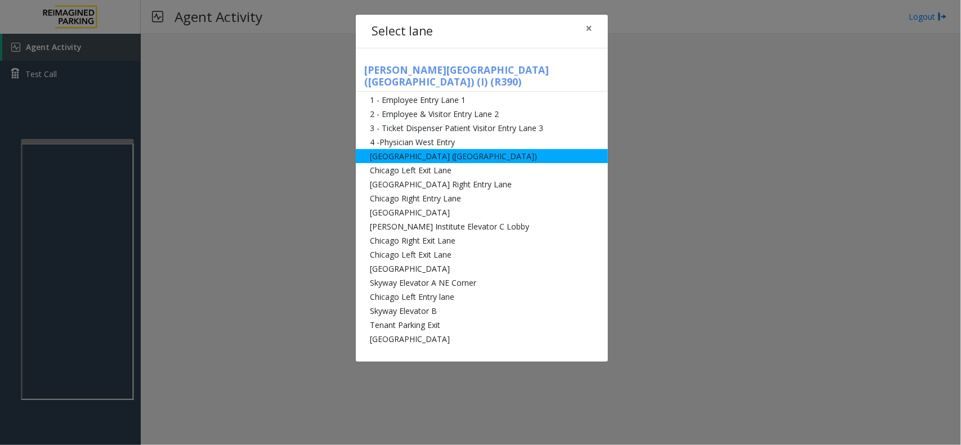
click at [384, 149] on li "[GEOGRAPHIC_DATA] ([GEOGRAPHIC_DATA])" at bounding box center [482, 156] width 252 height 14
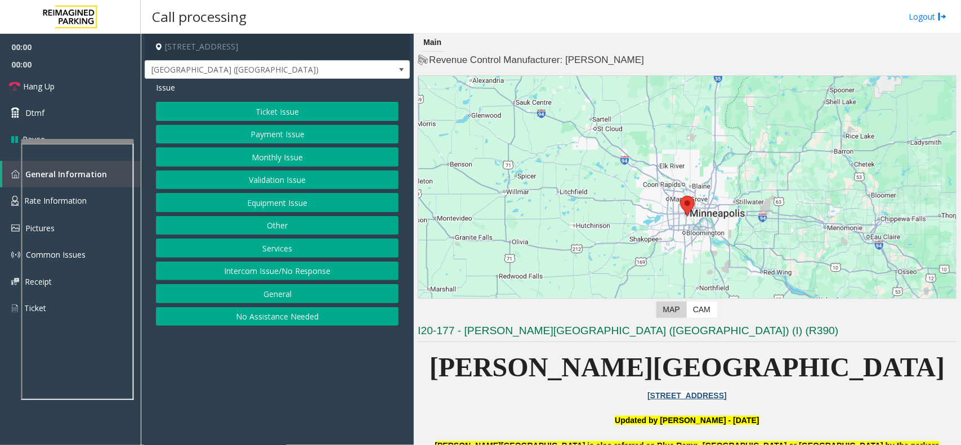
click at [298, 162] on button "Monthly Issue" at bounding box center [277, 156] width 243 height 19
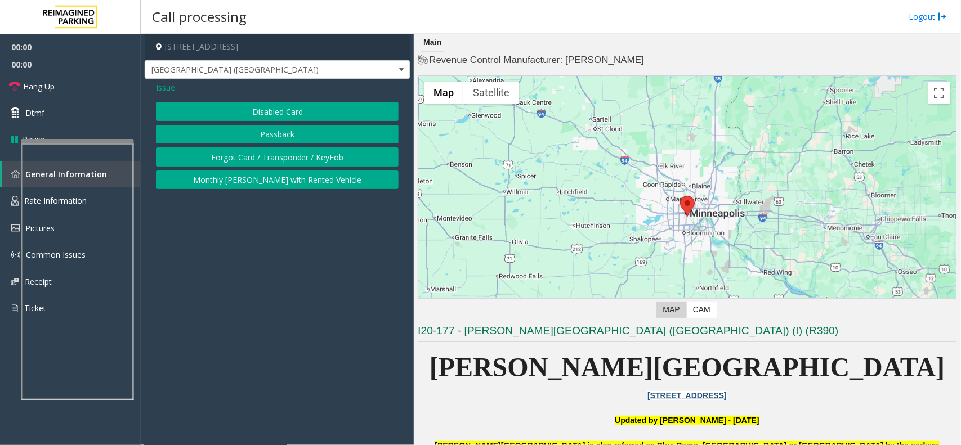
click at [298, 133] on button "Passback" at bounding box center [277, 134] width 243 height 19
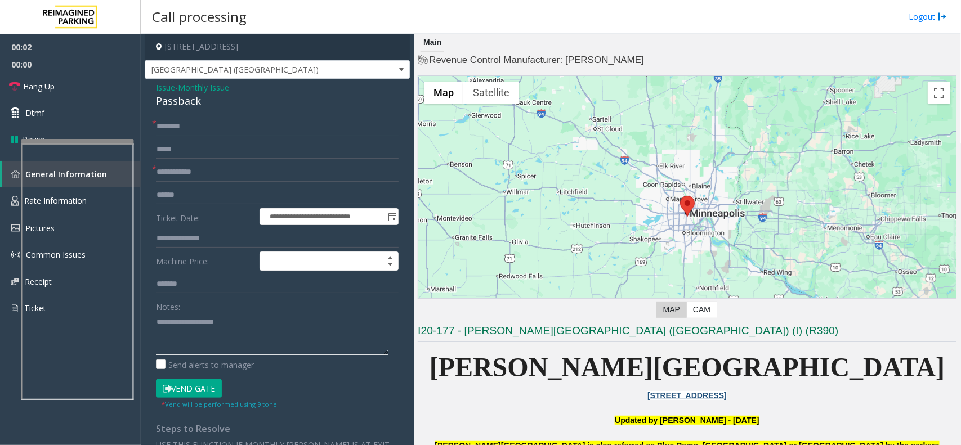
click at [234, 331] on textarea at bounding box center [272, 334] width 232 height 42
click at [178, 109] on div "Passback" at bounding box center [277, 100] width 243 height 15
click at [178, 107] on div "Passback" at bounding box center [277, 100] width 243 height 15
copy div "Passback"
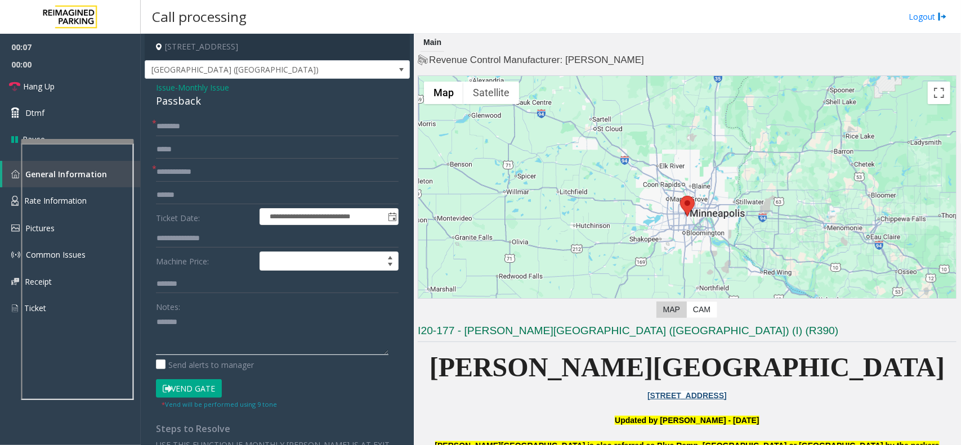
click at [185, 329] on textarea at bounding box center [272, 334] width 232 height 42
paste textarea "*********"
type textarea "**********"
click at [214, 158] on input "text" at bounding box center [277, 149] width 243 height 19
click at [215, 182] on form "**********" at bounding box center [277, 263] width 243 height 293
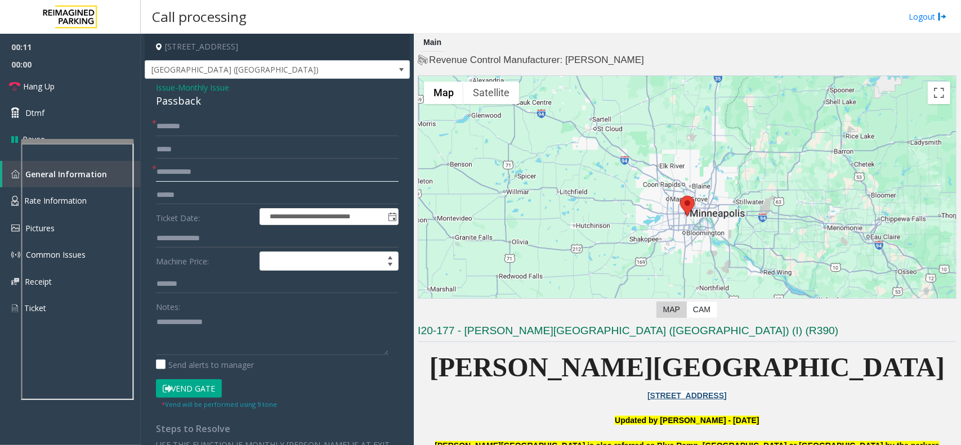
click at [215, 180] on input "text" at bounding box center [277, 172] width 243 height 19
click at [207, 123] on input "text" at bounding box center [277, 126] width 243 height 19
click at [200, 172] on input "*******" at bounding box center [277, 172] width 243 height 19
drag, startPoint x: 200, startPoint y: 172, endPoint x: 130, endPoint y: 172, distance: 70.4
click at [94, 27] on app-root "**********" at bounding box center [480, 222] width 961 height 445
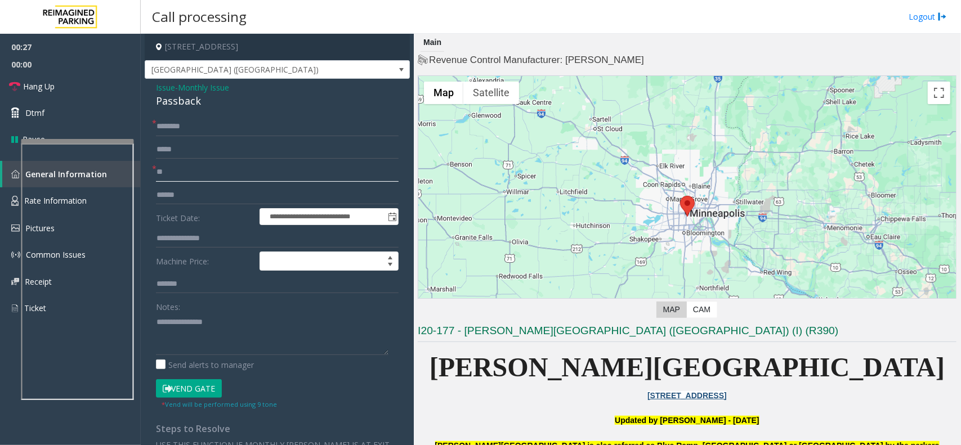
type input "**"
click at [192, 384] on button "Vend Gate" at bounding box center [189, 388] width 66 height 19
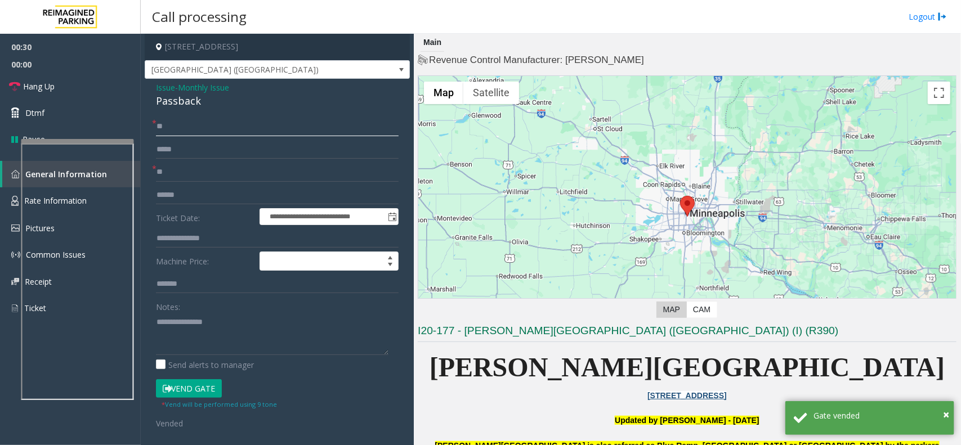
type input "**"
click at [209, 338] on textarea at bounding box center [272, 334] width 232 height 42
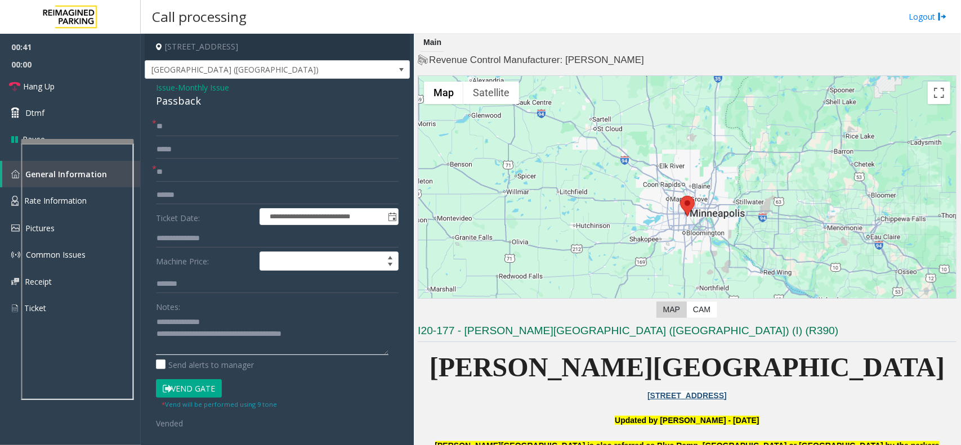
scroll to position [352, 0]
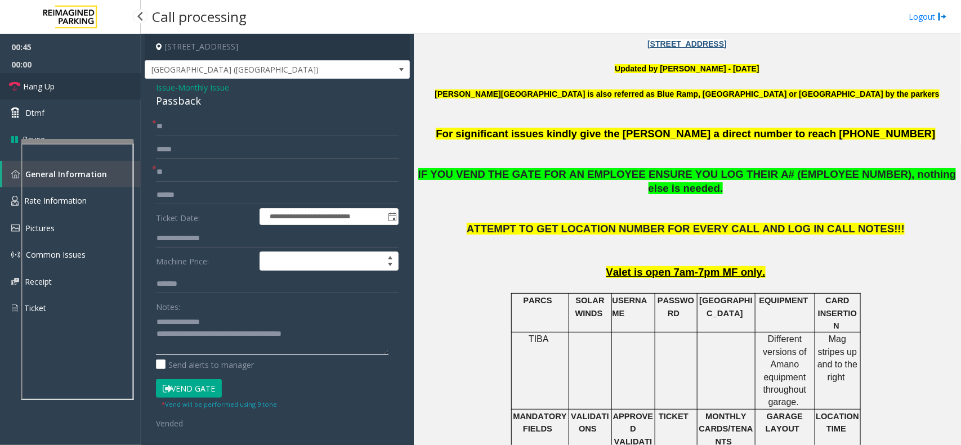
type textarea "**********"
click at [90, 88] on link "Hang Up" at bounding box center [70, 86] width 141 height 26
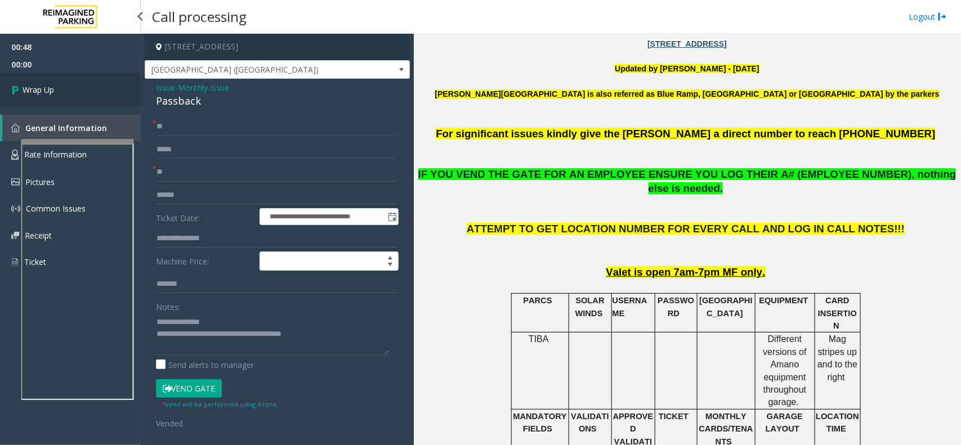
click at [89, 88] on link "Wrap Up" at bounding box center [70, 89] width 141 height 33
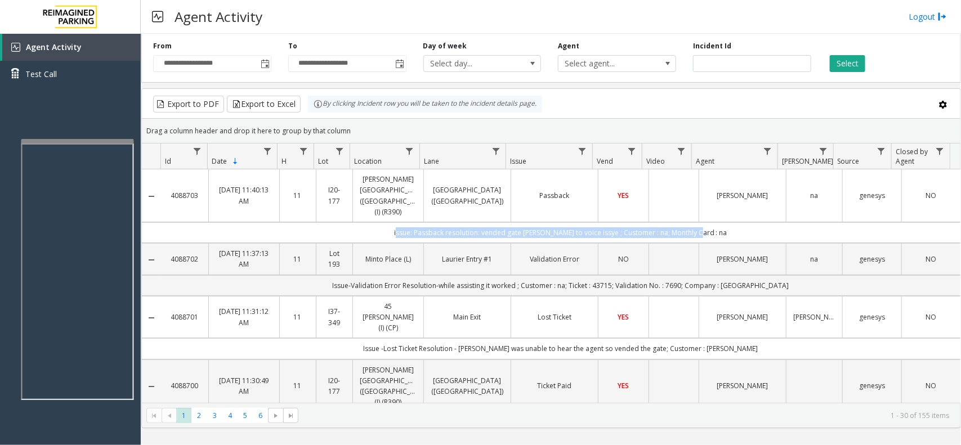
drag, startPoint x: 384, startPoint y: 218, endPoint x: 724, endPoint y: 230, distance: 339.6
click at [724, 230] on td "issue: Passback resolution: vended gate [PERSON_NAME] to voice issye ; Customer…" at bounding box center [560, 232] width 799 height 21
click at [728, 224] on td "issue: Passback resolution: vended gate [PERSON_NAME] to voice issye ; Customer…" at bounding box center [560, 232] width 799 height 21
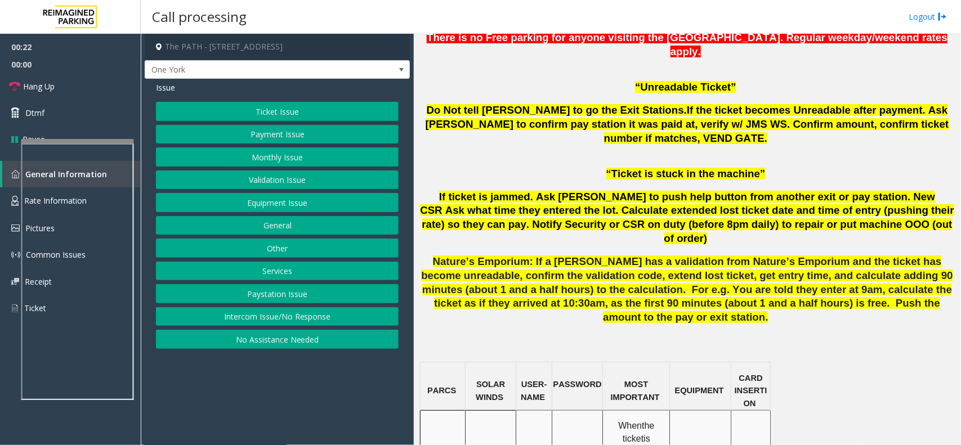
scroll to position [633, 0]
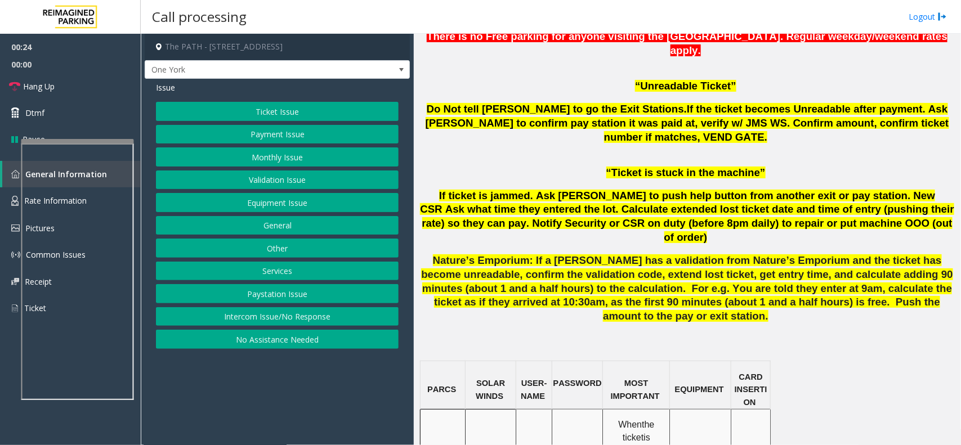
click at [291, 207] on button "Equipment Issue" at bounding box center [277, 202] width 243 height 19
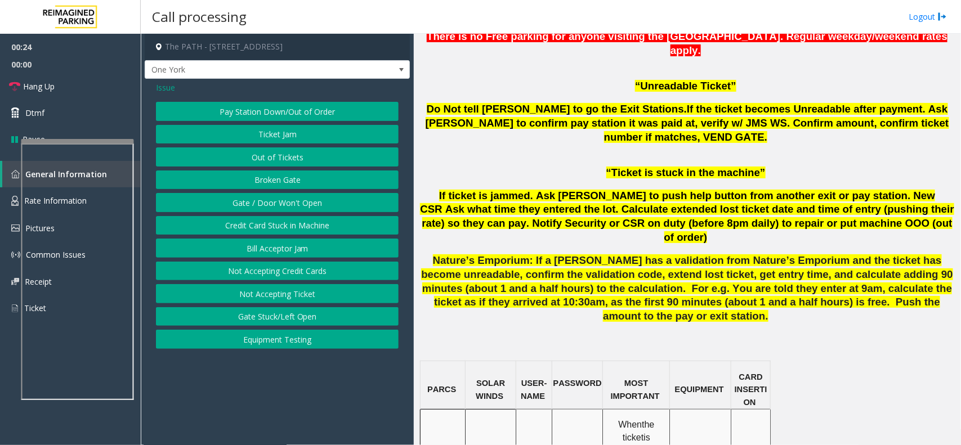
click at [293, 207] on button "Gate / Door Won't Open" at bounding box center [277, 202] width 243 height 19
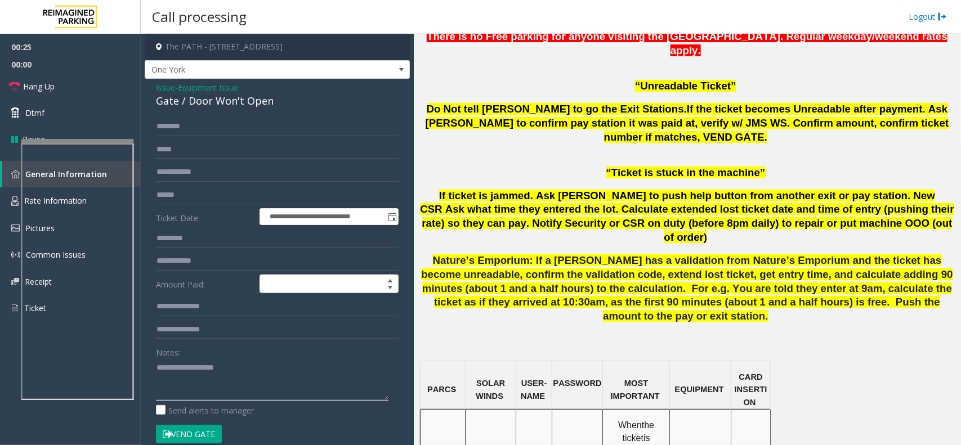
click at [256, 381] on textarea at bounding box center [272, 380] width 232 height 42
type textarea "******"
click at [223, 92] on span "Equipment Issue" at bounding box center [208, 88] width 60 height 12
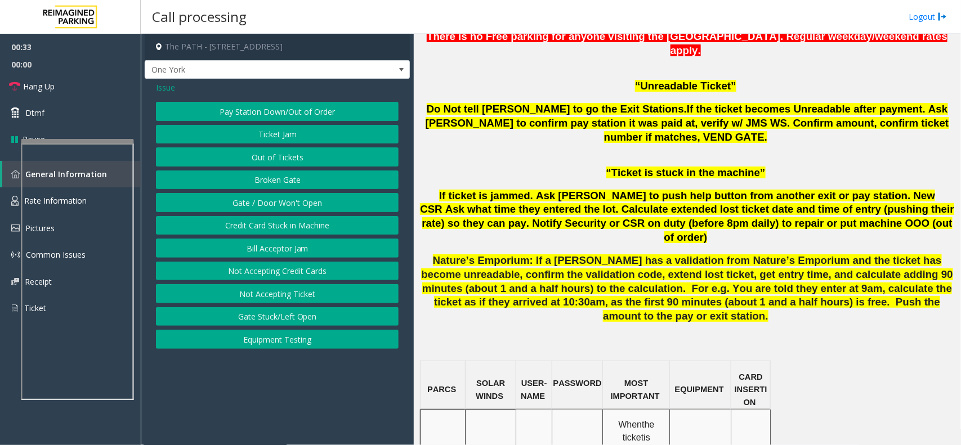
click at [312, 202] on button "Gate / Door Won't Open" at bounding box center [277, 202] width 243 height 19
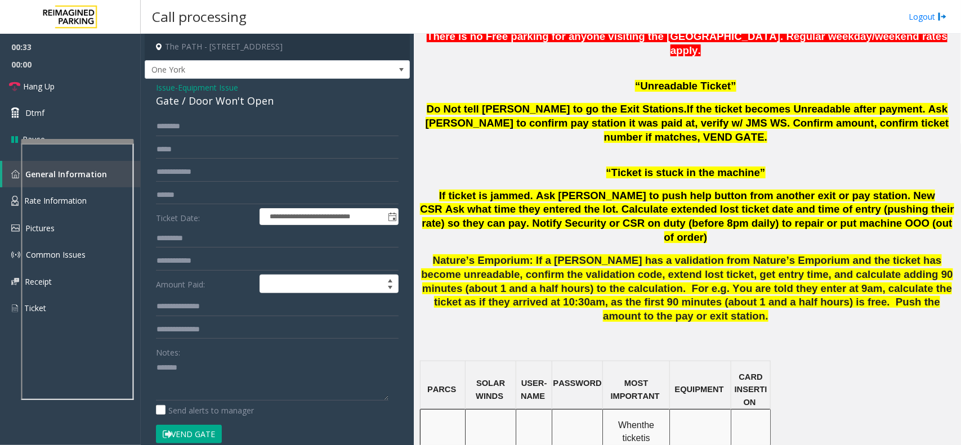
click at [255, 104] on div "Gate / Door Won't Open" at bounding box center [277, 100] width 243 height 15
paste textarea "**********"
click at [235, 364] on textarea at bounding box center [272, 380] width 232 height 42
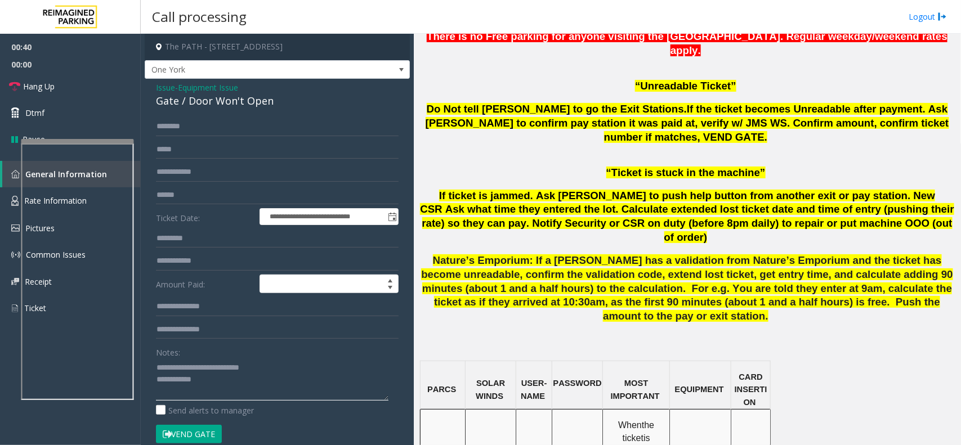
scroll to position [281, 0]
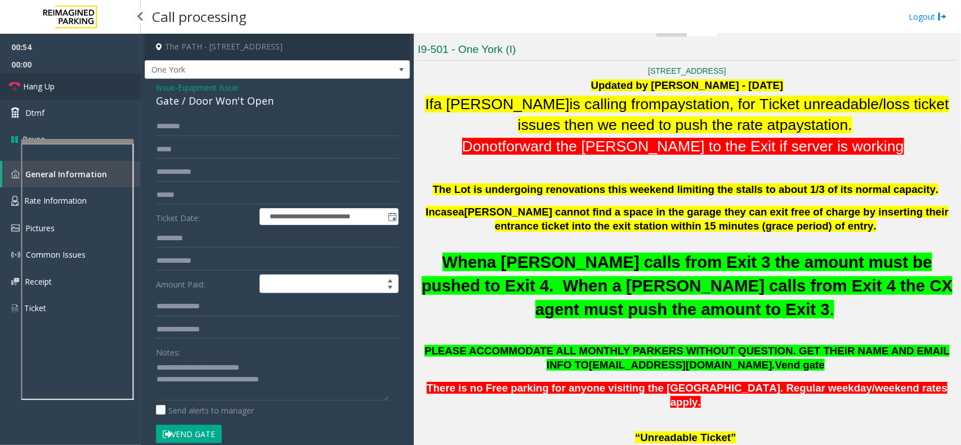
click at [51, 86] on span "Hang Up" at bounding box center [39, 86] width 32 height 12
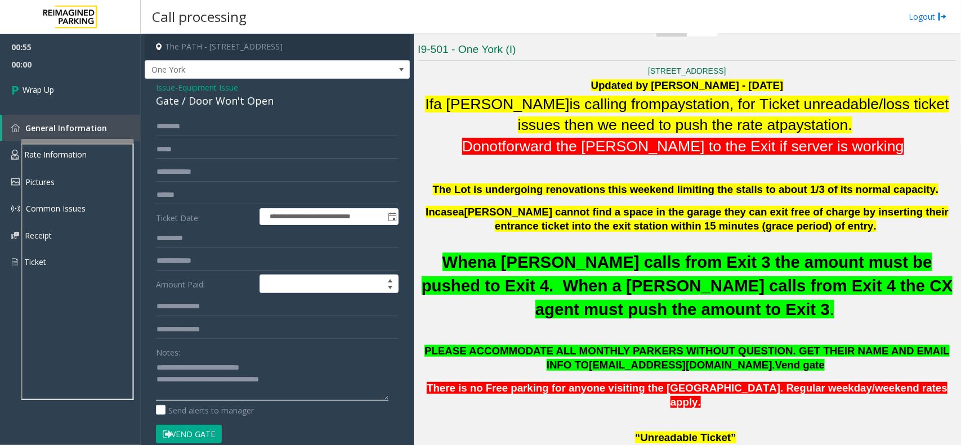
click at [316, 384] on textarea at bounding box center [272, 380] width 232 height 42
type textarea "**********"
click at [88, 89] on link "Wrap Up" at bounding box center [70, 89] width 141 height 33
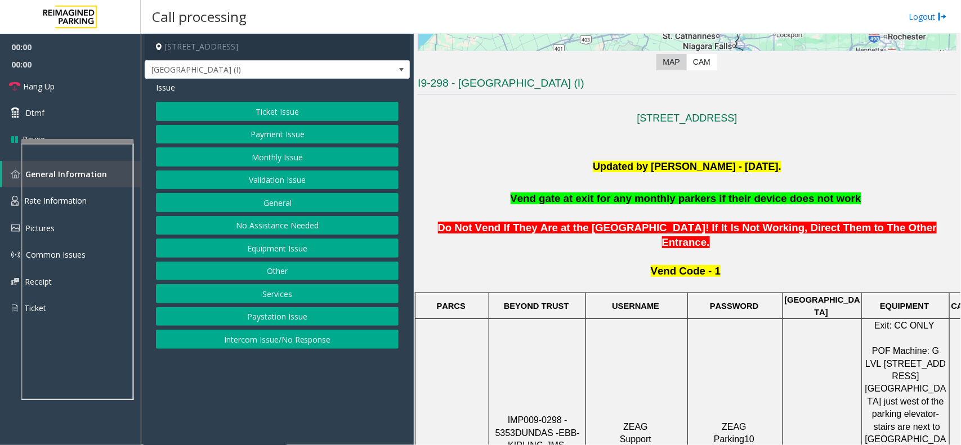
scroll to position [422, 0]
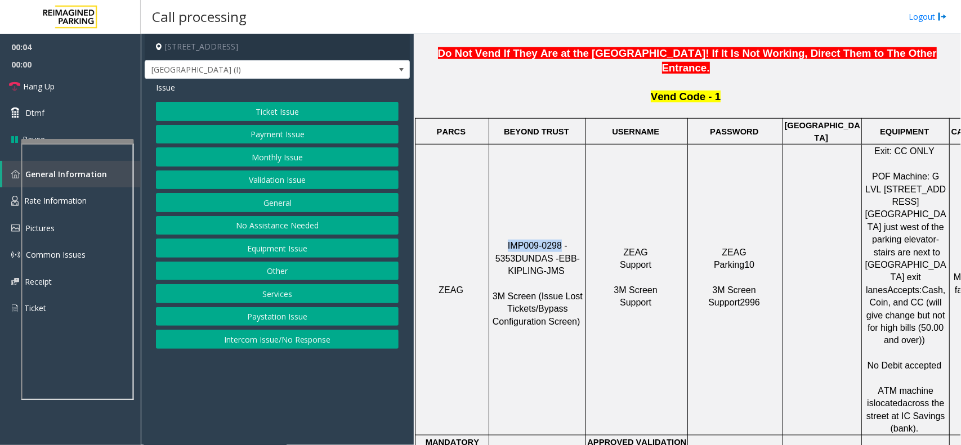
drag, startPoint x: 549, startPoint y: 203, endPoint x: 495, endPoint y: 195, distance: 54.0
click at [495, 240] on p "IMP009-0298 - 5353 DUNDAS - EBB-KIPLING-JMS 3M Screen (Issue Lost Tickets/Bypas…" at bounding box center [537, 290] width 95 height 101
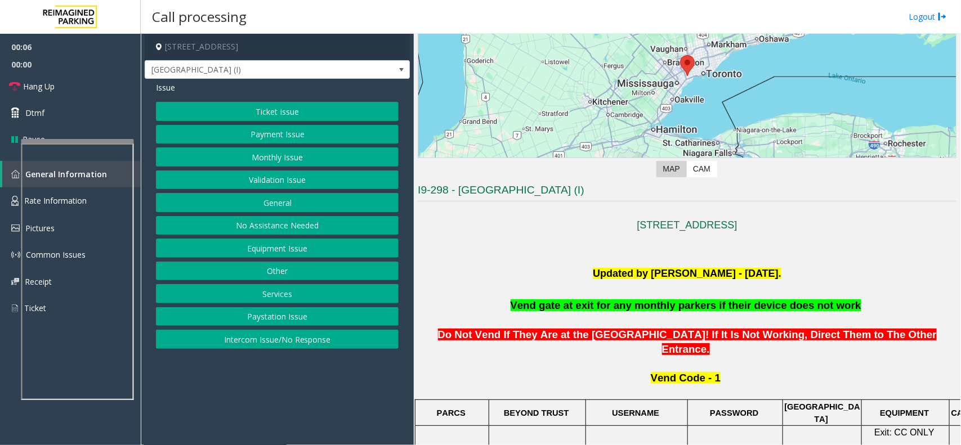
scroll to position [281, 0]
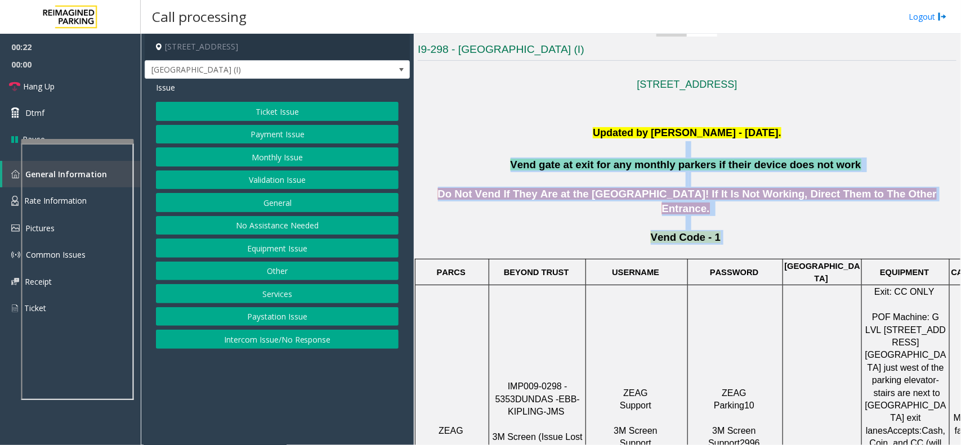
drag, startPoint x: 514, startPoint y: 154, endPoint x: 772, endPoint y: 227, distance: 268.5
click at [772, 230] on p "Vend Code - 1" at bounding box center [687, 243] width 539 height 27
drag, startPoint x: 768, startPoint y: 227, endPoint x: 543, endPoint y: 152, distance: 237.3
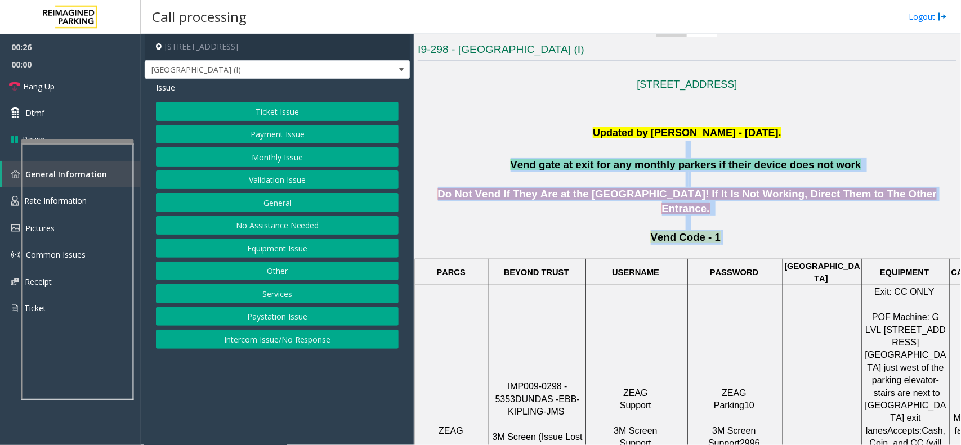
click at [536, 142] on p at bounding box center [687, 149] width 539 height 16
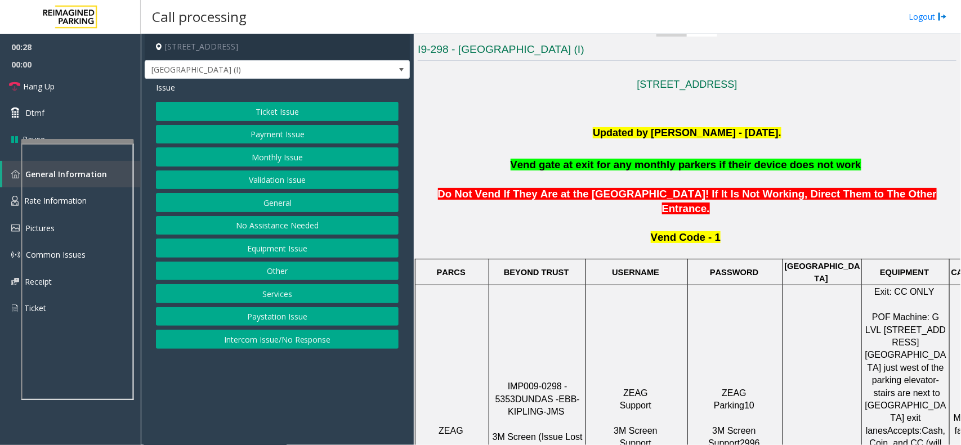
click at [291, 249] on button "Equipment Issue" at bounding box center [277, 248] width 243 height 19
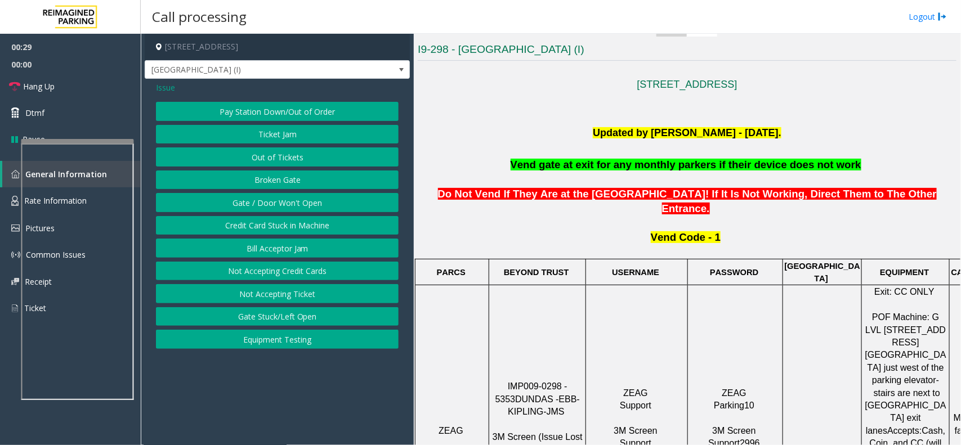
click at [305, 202] on button "Gate / Door Won't Open" at bounding box center [277, 202] width 243 height 19
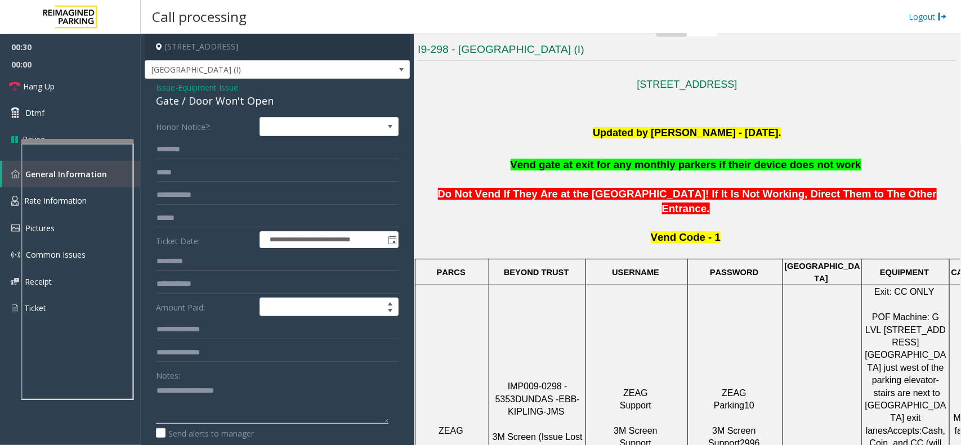
click at [214, 394] on textarea at bounding box center [272, 403] width 232 height 42
click at [209, 225] on input "text" at bounding box center [277, 218] width 243 height 19
click at [212, 395] on textarea at bounding box center [272, 403] width 232 height 42
click at [243, 101] on div "Gate / Door Won't Open" at bounding box center [277, 100] width 243 height 15
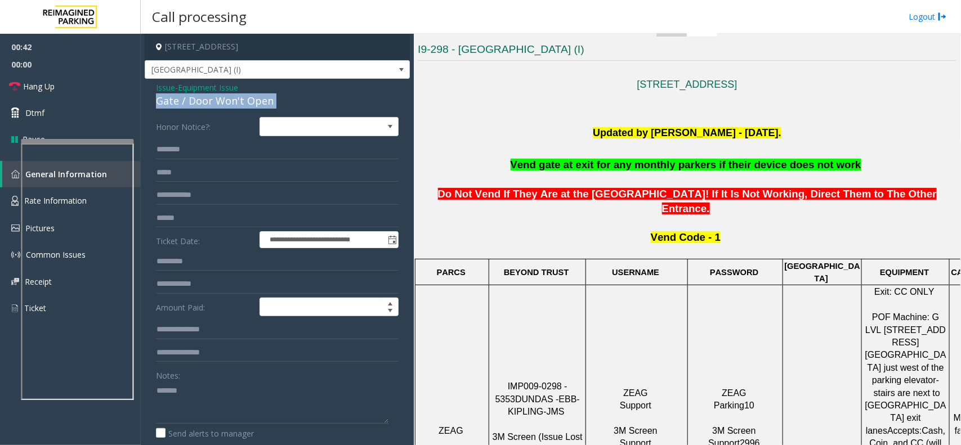
click at [243, 101] on div "Gate / Door Won't Open" at bounding box center [277, 100] width 243 height 15
click at [234, 395] on textarea at bounding box center [272, 403] width 232 height 42
paste textarea "**********"
type textarea "**********"
click at [182, 217] on input "text" at bounding box center [277, 218] width 243 height 19
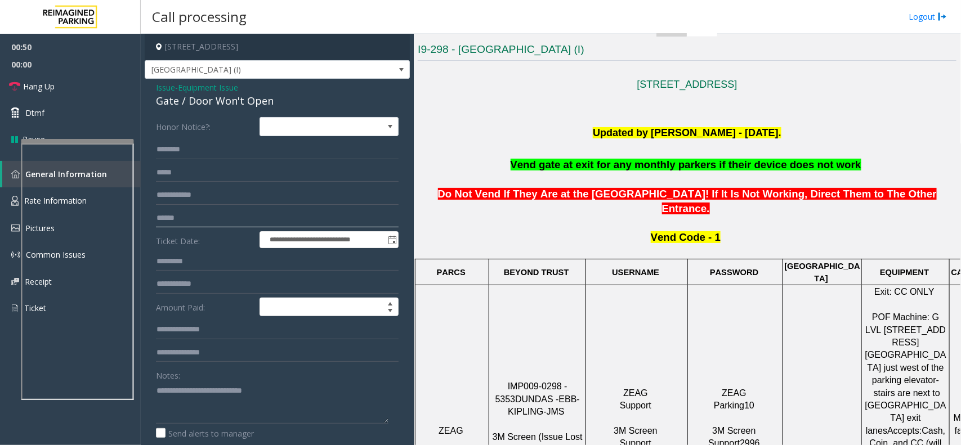
type input "******"
click at [213, 411] on textarea at bounding box center [272, 403] width 232 height 42
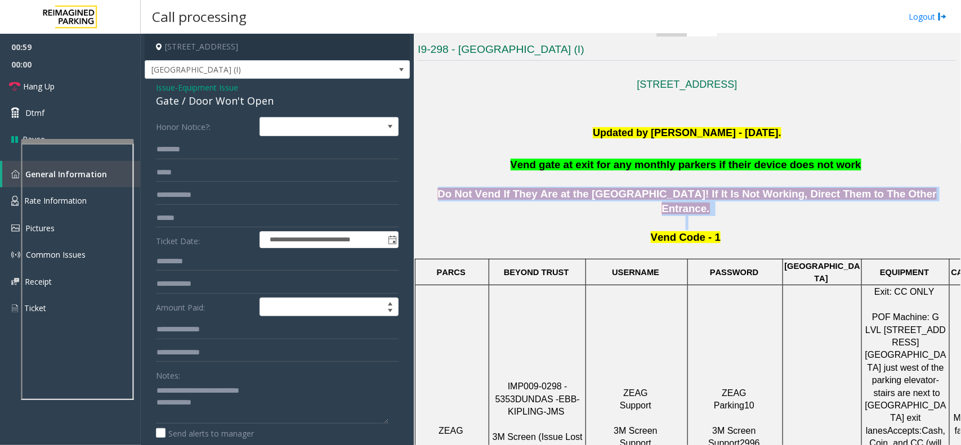
scroll to position [281, 72]
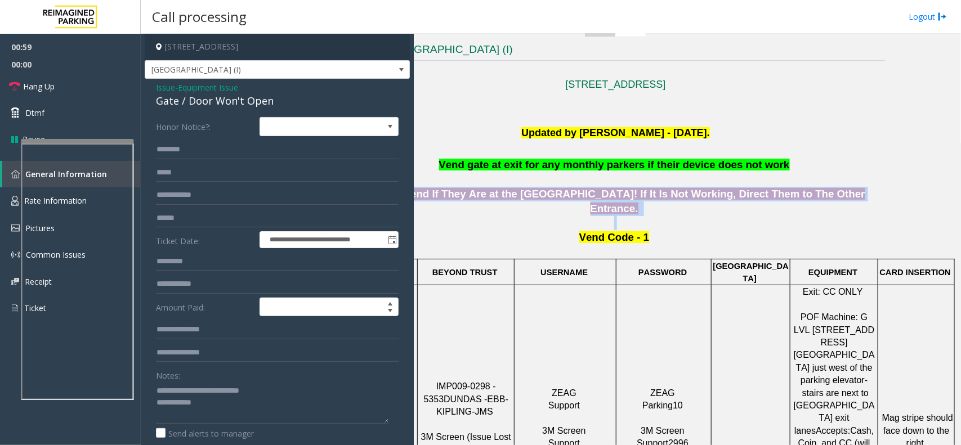
drag, startPoint x: 420, startPoint y: 200, endPoint x: 947, endPoint y: 203, distance: 526.9
click at [947, 203] on div "Main Revenue Control Manufacturer: ZEAG ← Move left → Move right ↑ Move up ↓ Mo…" at bounding box center [687, 239] width 547 height 411
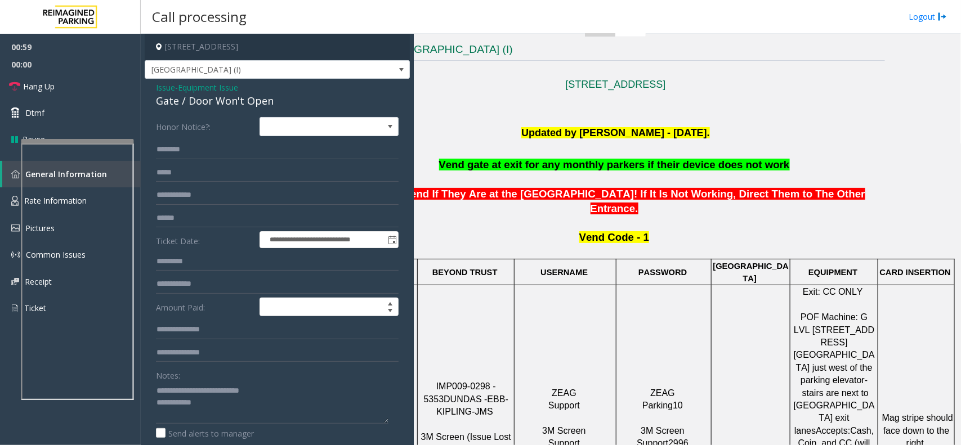
click at [767, 230] on p "Vend Code - 1" at bounding box center [615, 243] width 539 height 27
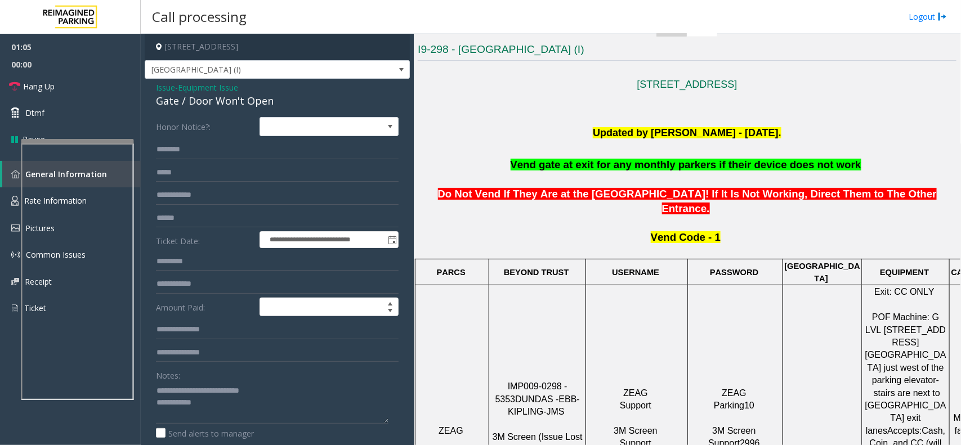
scroll to position [193, 0]
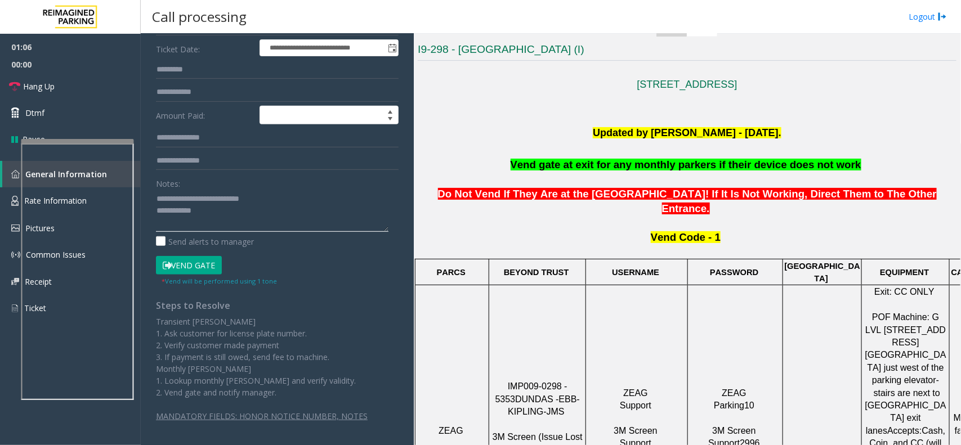
click at [212, 212] on textarea at bounding box center [272, 211] width 232 height 42
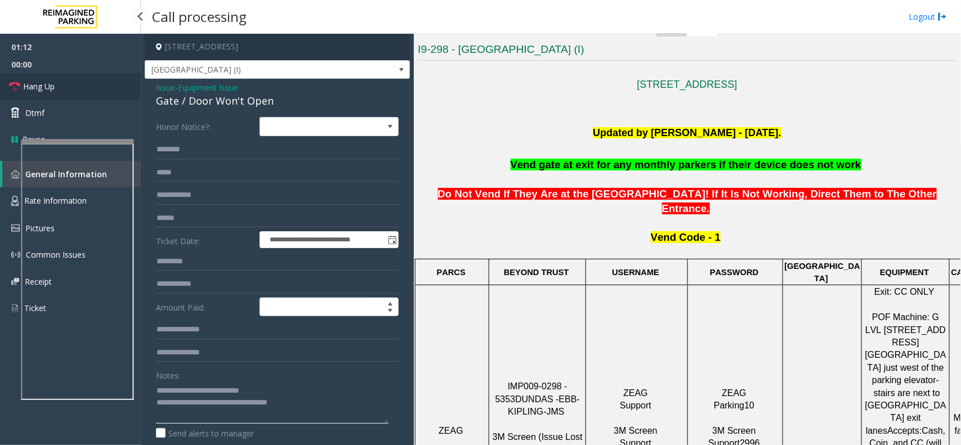
type textarea "**********"
click at [99, 88] on link "Hang Up" at bounding box center [70, 86] width 141 height 26
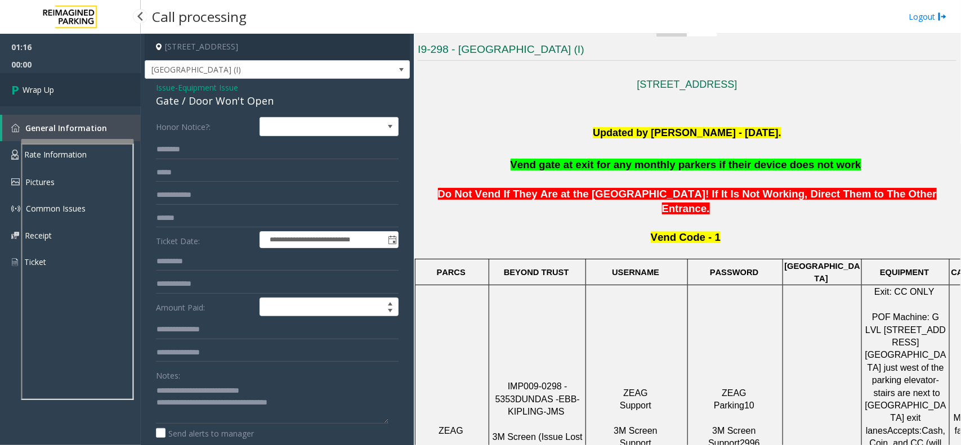
click at [99, 88] on link "Wrap Up" at bounding box center [70, 89] width 141 height 33
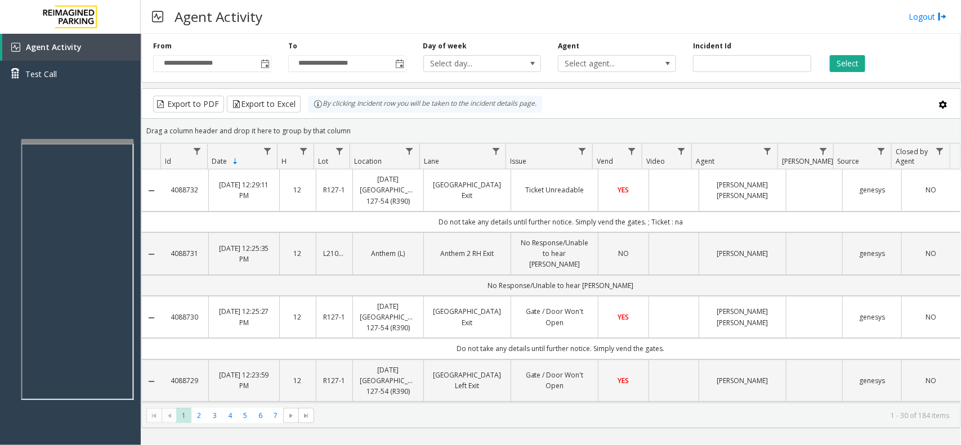
click at [919, 7] on div "Agent Activity Logout" at bounding box center [551, 17] width 820 height 34
click at [918, 10] on div "Agent Activity Logout" at bounding box center [551, 17] width 820 height 34
click at [918, 12] on link "Logout" at bounding box center [928, 17] width 38 height 12
